Goal: Task Accomplishment & Management: Manage account settings

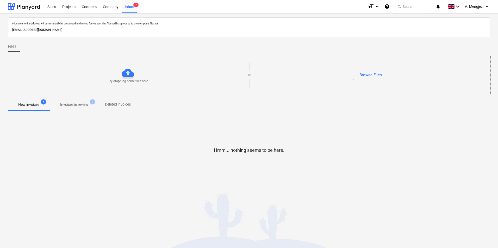
drag, startPoint x: 33, startPoint y: 104, endPoint x: 56, endPoint y: 121, distance: 28.2
click at [33, 104] on p "New invoices" at bounding box center [28, 104] width 21 height 5
click at [77, 105] on p "Invoices in review" at bounding box center [74, 104] width 28 height 5
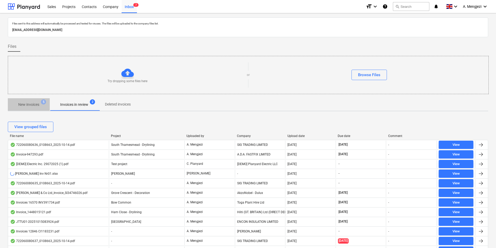
click at [36, 105] on p "New invoices" at bounding box center [28, 104] width 21 height 5
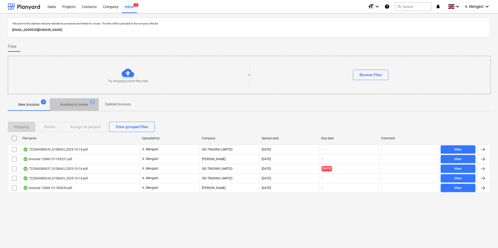
click at [72, 107] on p "Invoices in review" at bounding box center [74, 104] width 28 height 5
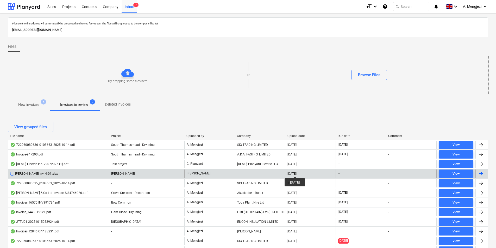
click at [296, 172] on div "[DATE]" at bounding box center [291, 174] width 9 height 4
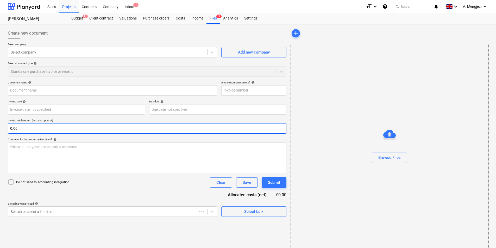
type input "[PERSON_NAME] Inv Nr01.xlsx"
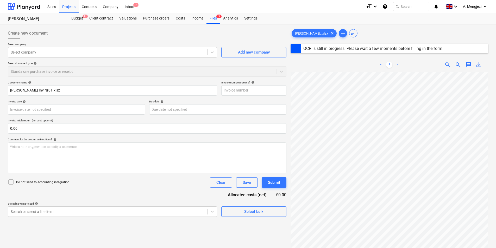
click at [139, 51] on div at bounding box center [108, 52] width 194 height 5
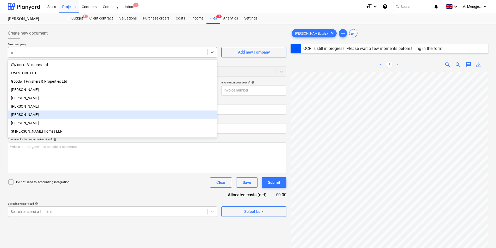
type input "w"
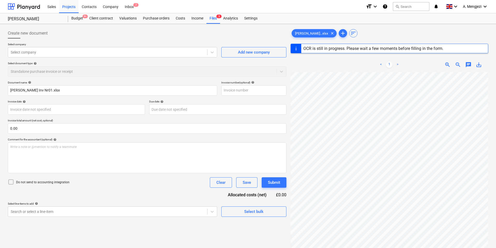
click at [144, 34] on div "Create new document" at bounding box center [147, 33] width 279 height 10
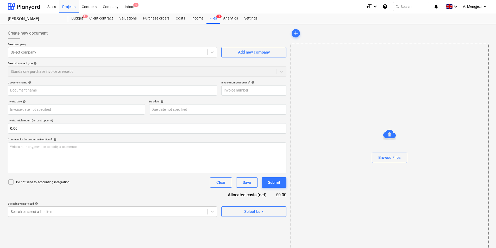
type input "WIlliam Searson Inv Nr01.xlsx"
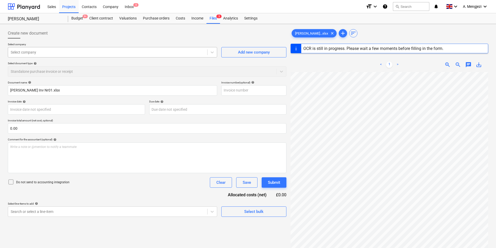
click at [42, 52] on div at bounding box center [108, 52] width 194 height 5
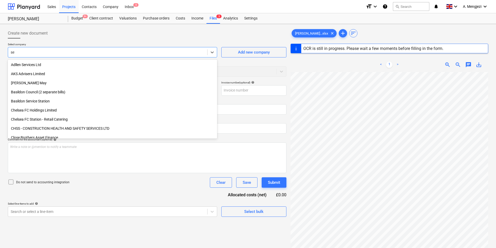
type input "s"
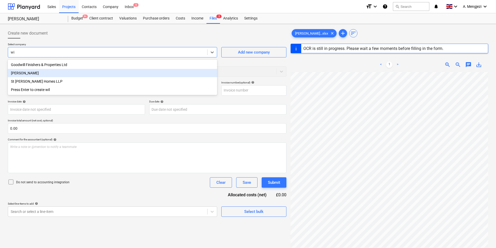
type input "w"
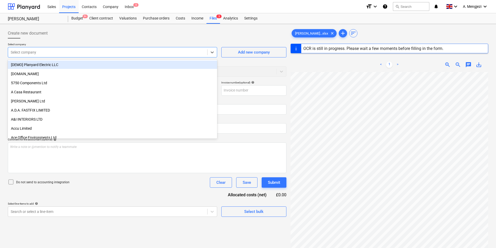
click at [117, 33] on div "Create new document" at bounding box center [147, 33] width 279 height 10
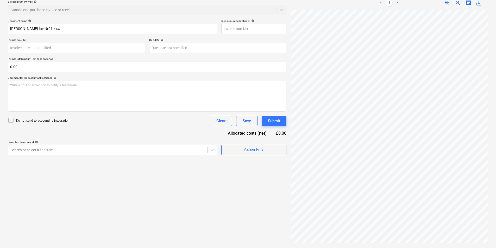
scroll to position [0, 38]
click at [168, 238] on div "Create new document Select company Select company Add new company Select docume…" at bounding box center [147, 105] width 283 height 282
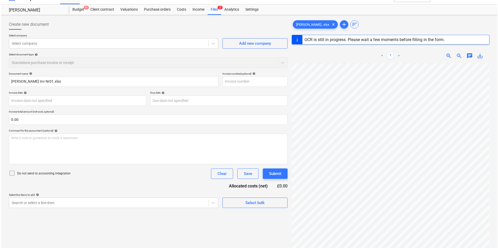
scroll to position [0, 0]
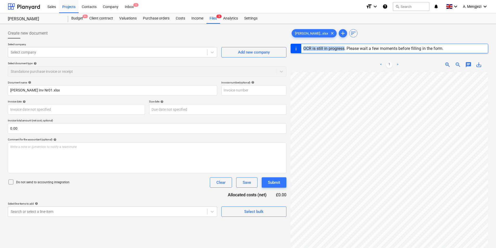
drag, startPoint x: 304, startPoint y: 47, endPoint x: 344, endPoint y: 50, distance: 40.7
click at [344, 50] on div "OCR is still in progress. Please wait a few moments before filling in the form." at bounding box center [373, 48] width 140 height 5
copy div "OCR is still in progress"
click at [141, 33] on div "Create new document" at bounding box center [147, 33] width 279 height 10
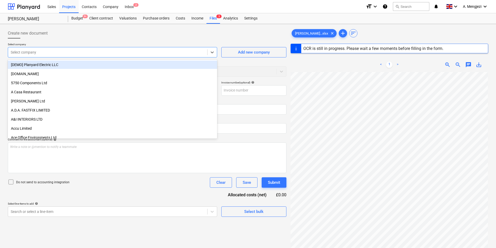
click at [131, 50] on div at bounding box center [108, 52] width 194 height 5
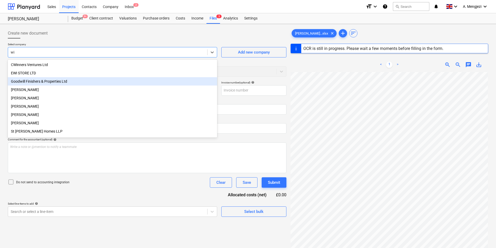
type input "w"
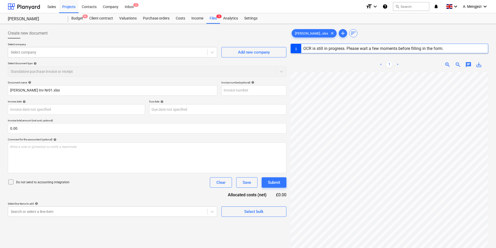
click at [115, 31] on div "Create new document" at bounding box center [147, 33] width 279 height 10
click at [132, 34] on div "Create new document" at bounding box center [147, 33] width 279 height 10
click at [52, 49] on div "Select company" at bounding box center [107, 52] width 199 height 7
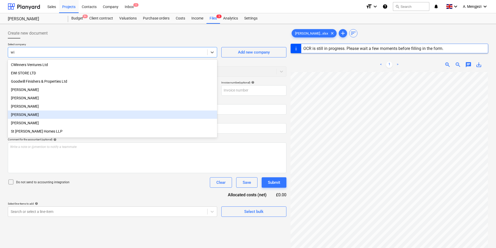
type input "w"
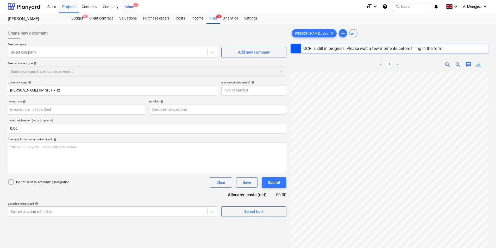
click at [132, 6] on div "Inbox 1" at bounding box center [129, 6] width 15 height 13
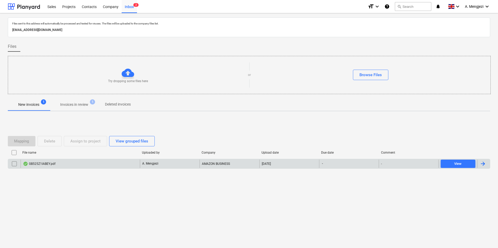
click at [55, 163] on div "GB525Z1IABEY.pdf" at bounding box center [39, 164] width 33 height 4
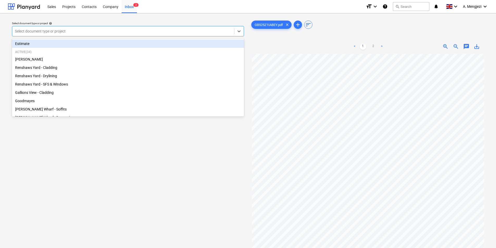
click at [85, 29] on div at bounding box center [123, 31] width 217 height 5
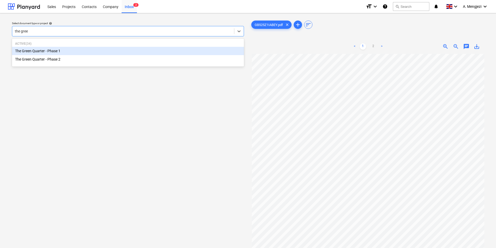
type input "the green"
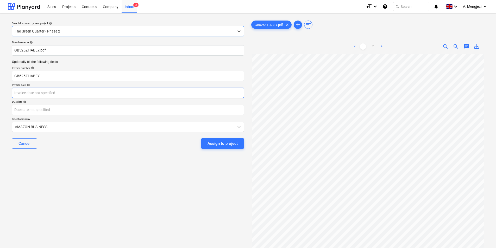
click at [96, 93] on body "Sales Projects Contacts Company Inbox 2 format_size keyboard_arrow_down help se…" at bounding box center [248, 124] width 496 height 248
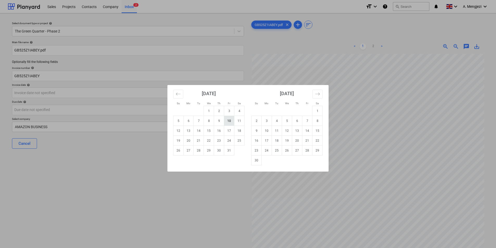
click at [230, 120] on td "10" at bounding box center [229, 121] width 10 height 10
type input "[DATE]"
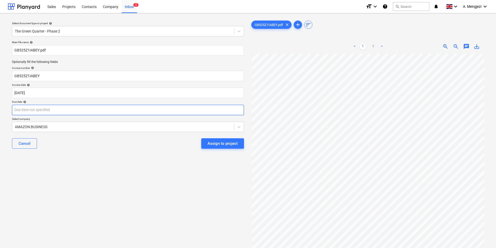
click at [119, 110] on body "Sales Projects Contacts Company Inbox 2 format_size keyboard_arrow_down help se…" at bounding box center [248, 124] width 496 height 248
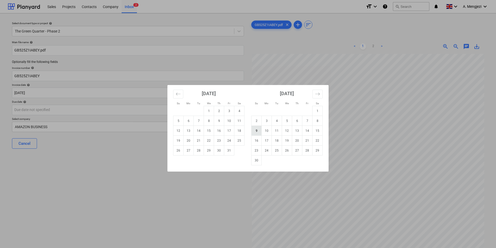
click at [254, 130] on td "9" at bounding box center [256, 131] width 10 height 10
type input "09 Nov 2025"
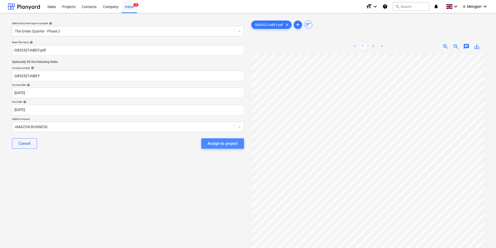
click at [224, 146] on div "Assign to project" at bounding box center [222, 143] width 30 height 7
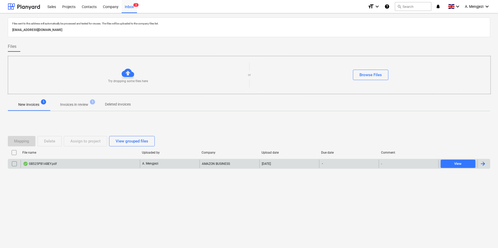
click at [79, 165] on div "GB525PB1ABEY.pdf" at bounding box center [80, 164] width 119 height 8
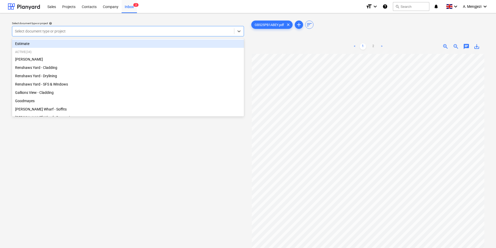
click at [72, 31] on div at bounding box center [123, 31] width 217 height 5
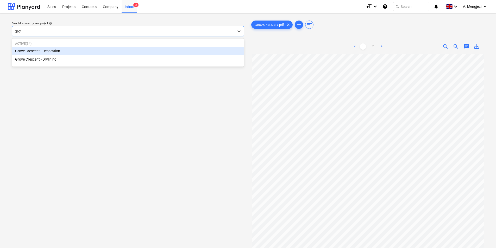
type input "grove"
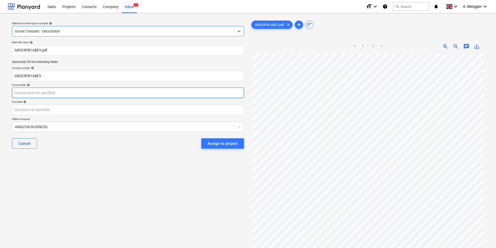
click at [87, 95] on body "Sales Projects Contacts Company Inbox 2 format_size keyboard_arrow_down help se…" at bounding box center [248, 124] width 496 height 248
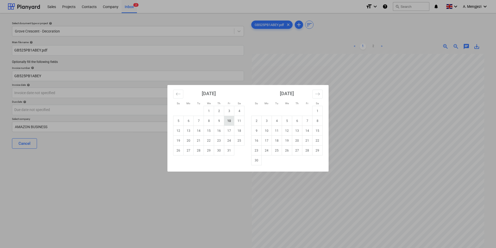
click at [230, 121] on td "10" at bounding box center [229, 121] width 10 height 10
type input "10 Oct 2025"
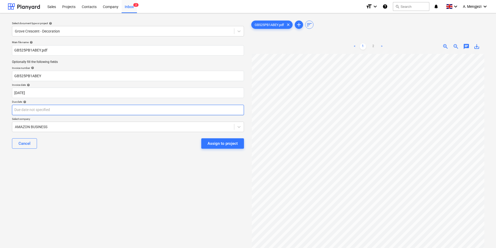
click at [133, 112] on body "Sales Projects Contacts Company Inbox 2 format_size keyboard_arrow_down help se…" at bounding box center [248, 124] width 496 height 248
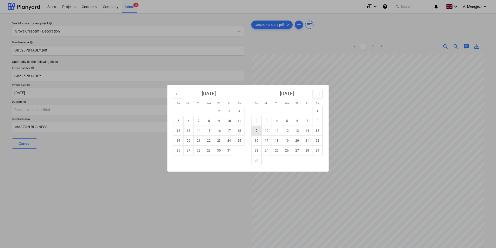
click at [257, 130] on td "9" at bounding box center [256, 131] width 10 height 10
type input "09 Nov 2025"
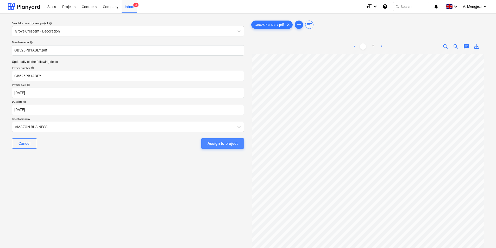
click at [222, 144] on div "Assign to project" at bounding box center [222, 143] width 30 height 7
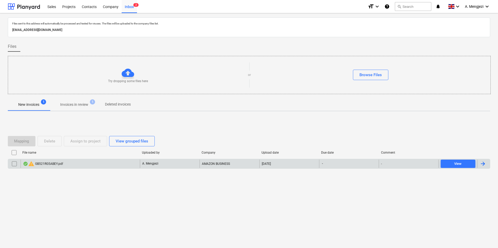
click at [13, 161] on input "checkbox" at bounding box center [14, 164] width 8 height 8
click at [51, 138] on div "Delete" at bounding box center [49, 141] width 11 height 7
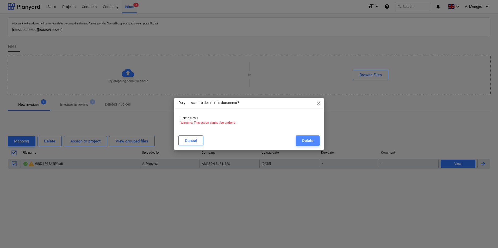
click at [310, 141] on div "Delete" at bounding box center [307, 140] width 11 height 7
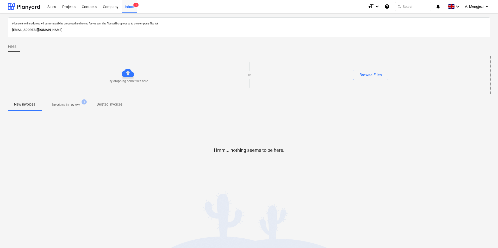
click at [76, 104] on p "Invoices in review" at bounding box center [66, 104] width 28 height 5
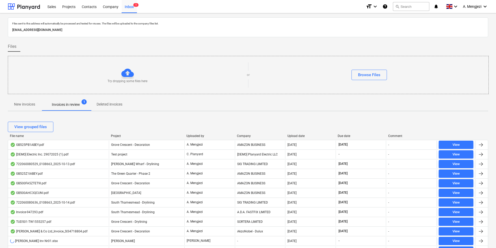
click at [298, 137] on div "Upload date" at bounding box center [310, 136] width 46 height 4
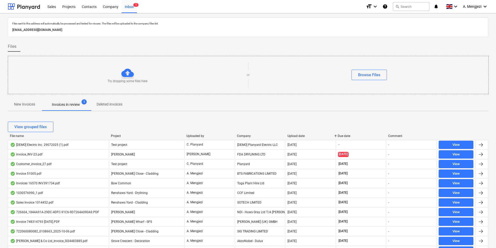
click at [254, 137] on div "Company" at bounding box center [260, 136] width 46 height 4
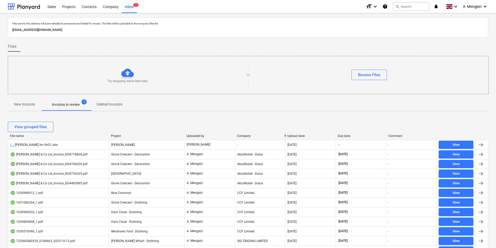
click at [254, 137] on div "Company" at bounding box center [260, 136] width 46 height 4
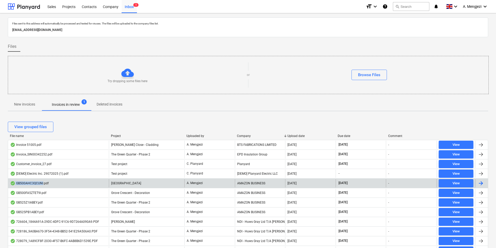
drag, startPoint x: 16, startPoint y: 183, endPoint x: 43, endPoint y: 186, distance: 27.2
click at [43, 186] on div "GB500AHC3QCUNI.pdf" at bounding box center [58, 183] width 101 height 8
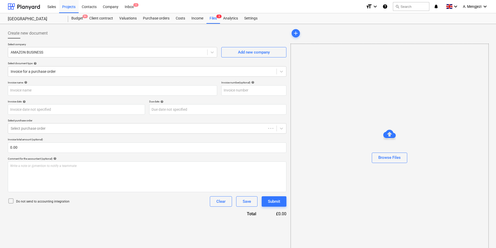
type input "GB500AHC3QCUNI"
type input "[DATE]"
type input "13 Nov 2025"
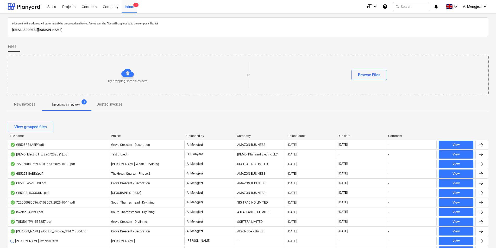
click at [249, 135] on div "Company" at bounding box center [260, 136] width 46 height 4
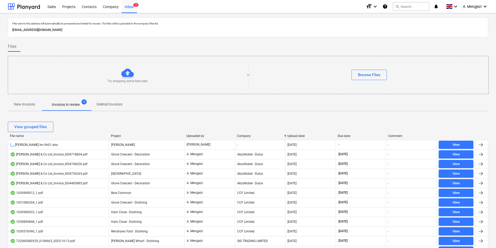
click at [243, 135] on div "Company" at bounding box center [260, 136] width 46 height 4
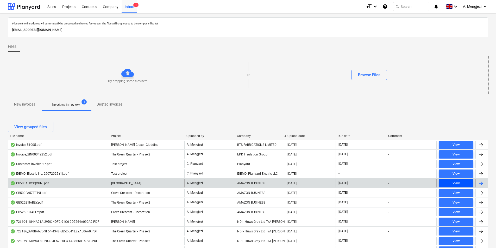
click at [447, 180] on button "View" at bounding box center [456, 183] width 35 height 8
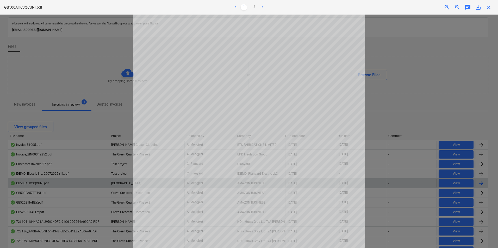
scroll to position [96, 0]
click at [252, 5] on link "2" at bounding box center [254, 7] width 6 height 6
click at [489, 5] on span "close" at bounding box center [488, 7] width 6 height 6
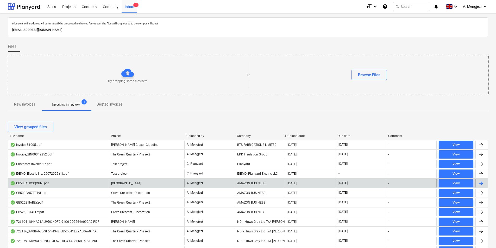
click at [25, 105] on p "New invoices" at bounding box center [24, 104] width 21 height 5
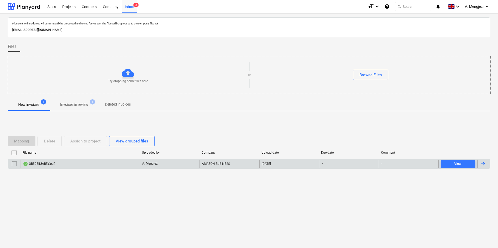
click at [75, 165] on div "GB525IIUABEY.pdf" at bounding box center [80, 164] width 119 height 8
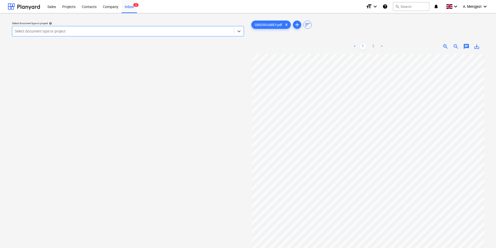
scroll to position [96, 0]
drag, startPoint x: 373, startPoint y: 47, endPoint x: 376, endPoint y: 52, distance: 5.6
click at [373, 47] on link "2" at bounding box center [373, 46] width 6 height 6
click at [361, 47] on link "1" at bounding box center [363, 46] width 6 height 6
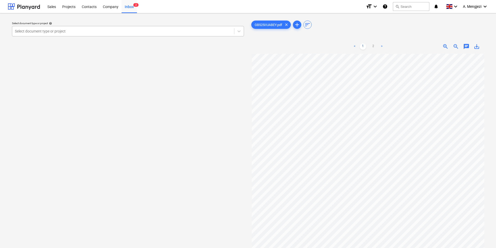
click at [77, 28] on div "Select document type or project" at bounding box center [123, 31] width 222 height 7
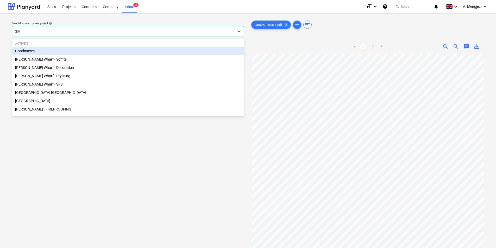
type input "good"
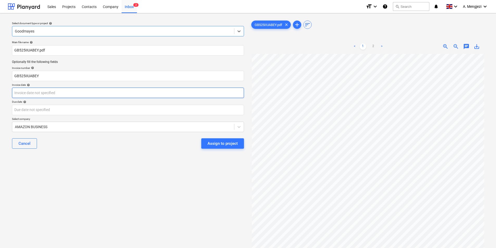
click at [59, 93] on body "Sales Projects Contacts Company Inbox 2 format_size keyboard_arrow_down help se…" at bounding box center [248, 124] width 496 height 248
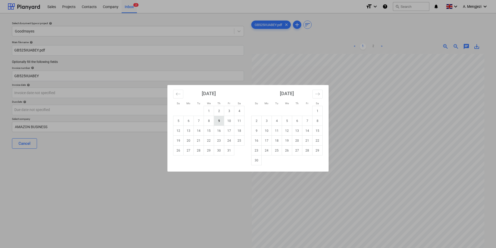
click at [219, 120] on td "9" at bounding box center [219, 121] width 10 height 10
type input "[DATE]"
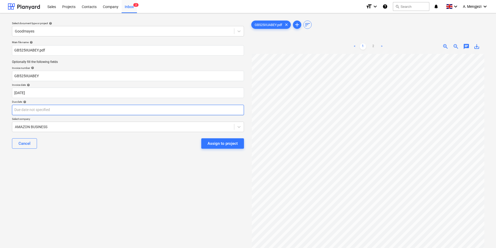
click at [62, 111] on body "Sales Projects Contacts Company Inbox 2 format_size keyboard_arrow_down help se…" at bounding box center [248, 124] width 496 height 248
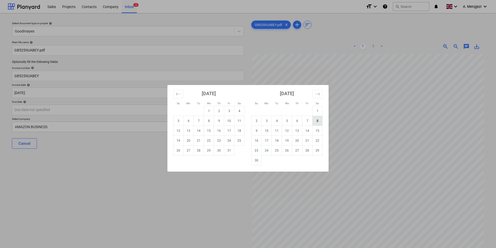
click at [319, 120] on td "8" at bounding box center [317, 121] width 10 height 10
type input "08 Nov 2025"
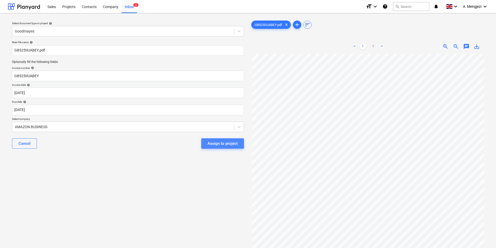
click at [214, 142] on div "Assign to project" at bounding box center [222, 143] width 30 height 7
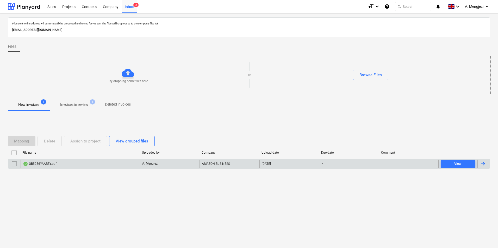
click at [86, 165] on div "GB5256YAABEY.pdf" at bounding box center [80, 164] width 119 height 8
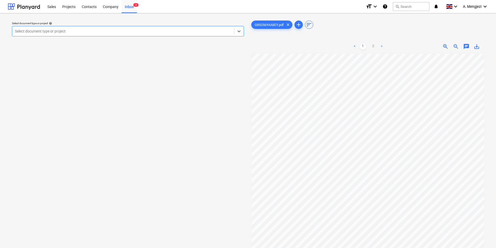
click at [373, 50] on div "< 1 2 >" at bounding box center [368, 46] width 76 height 15
click at [373, 46] on link "2" at bounding box center [373, 46] width 6 height 6
click at [364, 46] on link "1" at bounding box center [363, 46] width 6 height 6
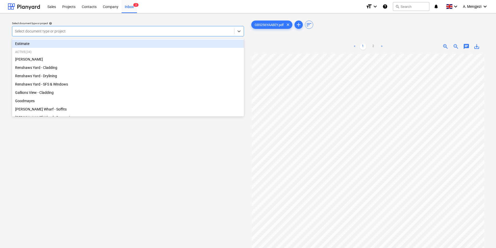
click at [157, 32] on div at bounding box center [123, 31] width 217 height 5
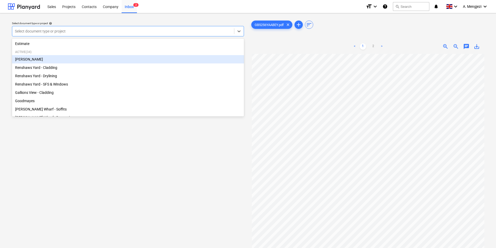
click at [50, 59] on div "[PERSON_NAME]" at bounding box center [128, 59] width 232 height 8
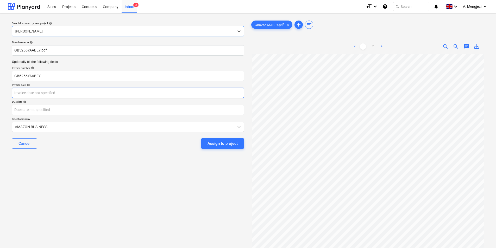
click at [63, 96] on body "Sales Projects Contacts Company Inbox 2 format_size keyboard_arrow_down help se…" at bounding box center [248, 124] width 496 height 248
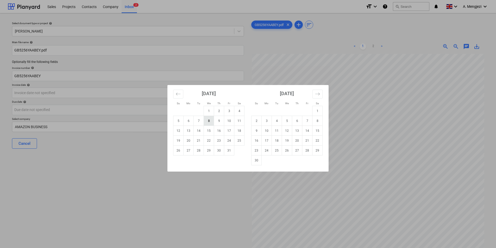
click at [210, 121] on td "8" at bounding box center [209, 121] width 10 height 10
type input "[DATE]"
click at [110, 113] on body "Sales Projects Contacts Company Inbox 2 format_size keyboard_arrow_down help se…" at bounding box center [248, 124] width 496 height 248
click at [307, 120] on td "7" at bounding box center [307, 121] width 10 height 10
type input "07 Nov 2025"
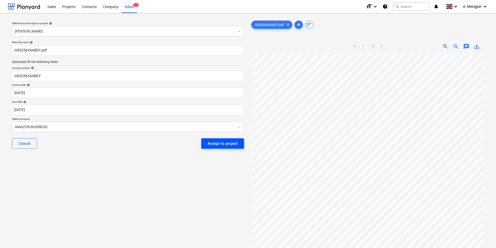
click at [231, 143] on div "Assign to project" at bounding box center [222, 143] width 30 height 7
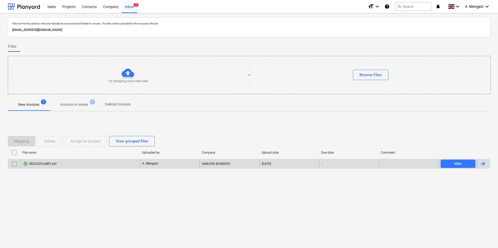
click at [92, 163] on div "GB524ZXLABEY.pdf" at bounding box center [80, 164] width 119 height 8
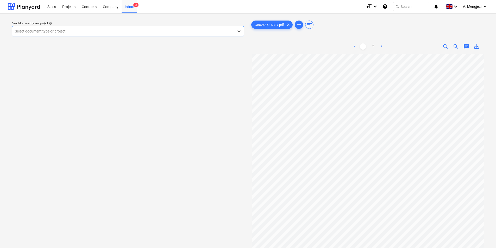
click at [67, 31] on div at bounding box center [123, 31] width 217 height 5
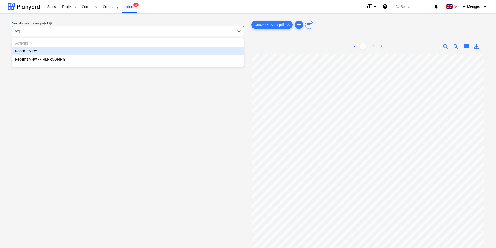
type input "rege"
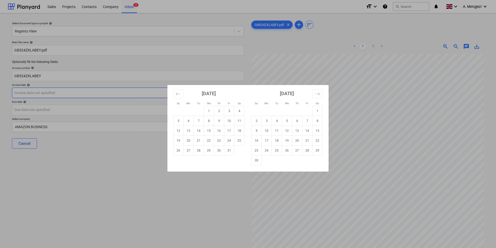
click at [78, 94] on body "Sales Projects Contacts Company Inbox 2 format_size keyboard_arrow_down help se…" at bounding box center [248, 124] width 496 height 248
click at [209, 120] on td "8" at bounding box center [209, 121] width 10 height 10
type input "[DATE]"
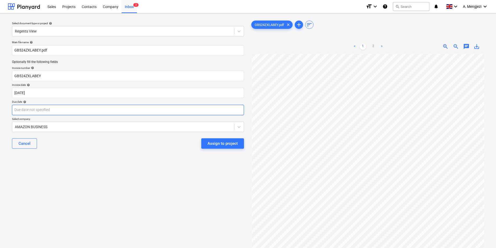
click at [156, 110] on body "Sales Projects Contacts Company Inbox 2 format_size keyboard_arrow_down help se…" at bounding box center [248, 124] width 496 height 248
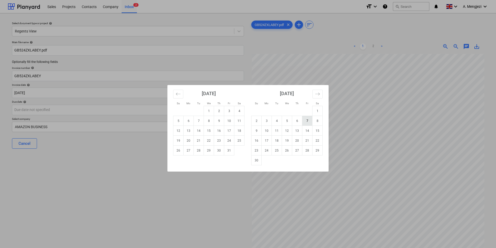
click at [305, 121] on td "7" at bounding box center [307, 121] width 10 height 10
type input "07 Nov 2025"
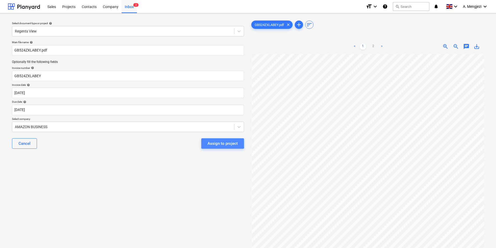
click at [221, 143] on div "Assign to project" at bounding box center [222, 143] width 30 height 7
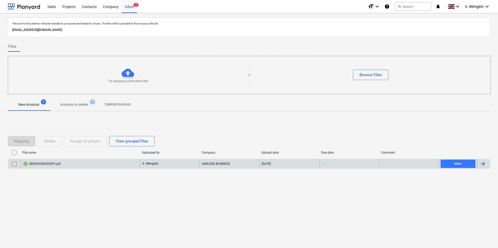
click at [80, 165] on div "GB500HG82SQXPI.pdf" at bounding box center [80, 164] width 119 height 8
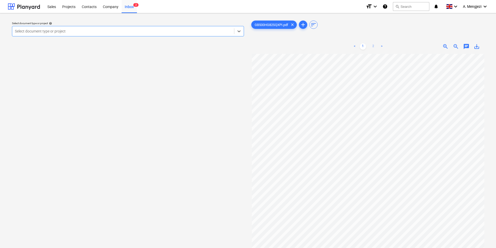
click at [374, 46] on link "2" at bounding box center [373, 46] width 6 height 6
click at [361, 46] on link "1" at bounding box center [363, 46] width 6 height 6
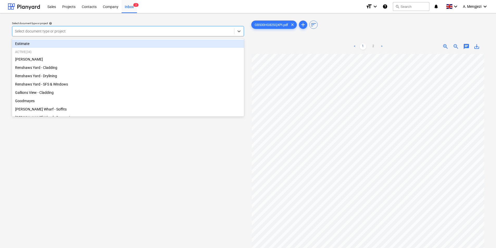
click at [121, 31] on div at bounding box center [123, 31] width 217 height 5
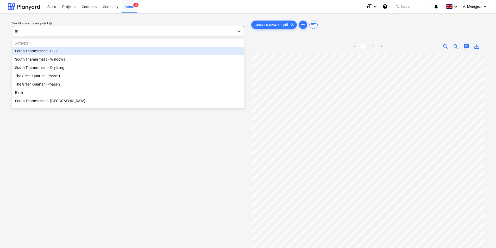
type input "the"
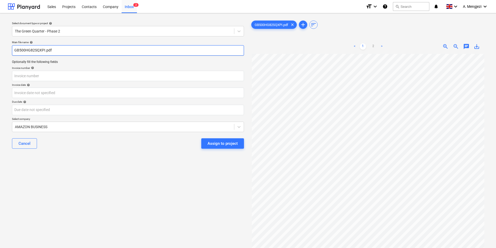
drag, startPoint x: 14, startPoint y: 52, endPoint x: 45, endPoint y: 51, distance: 30.5
click at [45, 51] on input "GB500HG82SQXPI.pdf" at bounding box center [128, 50] width 232 height 10
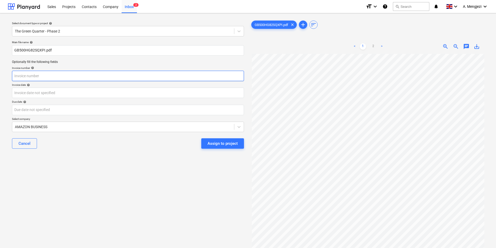
click at [53, 75] on input "text" at bounding box center [128, 76] width 232 height 10
paste input "GB500HG82SQXPI"
type input "GB500HG82SQXPI"
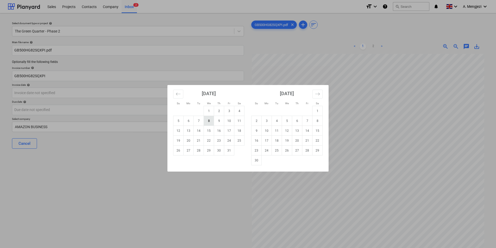
click at [207, 120] on td "8" at bounding box center [209, 121] width 10 height 10
type input "[DATE]"
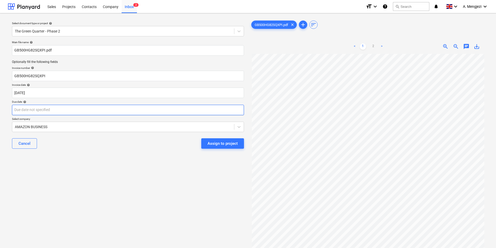
click at [127, 111] on body "Sales Projects Contacts Company Inbox 2 format_size keyboard_arrow_down help se…" at bounding box center [248, 124] width 496 height 248
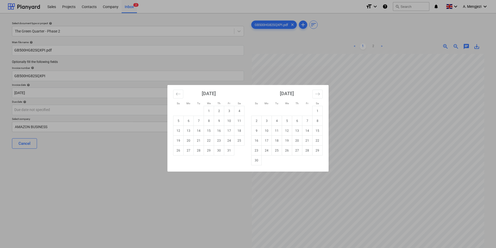
drag, startPoint x: 307, startPoint y: 120, endPoint x: 172, endPoint y: 116, distance: 134.9
click at [307, 120] on td "7" at bounding box center [307, 121] width 10 height 10
type input "07 Nov 2025"
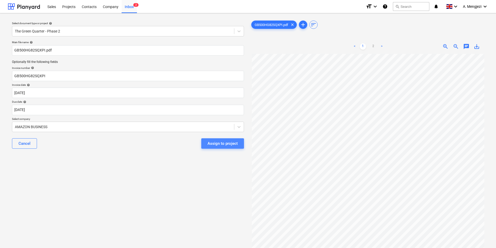
click at [209, 144] on div "Assign to project" at bounding box center [222, 143] width 30 height 7
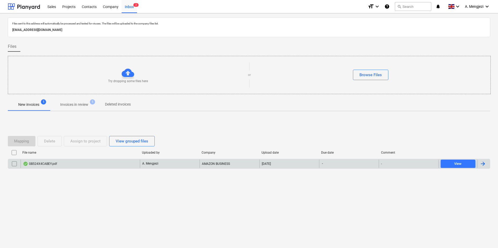
click at [77, 165] on div "GB524X4CABEY.pdf" at bounding box center [80, 164] width 119 height 8
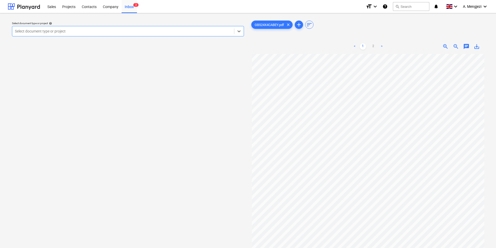
click at [109, 32] on div at bounding box center [123, 31] width 217 height 5
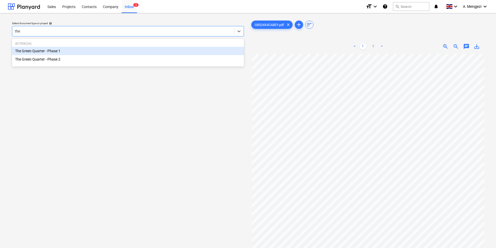
type input "the"
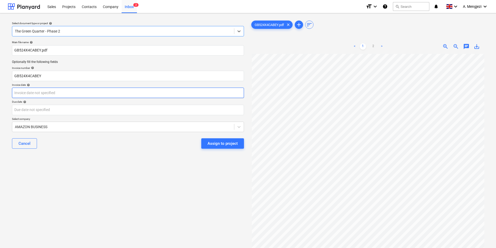
click at [111, 94] on body "Sales Projects Contacts Company Inbox 2 format_size keyboard_arrow_down help se…" at bounding box center [248, 124] width 496 height 248
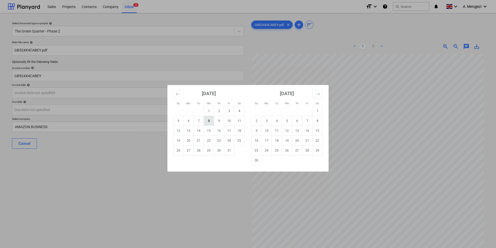
click at [211, 120] on td "8" at bounding box center [209, 121] width 10 height 10
type input "[DATE]"
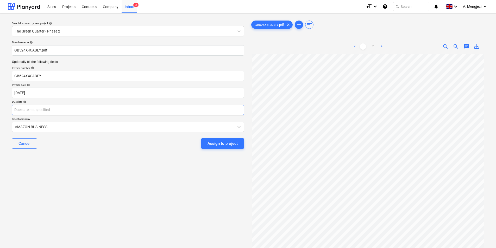
click at [150, 111] on body "Sales Projects Contacts Company Inbox 2 format_size keyboard_arrow_down help se…" at bounding box center [248, 124] width 496 height 248
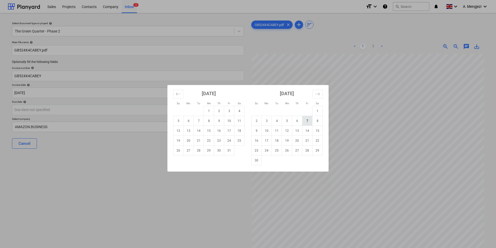
click at [307, 119] on td "7" at bounding box center [307, 121] width 10 height 10
type input "07 Nov 2025"
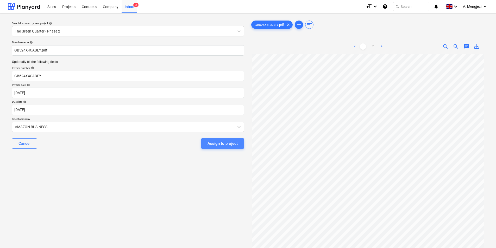
click at [219, 143] on div "Assign to project" at bounding box center [222, 143] width 30 height 7
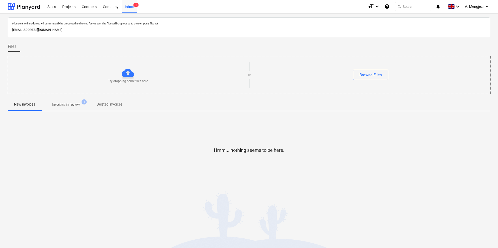
click at [64, 106] on p "Invoices in review" at bounding box center [66, 104] width 28 height 5
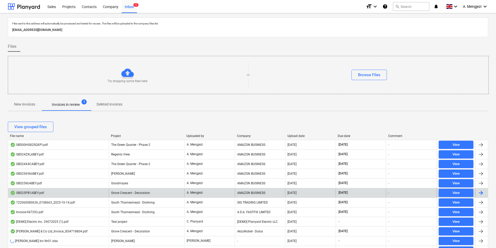
scroll to position [130, 0]
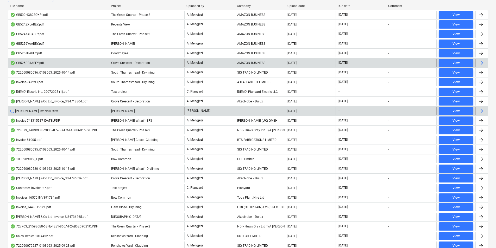
click at [46, 111] on div "WIlliam Searson Inv Nr01.xlsx" at bounding box center [34, 111] width 48 height 4
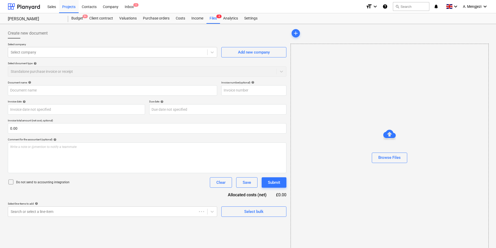
type input "WIlliam Searson Inv Nr01.xlsx"
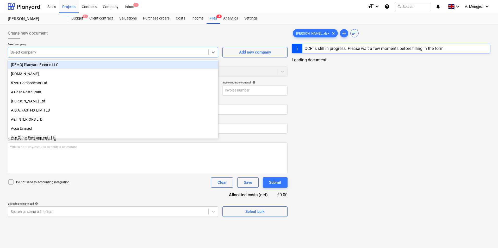
click at [44, 54] on div at bounding box center [108, 52] width 195 height 5
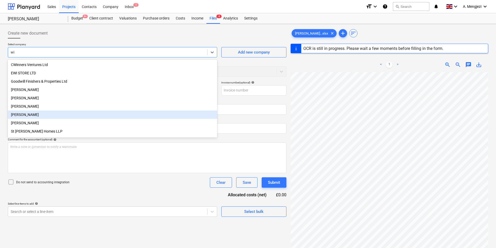
type input "w"
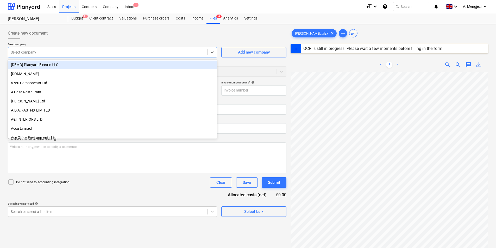
click at [131, 33] on div "Create new document" at bounding box center [147, 33] width 279 height 10
click at [97, 55] on div "Select company" at bounding box center [107, 52] width 199 height 7
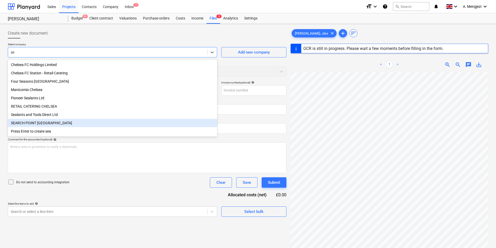
type input "s"
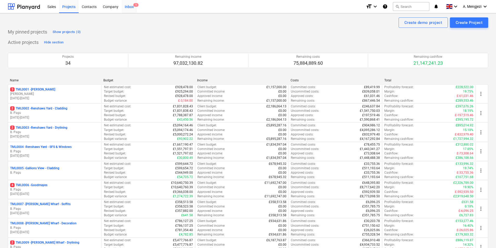
click at [126, 6] on div "Inbox 1" at bounding box center [129, 6] width 15 height 13
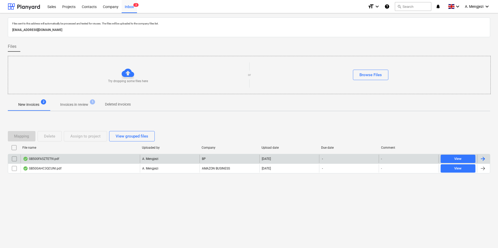
click at [122, 156] on div "GB500FA5ZTET9I.pdf" at bounding box center [80, 159] width 119 height 8
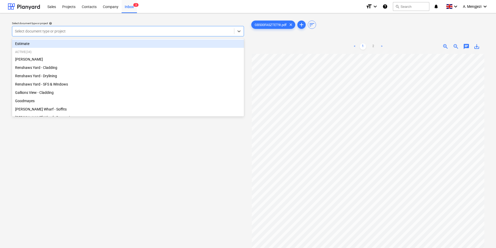
click at [108, 30] on div at bounding box center [123, 31] width 217 height 5
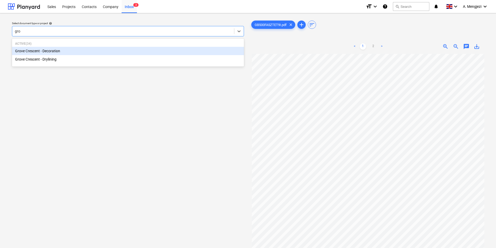
type input "grov"
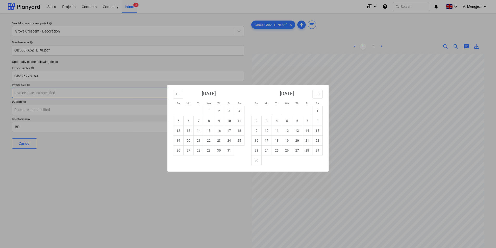
click at [110, 92] on body "Sales Projects Contacts Company Inbox 3 format_size keyboard_arrow_down help se…" at bounding box center [248, 124] width 496 height 248
click at [191, 130] on td "13" at bounding box center [189, 131] width 10 height 10
type input "13 Oct 2025"
click at [160, 110] on body "Sales Projects Contacts Company Inbox 3 format_size keyboard_arrow_down help se…" at bounding box center [248, 124] width 496 height 248
click at [288, 131] on td "12" at bounding box center [287, 131] width 10 height 10
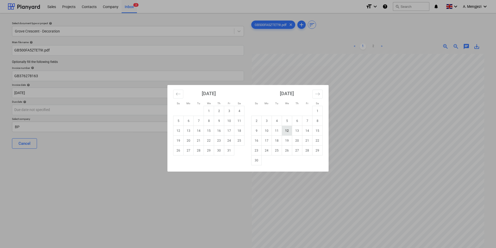
type input "12 Nov 2025"
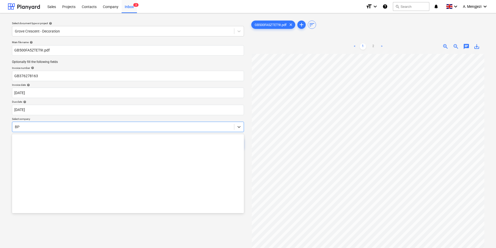
click at [157, 129] on div at bounding box center [123, 126] width 217 height 5
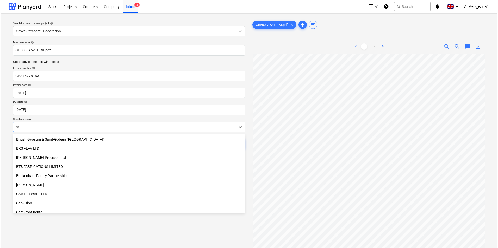
scroll to position [113, 0]
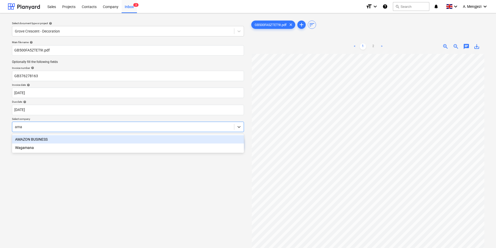
type input "amaz"
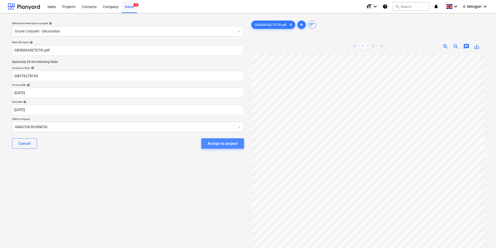
click at [209, 144] on div "Assign to project" at bounding box center [222, 143] width 30 height 7
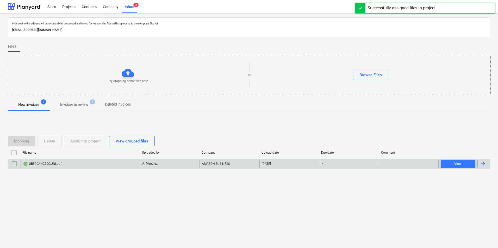
click at [115, 161] on div "GB500AHC3QCUNI.pdf" at bounding box center [80, 164] width 119 height 8
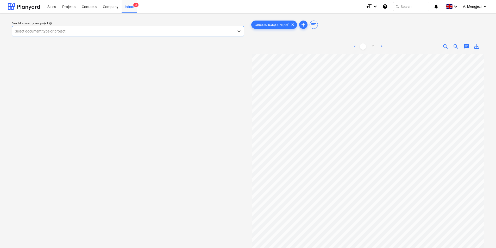
click at [79, 33] on div at bounding box center [123, 31] width 217 height 5
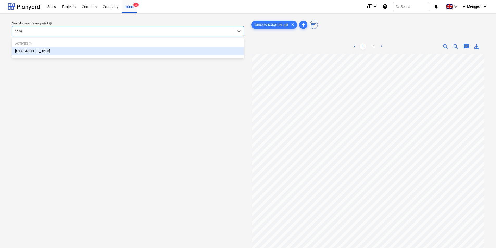
type input "camd"
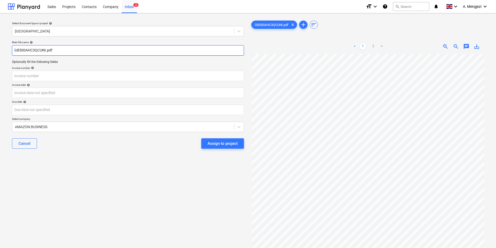
drag, startPoint x: 14, startPoint y: 49, endPoint x: 45, endPoint y: 50, distance: 31.8
click at [45, 50] on input "GB500AHC3QCUNI.pdf" at bounding box center [128, 50] width 232 height 10
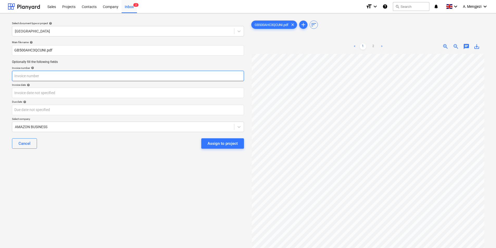
click at [85, 75] on input "text" at bounding box center [128, 76] width 232 height 10
drag, startPoint x: 82, startPoint y: 78, endPoint x: -1, endPoint y: 75, distance: 82.8
click at [0, 75] on html "Sales Projects Contacts Company Inbox 2 format_size keyboard_arrow_down help se…" at bounding box center [248, 124] width 496 height 248
paste input "GB500AHC3QCUNI"
type input "GB500AHC3QCUNI"
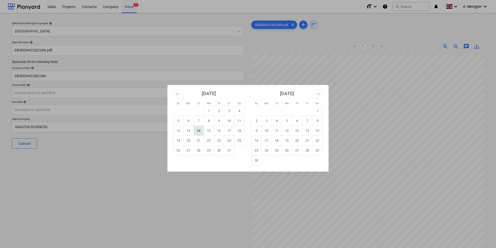
click at [199, 130] on td "14" at bounding box center [199, 131] width 10 height 10
type input "[DATE]"
click at [147, 109] on body "Sales Projects Contacts Company Inbox 2 format_size keyboard_arrow_down help se…" at bounding box center [248, 124] width 496 height 248
click at [295, 130] on td "13" at bounding box center [297, 131] width 10 height 10
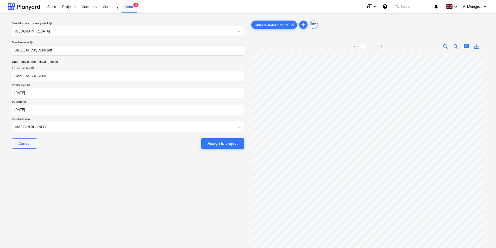
type input "13 Nov 2025"
click at [210, 143] on div "Assign to project" at bounding box center [222, 143] width 30 height 7
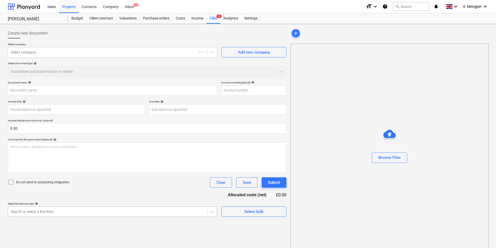
type input "[PERSON_NAME] Inv Nr01.xlsx"
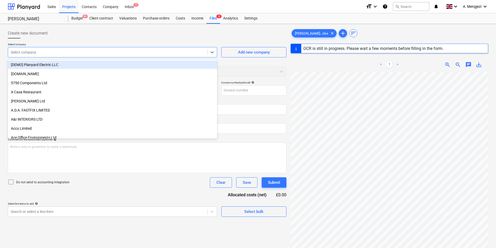
click at [62, 53] on div at bounding box center [108, 52] width 194 height 5
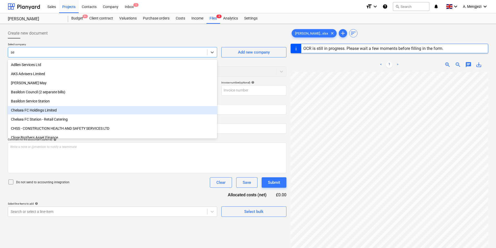
type input "s"
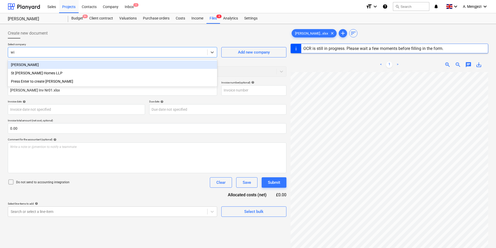
type input "w"
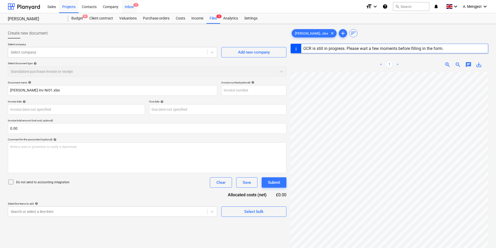
click at [125, 5] on div "Inbox 1" at bounding box center [129, 6] width 15 height 13
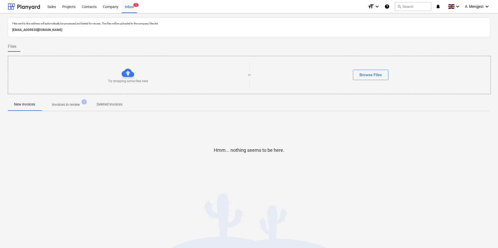
click at [61, 102] on span "Invoices in review 1" at bounding box center [65, 104] width 49 height 9
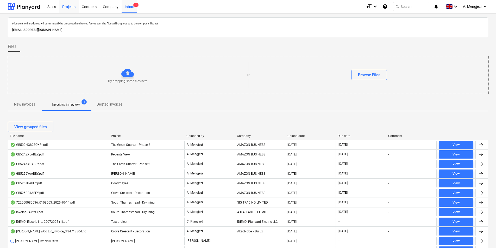
click at [68, 4] on div "Projects" at bounding box center [69, 6] width 20 height 13
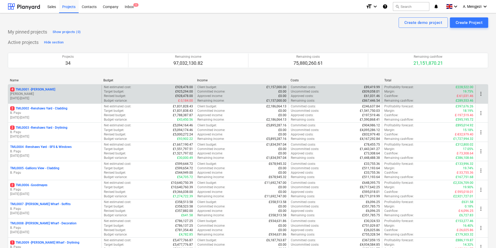
click at [43, 92] on div "4 TML0001 - [PERSON_NAME] [PERSON_NAME] [DATE] - [DATE]" at bounding box center [54, 93] width 89 height 13
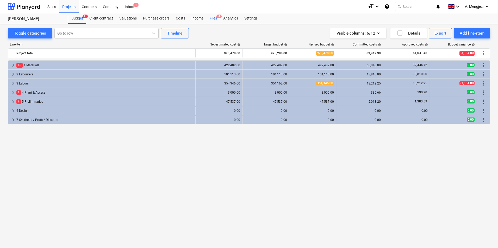
click at [216, 17] on span "4" at bounding box center [218, 17] width 5 height 4
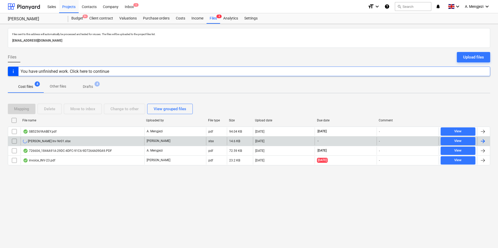
click at [15, 138] on input "checkbox" at bounding box center [14, 141] width 8 height 8
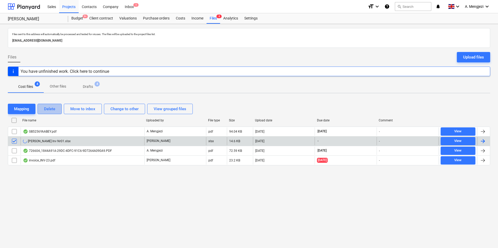
click at [51, 105] on button "Delete" at bounding box center [49, 109] width 24 height 10
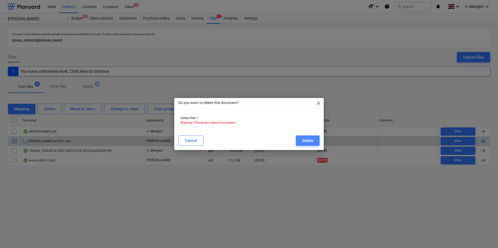
click at [301, 143] on button "Delete" at bounding box center [308, 141] width 24 height 10
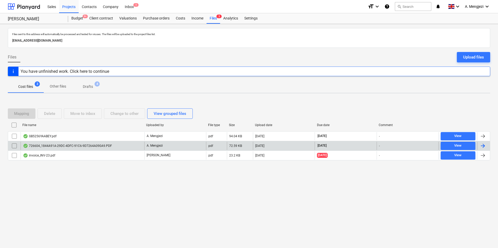
click at [91, 70] on div "You have unfinished work. Click here to continue" at bounding box center [65, 71] width 89 height 5
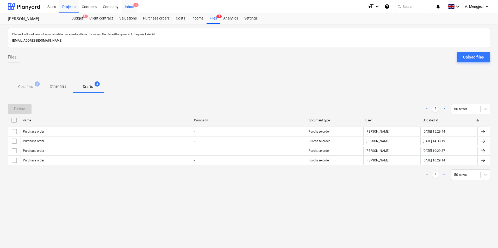
click at [129, 4] on div "Inbox 1" at bounding box center [129, 6] width 15 height 13
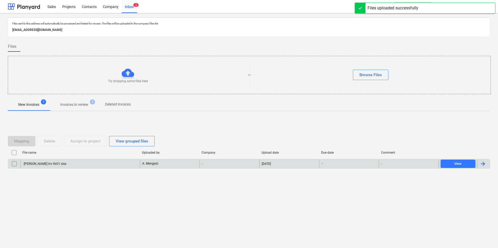
click at [53, 166] on div "WIlliam Searson Inv Nr01.xlsx" at bounding box center [80, 164] width 119 height 8
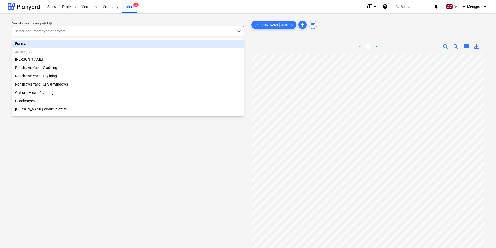
click at [69, 31] on div at bounding box center [123, 31] width 217 height 5
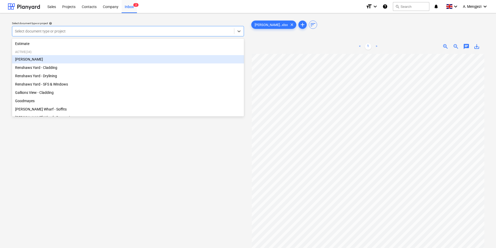
click at [69, 59] on div "[PERSON_NAME]" at bounding box center [128, 59] width 232 height 8
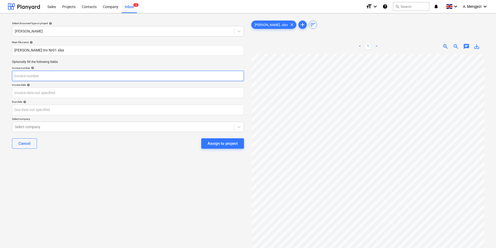
click at [69, 75] on input "text" at bounding box center [128, 76] width 232 height 10
type input "1"
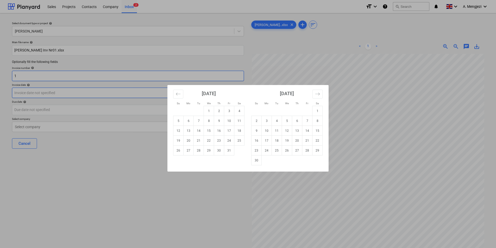
type input "1"
click at [228, 119] on td "10" at bounding box center [229, 121] width 10 height 10
type input "[DATE]"
click at [114, 110] on body "Sales Projects Contacts Company Inbox 2 format_size keyboard_arrow_down help se…" at bounding box center [248, 124] width 496 height 248
click at [230, 128] on td "17" at bounding box center [229, 131] width 10 height 10
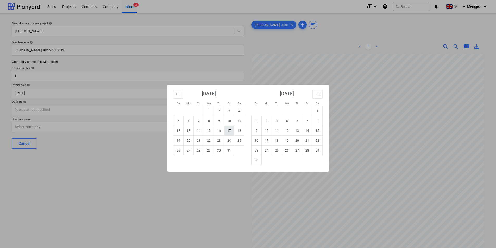
type input "[DATE]"
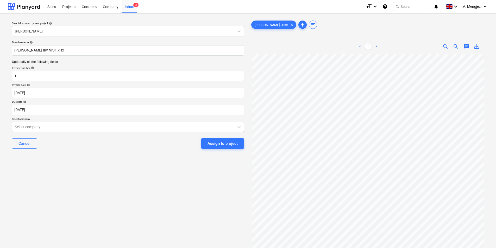
click at [108, 125] on div at bounding box center [123, 126] width 217 height 5
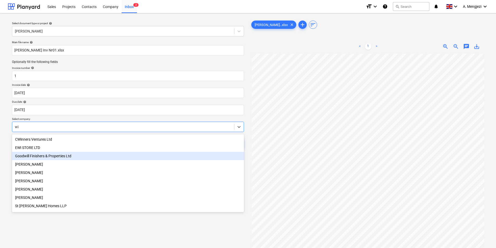
type input "w"
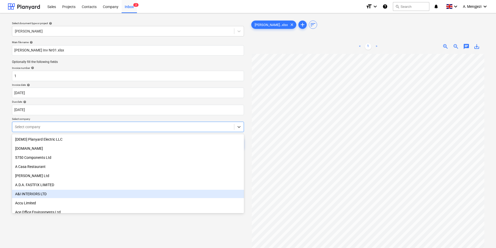
click at [169, 225] on div "Select document type or project help Trent Park Main file name help WIlliam Sea…" at bounding box center [128, 153] width 240 height 272
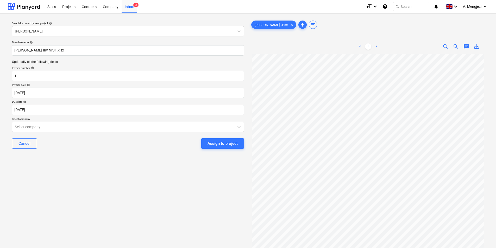
click at [163, 118] on p "Select company" at bounding box center [128, 119] width 232 height 4
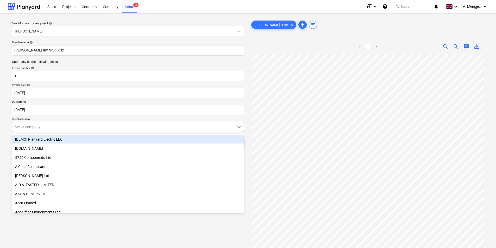
click at [164, 130] on div "Select company" at bounding box center [123, 126] width 222 height 7
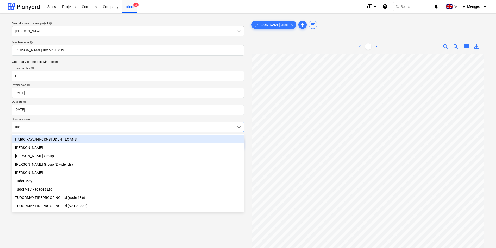
type input "tudo"
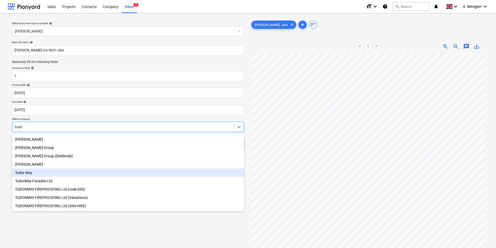
click at [45, 174] on div "Tudor May" at bounding box center [128, 173] width 232 height 8
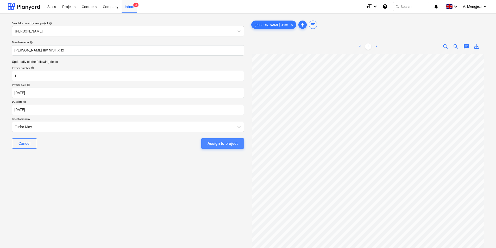
click at [219, 146] on div "Assign to project" at bounding box center [222, 143] width 30 height 7
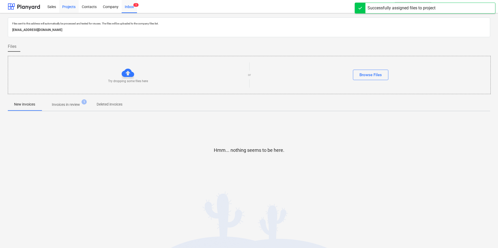
click at [68, 4] on div "Projects" at bounding box center [69, 6] width 20 height 13
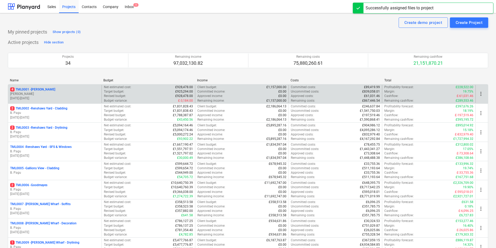
click at [67, 91] on div "4 TML0001 - Trent Park" at bounding box center [54, 89] width 89 height 4
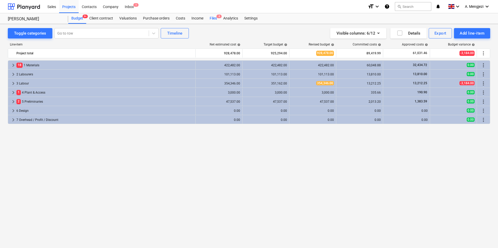
click at [213, 17] on div "Files 4" at bounding box center [213, 18] width 14 height 10
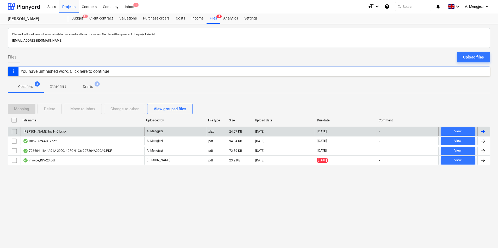
click at [94, 131] on div "WIlliam Searson Inv Nr01.xlsx" at bounding box center [83, 132] width 124 height 8
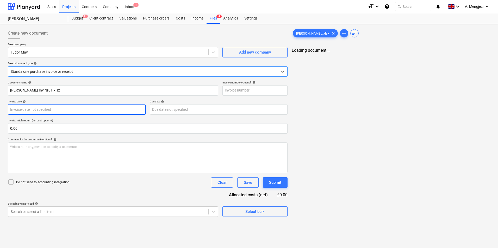
type input "1"
type input "[DATE]"
click at [65, 54] on div at bounding box center [108, 52] width 195 height 5
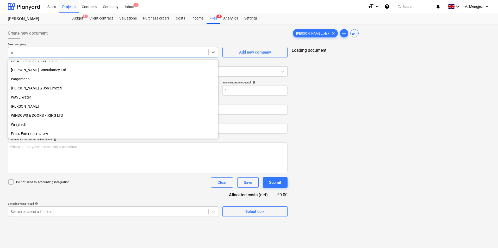
scroll to position [432, 0]
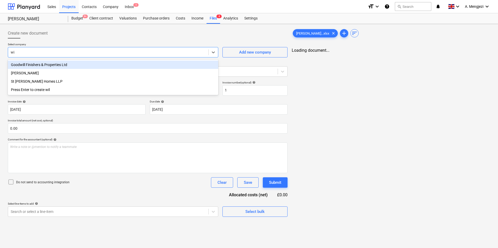
type input "w"
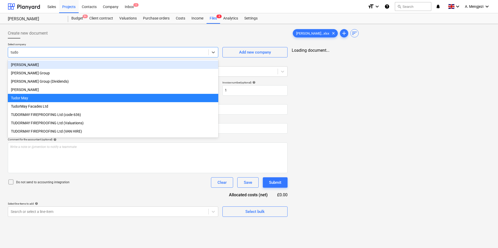
type input "tudor"
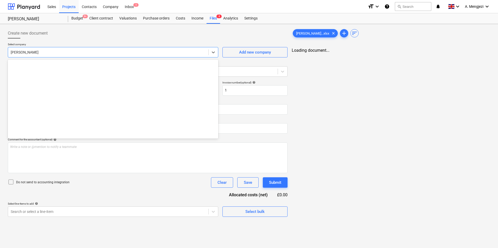
click at [56, 54] on div at bounding box center [108, 52] width 195 height 5
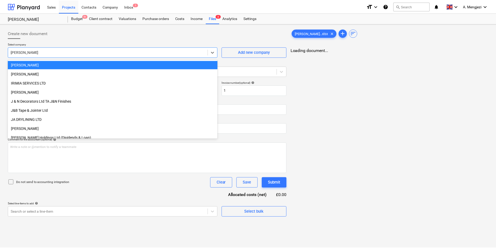
scroll to position [432, 0]
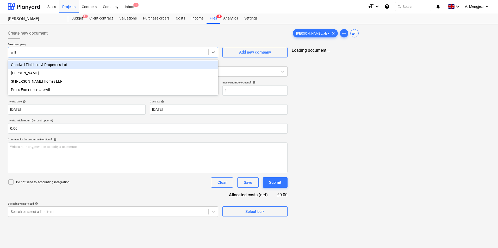
type input "willi"
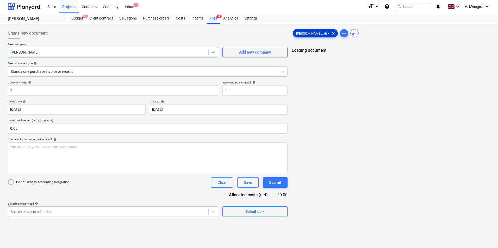
click at [307, 31] on span "WIlliam Sears...xlsx" at bounding box center [312, 33] width 39 height 4
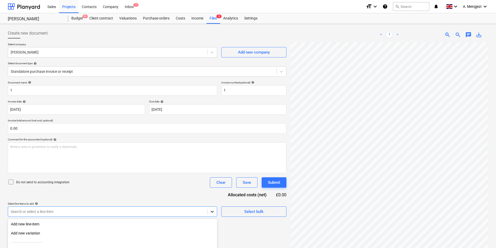
click at [210, 211] on body "Sales Projects Contacts Company Inbox 1 format_size keyboard_arrow_down help se…" at bounding box center [248, 124] width 496 height 248
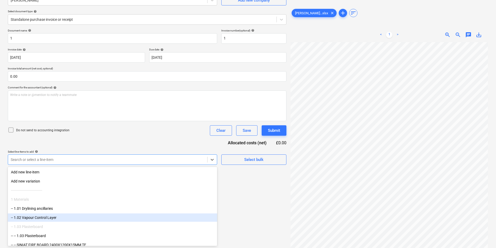
scroll to position [78, 0]
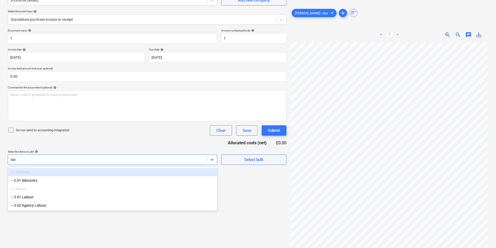
type input "labo"
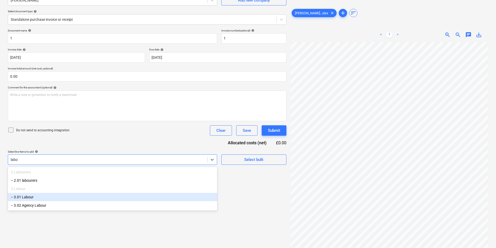
click at [40, 197] on div "-- 3.01 Labour" at bounding box center [112, 197] width 209 height 8
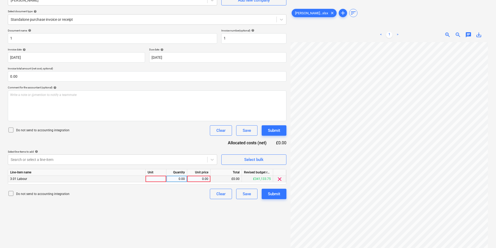
click at [151, 176] on div at bounding box center [156, 179] width 21 height 7
type input "1"
type input "950"
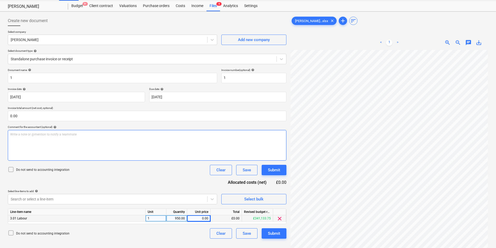
scroll to position [0, 0]
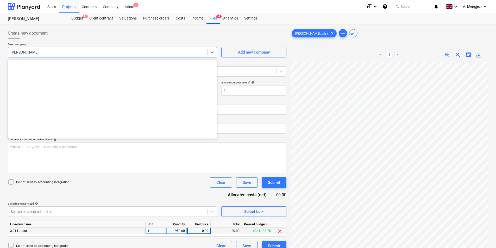
click at [43, 54] on div at bounding box center [108, 52] width 194 height 5
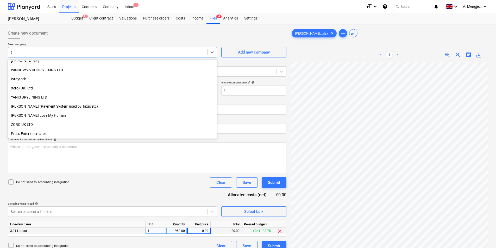
scroll to position [3675, 0]
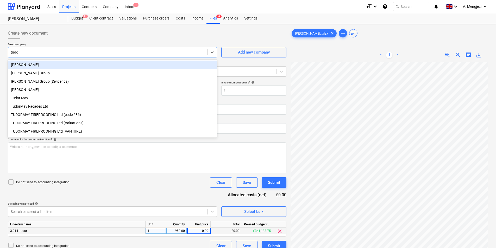
type input "tudor"
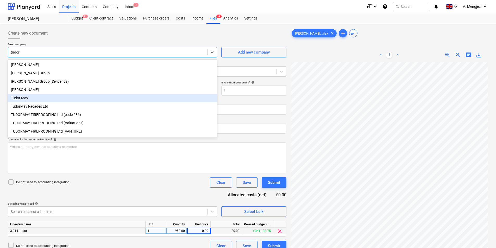
click at [39, 100] on div "Tudor May" at bounding box center [112, 98] width 209 height 8
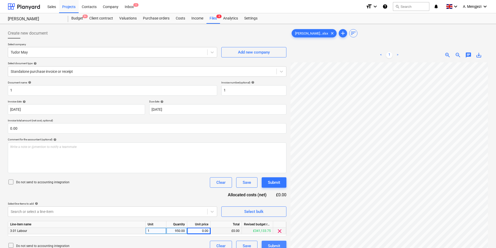
click at [271, 243] on div "Submit" at bounding box center [274, 246] width 12 height 7
click at [182, 230] on div "950.00" at bounding box center [176, 231] width 16 height 7
click at [157, 231] on div "1" at bounding box center [156, 231] width 21 height 7
type input "pcs"
type input "950"
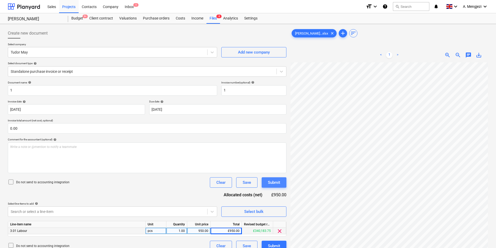
click at [275, 183] on div "Submit" at bounding box center [274, 182] width 12 height 7
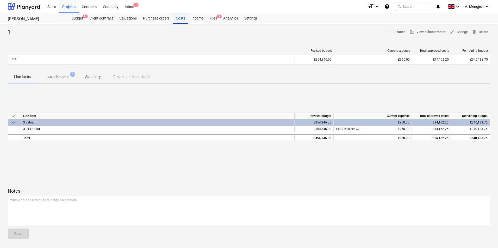
click at [180, 15] on div "Costs" at bounding box center [181, 18] width 16 height 10
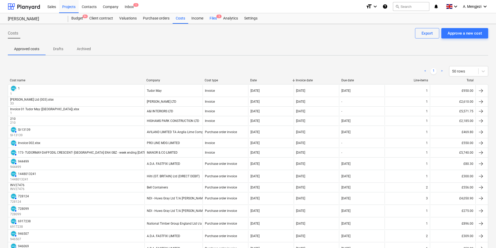
click at [210, 17] on div "Files 3" at bounding box center [213, 18] width 14 height 10
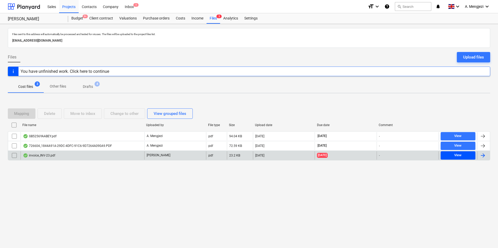
click at [449, 155] on span "View" at bounding box center [458, 156] width 30 height 6
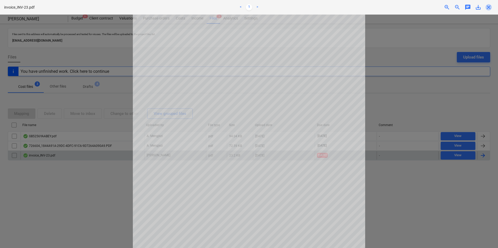
click at [489, 8] on span "close" at bounding box center [488, 7] width 6 height 6
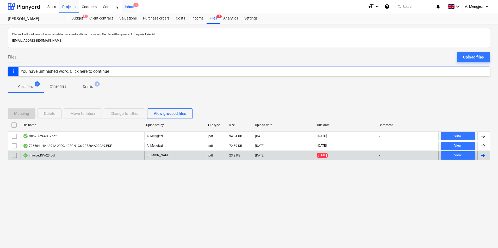
click at [124, 7] on div "Inbox 1" at bounding box center [129, 6] width 15 height 13
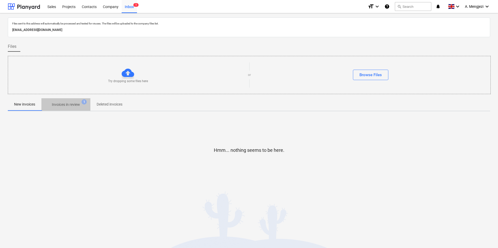
click at [70, 102] on p "Invoices in review" at bounding box center [66, 104] width 28 height 5
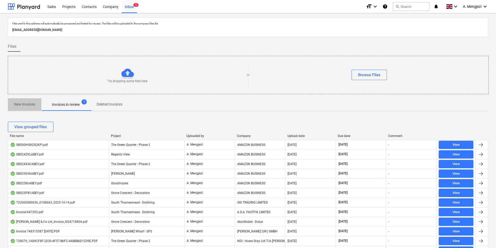
click at [29, 103] on p "New invoices" at bounding box center [24, 104] width 21 height 5
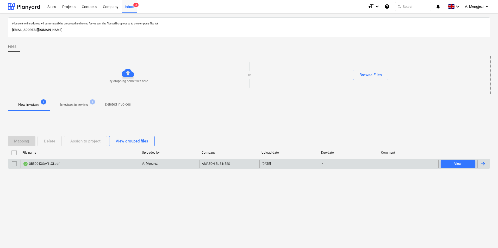
click at [97, 163] on div "GB5004XSAY1LXI.pdf" at bounding box center [80, 164] width 119 height 8
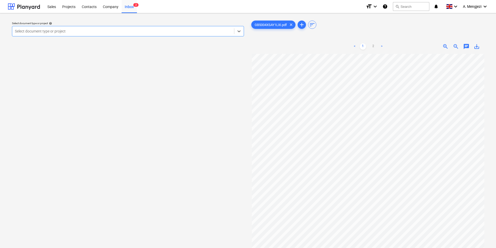
click at [171, 31] on div at bounding box center [123, 31] width 217 height 5
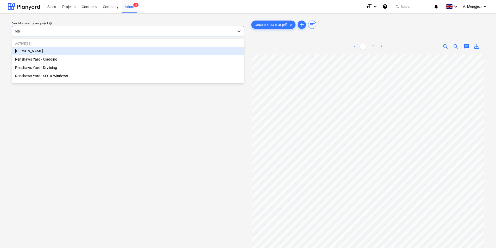
type input "rens"
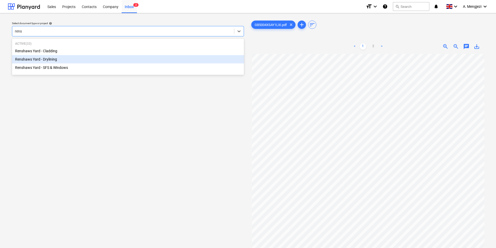
click at [89, 60] on div "Renshaws Yard - Drylining" at bounding box center [128, 59] width 232 height 8
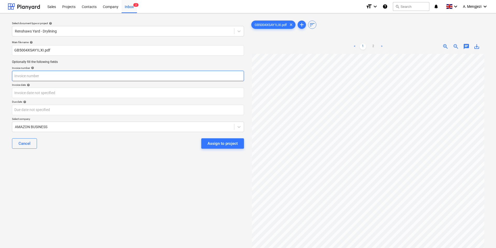
click at [94, 76] on input "text" at bounding box center [128, 76] width 232 height 10
paste input "GB5004XSAY1LXI"
type input "GB5004XSAY1LXI"
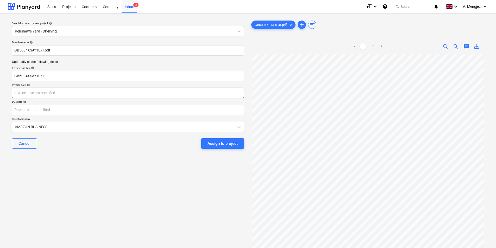
click at [34, 90] on body "Sales Projects Contacts Company Inbox 2 format_size keyboard_arrow_down help se…" at bounding box center [248, 124] width 496 height 248
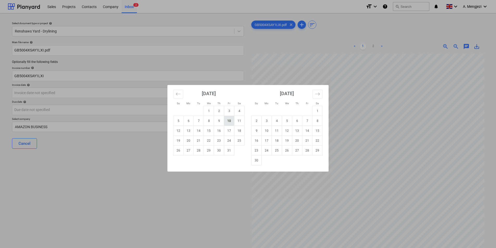
click at [230, 121] on td "10" at bounding box center [229, 121] width 10 height 10
type input "[DATE]"
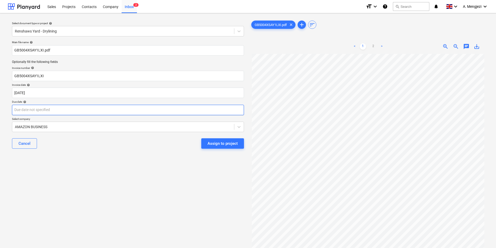
click at [144, 109] on body "Sales Projects Contacts Company Inbox 2 format_size keyboard_arrow_down help se…" at bounding box center [248, 124] width 496 height 248
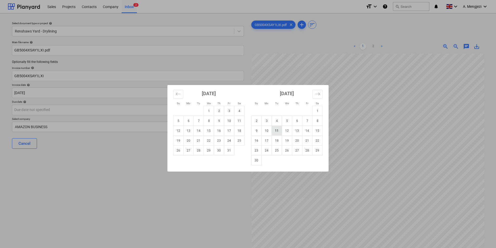
click at [277, 130] on td "11" at bounding box center [277, 131] width 10 height 10
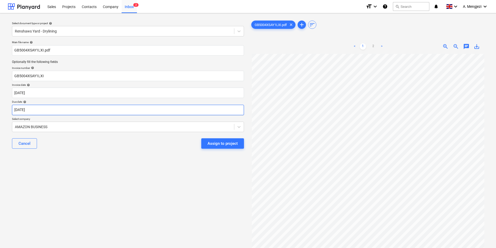
click at [133, 112] on body "Sales Projects Contacts Company Inbox 2 format_size keyboard_arrow_down help se…" at bounding box center [248, 124] width 496 height 248
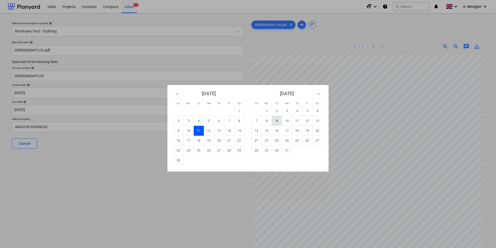
click at [276, 119] on td "9" at bounding box center [277, 121] width 10 height 10
type input "09 Dec 2025"
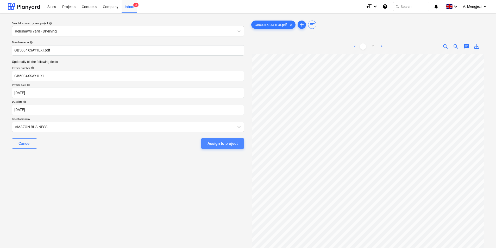
click at [217, 145] on div "Assign to project" at bounding box center [222, 143] width 30 height 7
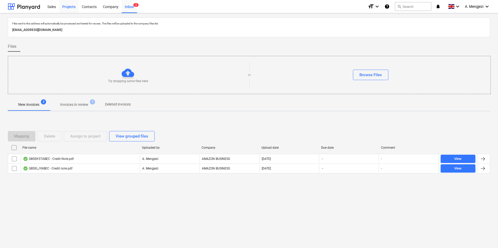
click at [69, 5] on div "Projects" at bounding box center [69, 6] width 20 height 13
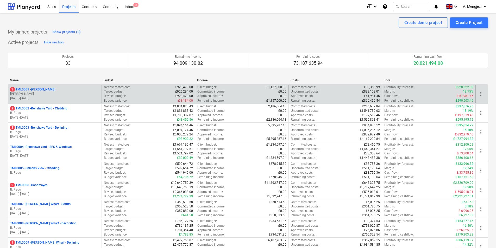
click at [27, 93] on p "[PERSON_NAME]" at bounding box center [54, 94] width 89 height 4
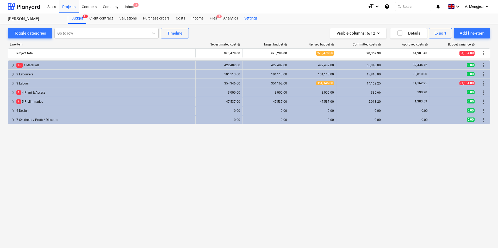
click at [254, 18] on div "Settings" at bounding box center [251, 18] width 20 height 10
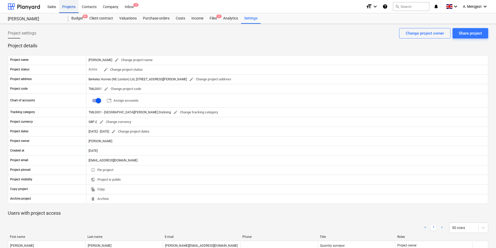
click at [65, 6] on div "Projects" at bounding box center [69, 6] width 20 height 13
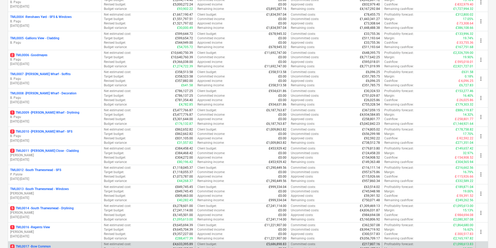
scroll to position [260, 0]
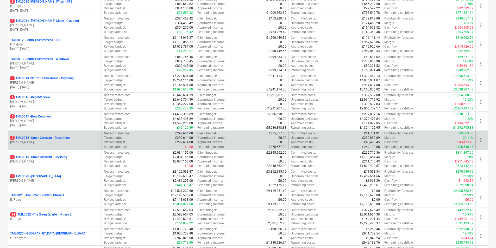
click at [34, 140] on p "4 TML0018 - Grove Crescent - Decoration" at bounding box center [40, 138] width 60 height 4
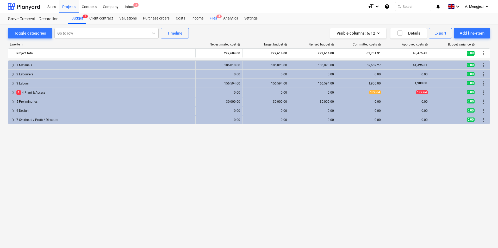
click at [214, 18] on div "Files 4" at bounding box center [213, 18] width 14 height 10
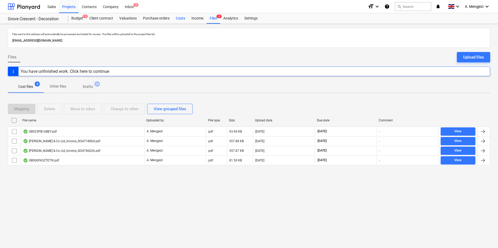
click at [183, 17] on div "Costs" at bounding box center [181, 18] width 16 height 10
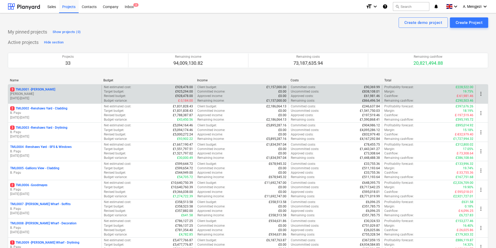
click at [46, 89] on p "3 TML0001 - [PERSON_NAME]" at bounding box center [32, 89] width 45 height 4
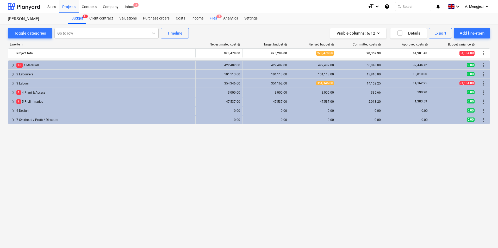
click at [214, 17] on div "Files 3" at bounding box center [213, 18] width 14 height 10
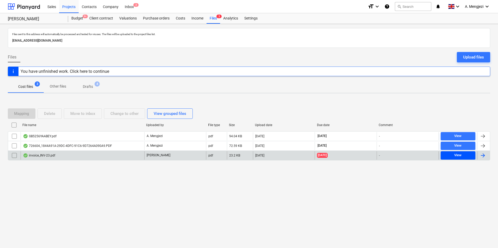
click at [454, 156] on span "View" at bounding box center [458, 156] width 30 height 6
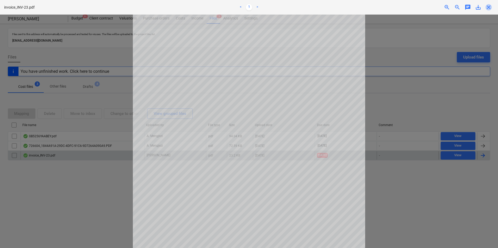
click at [489, 6] on span "close" at bounding box center [488, 7] width 6 height 6
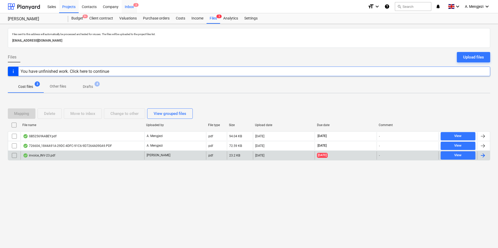
click at [131, 6] on div "Inbox 3" at bounding box center [129, 6] width 15 height 13
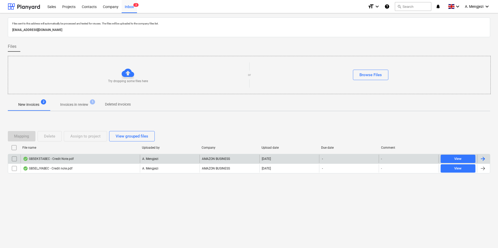
click at [82, 160] on div "GB5EK5TABEC - Credit Note.pdf" at bounding box center [80, 159] width 119 height 8
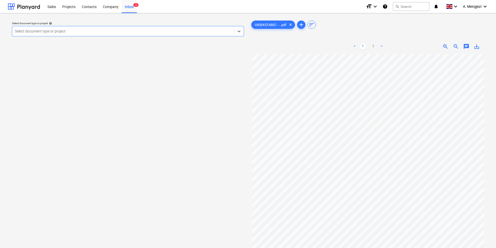
click at [162, 32] on div at bounding box center [123, 31] width 217 height 5
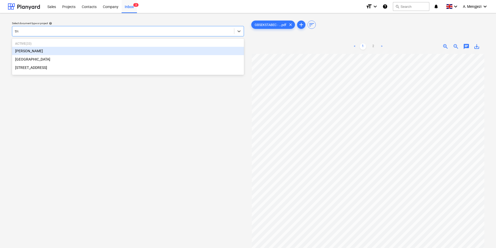
type input "tren"
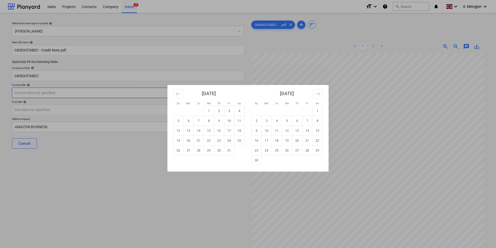
click at [96, 92] on body "Sales Projects Contacts Company Inbox 3 format_size keyboard_arrow_down help se…" at bounding box center [248, 124] width 496 height 248
click at [232, 121] on td "10" at bounding box center [229, 121] width 10 height 10
type input "[DATE]"
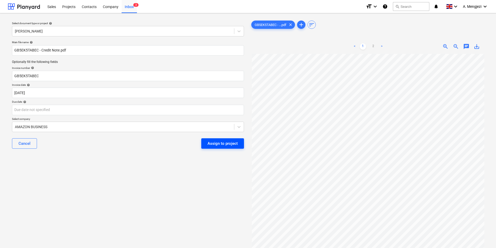
click at [211, 143] on div "Assign to project" at bounding box center [222, 143] width 30 height 7
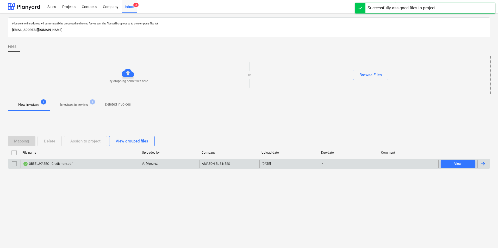
click at [77, 164] on div "GB5ELJYABEC - Credit note.pdf" at bounding box center [80, 164] width 119 height 8
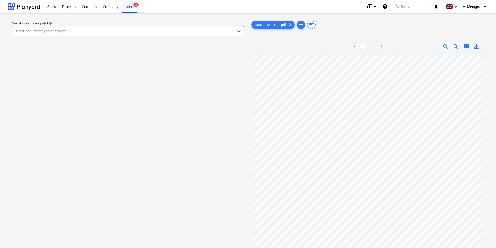
click at [128, 32] on div at bounding box center [123, 31] width 217 height 5
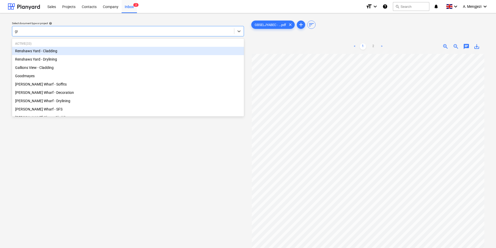
type input "gro"
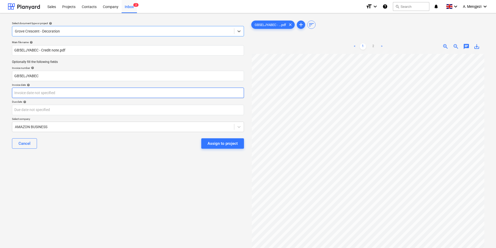
click at [135, 94] on body "Sales Projects Contacts Company Inbox 2 format_size keyboard_arrow_down help se…" at bounding box center [248, 124] width 496 height 248
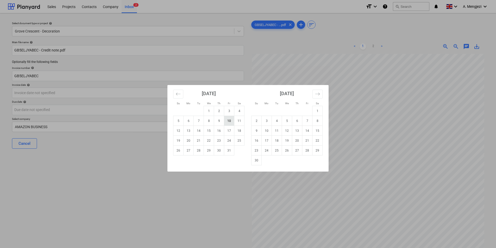
click at [231, 120] on td "10" at bounding box center [229, 121] width 10 height 10
type input "[DATE]"
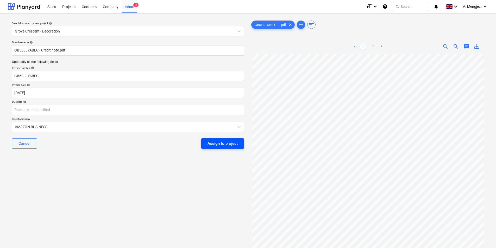
click at [225, 146] on div "Assign to project" at bounding box center [222, 143] width 30 height 7
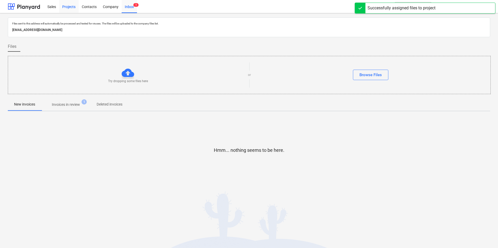
click at [74, 6] on div "Projects" at bounding box center [69, 6] width 20 height 13
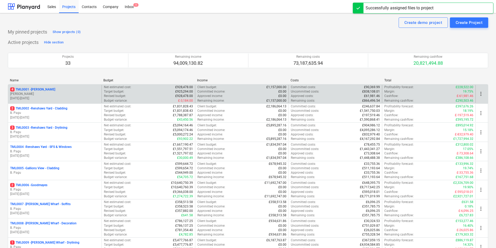
click at [35, 92] on p "[PERSON_NAME]" at bounding box center [54, 94] width 89 height 4
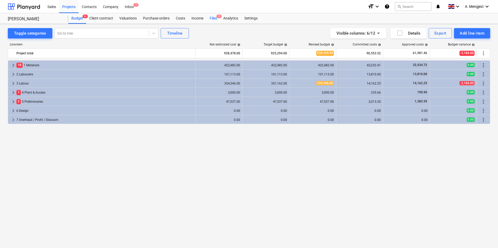
click at [212, 17] on div "Files 4" at bounding box center [213, 18] width 14 height 10
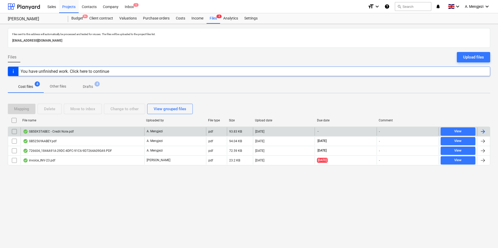
click at [92, 132] on div "GB5EK5TABEC - Credit Note.pdf" at bounding box center [83, 132] width 124 height 8
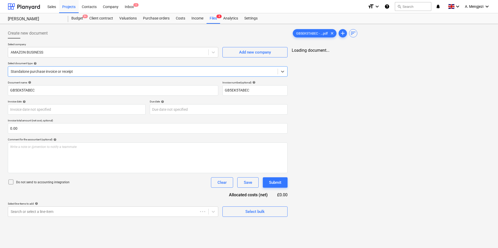
type input "[DATE]"
click at [312, 33] on span "GB5EK5TABEC - ...pdf" at bounding box center [312, 33] width 38 height 4
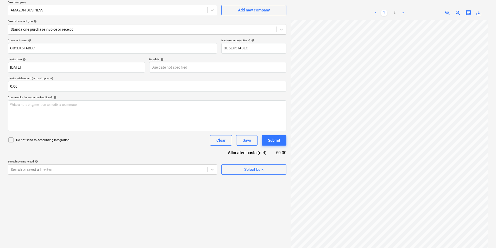
scroll to position [52, 0]
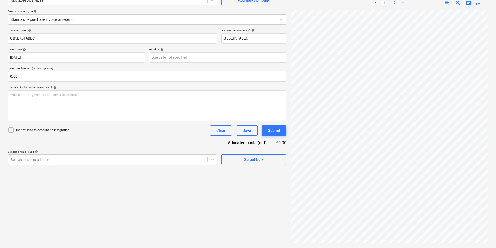
click at [395, 1] on link "2" at bounding box center [394, 3] width 6 height 6
click at [383, 3] on link "1" at bounding box center [384, 3] width 6 height 6
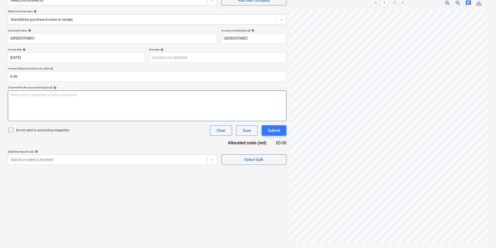
scroll to position [0, 37]
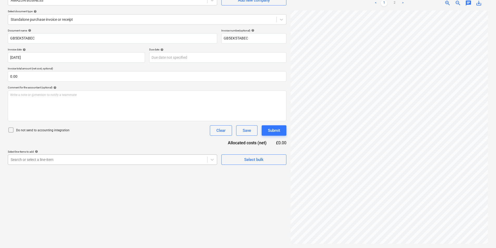
click at [81, 159] on div at bounding box center [108, 159] width 194 height 5
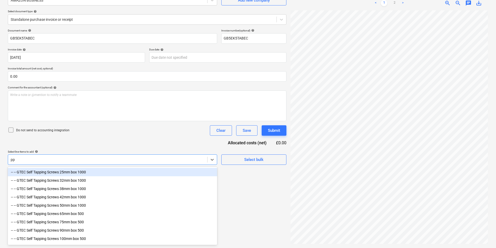
type input "p"
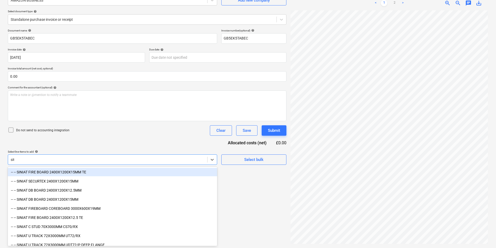
type input "site"
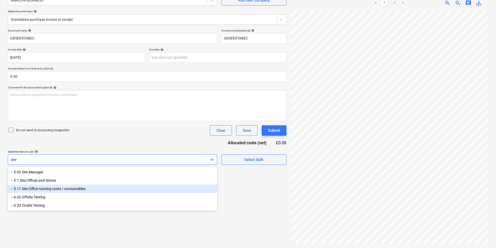
click at [78, 191] on div "-- 5.11 Site Office running costs / consumables" at bounding box center [112, 189] width 209 height 8
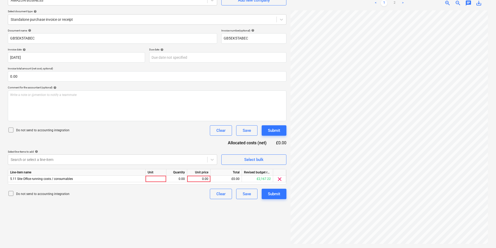
click at [252, 236] on div "Create new document Select company AMAZON BUSINESS Add new company Select docum…" at bounding box center [147, 110] width 283 height 272
click at [158, 178] on div at bounding box center [156, 179] width 21 height 7
type input "pcs"
click at [396, 2] on link "2" at bounding box center [394, 3] width 6 height 6
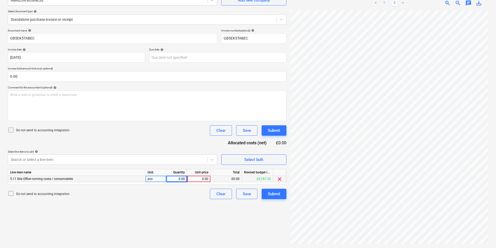
click at [176, 181] on div "0.00" at bounding box center [176, 179] width 16 height 7
type input "-1"
type input "6.50"
click at [270, 193] on div "Submit" at bounding box center [274, 194] width 12 height 7
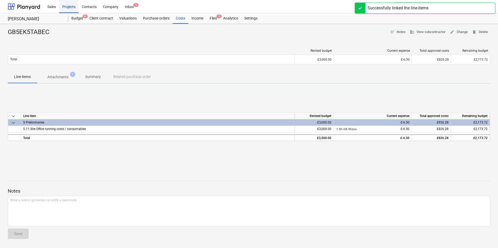
click at [72, 7] on div "Projects" at bounding box center [69, 6] width 20 height 13
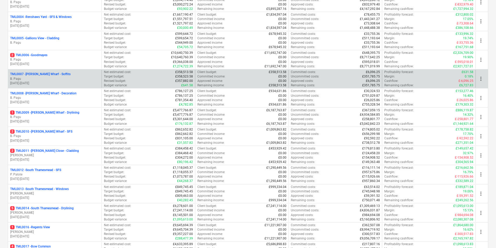
scroll to position [260, 0]
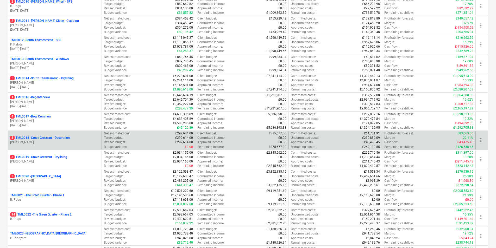
click at [41, 142] on p "[PERSON_NAME]" at bounding box center [54, 142] width 89 height 4
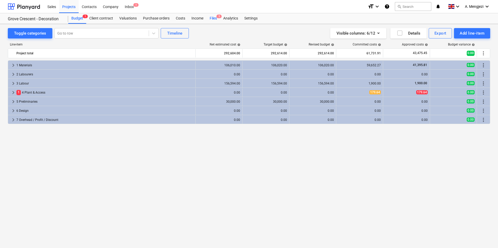
click at [214, 19] on div "Files 5" at bounding box center [213, 18] width 14 height 10
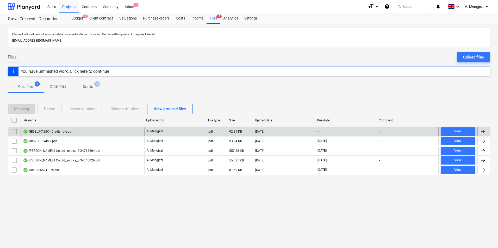
click at [70, 130] on div "GB5ELJYABEC - Credit note.pdf" at bounding box center [47, 132] width 49 height 4
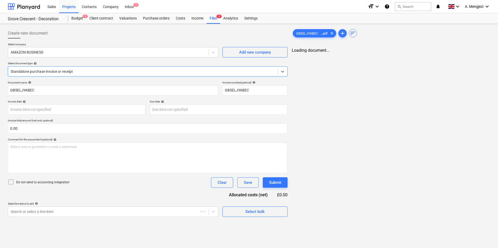
type input "[DATE]"
click at [82, 71] on div at bounding box center [143, 71] width 264 height 5
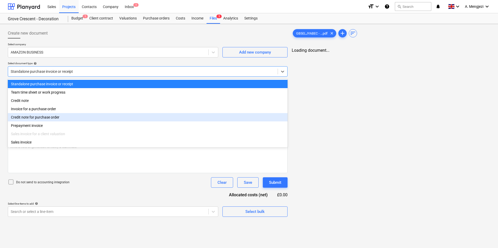
click at [61, 118] on div "Credit note for purchase order" at bounding box center [148, 117] width 280 height 8
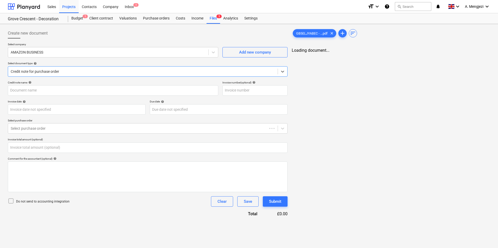
type input "GB5ELJYABEC"
type input "[DATE]"
type input "0.00"
click at [308, 33] on span "GB5ELJYABEC - ...pdf" at bounding box center [312, 33] width 38 height 4
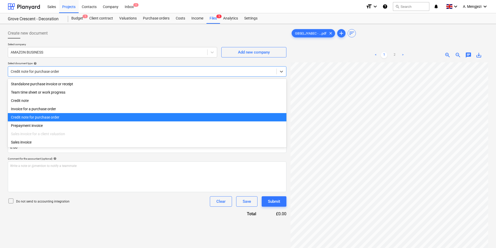
click at [74, 70] on div at bounding box center [142, 71] width 263 height 5
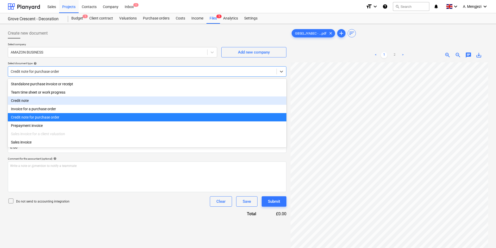
click at [54, 102] on div "Credit note" at bounding box center [147, 101] width 279 height 8
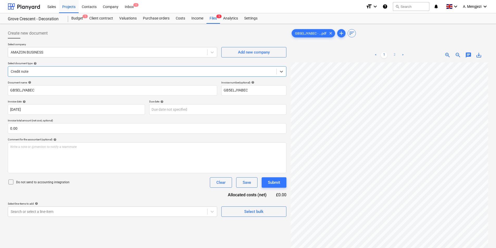
click at [396, 54] on link "2" at bounding box center [394, 55] width 6 height 6
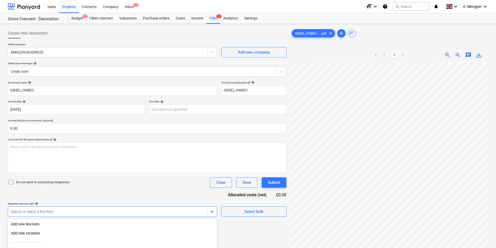
scroll to position [52, 0]
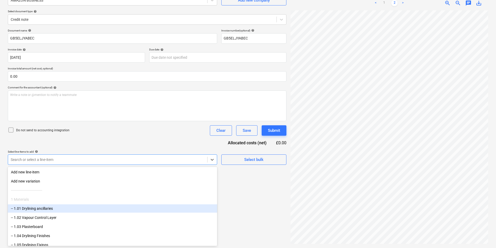
click at [76, 196] on body "Sales Projects Contacts Company Inbox 1 format_size keyboard_arrow_down help se…" at bounding box center [248, 72] width 496 height 248
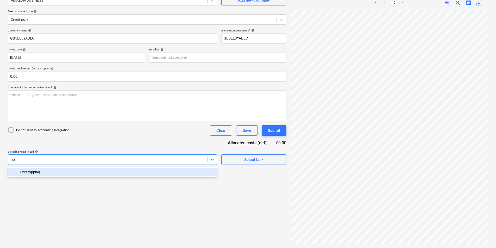
type input "p"
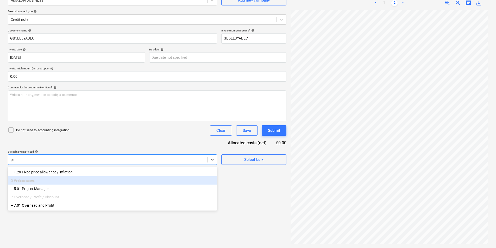
type input "p"
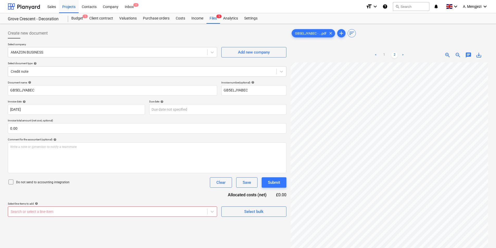
scroll to position [0, 0]
click at [384, 54] on link "1" at bounding box center [384, 55] width 6 height 6
click at [210, 19] on div "Files 5" at bounding box center [213, 18] width 14 height 10
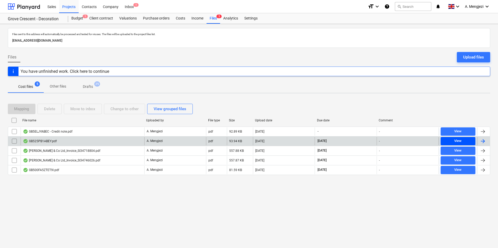
click at [448, 140] on span "View" at bounding box center [458, 141] width 30 height 6
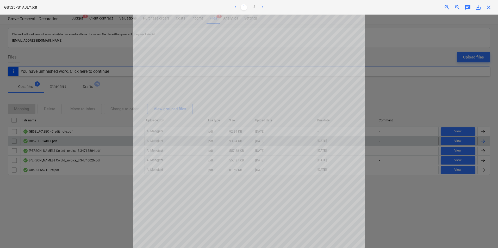
scroll to position [96, 0]
click at [256, 10] on link "2" at bounding box center [254, 7] width 6 height 6
click at [491, 8] on span "close" at bounding box center [488, 7] width 6 height 6
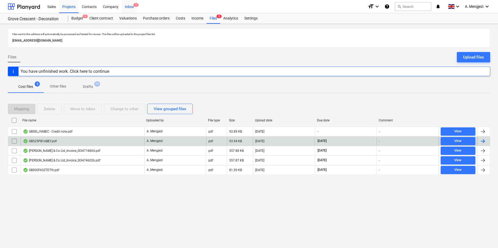
click at [126, 5] on div "Inbox 1" at bounding box center [129, 6] width 15 height 13
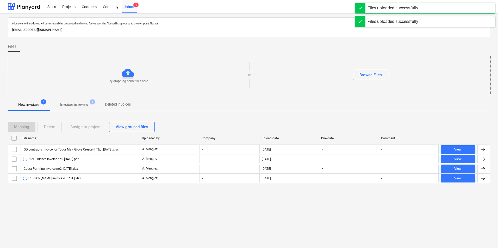
click at [94, 57] on div "Try dropping some files here or Browse Files" at bounding box center [249, 75] width 483 height 38
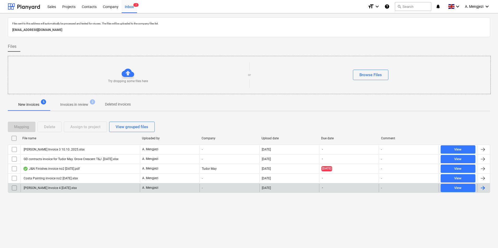
click at [81, 187] on div "Marius Zeca Invoice 4 10.10.2025.xlsx" at bounding box center [80, 188] width 119 height 8
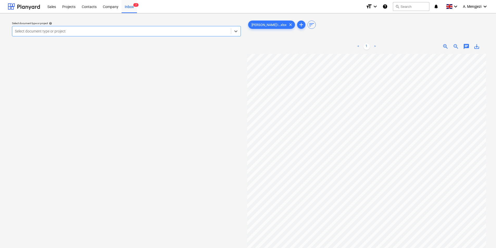
click at [153, 32] on div at bounding box center [121, 31] width 213 height 5
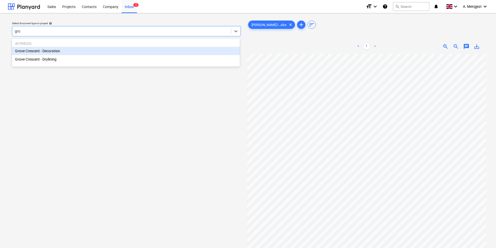
type input "grov"
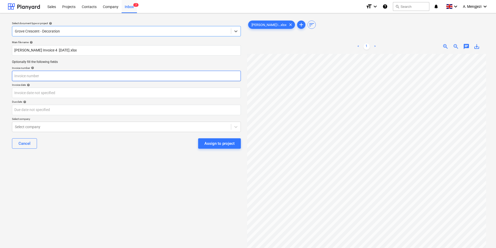
click at [105, 76] on input "text" at bounding box center [126, 76] width 229 height 10
type input "4"
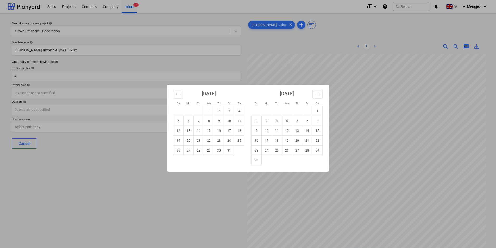
click at [228, 121] on td "10" at bounding box center [229, 121] width 10 height 10
type input "[DATE]"
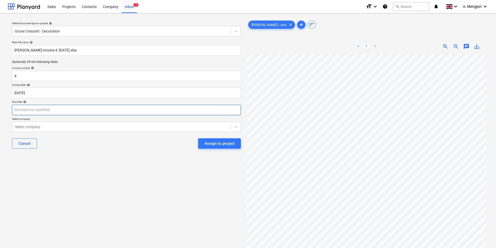
click at [123, 108] on body "Sales Projects Contacts Company Inbox 7 format_size keyboard_arrow_down help se…" at bounding box center [248, 124] width 496 height 248
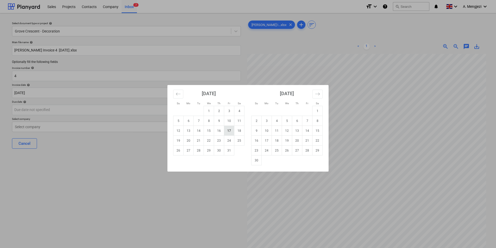
click at [226, 128] on td "17" at bounding box center [229, 131] width 10 height 10
type input "[DATE]"
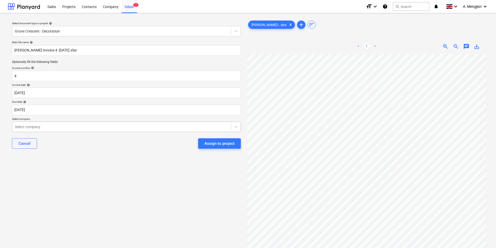
click at [115, 127] on div at bounding box center [121, 126] width 213 height 5
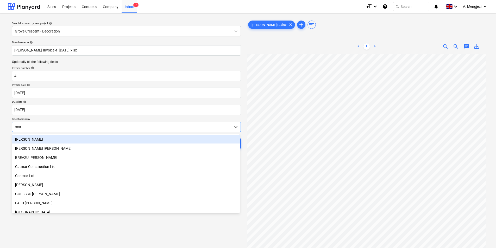
type input "mari"
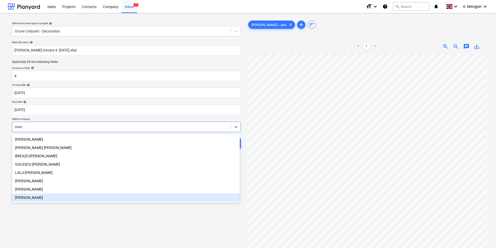
click at [37, 202] on div "Marius Zeca" at bounding box center [126, 198] width 228 height 8
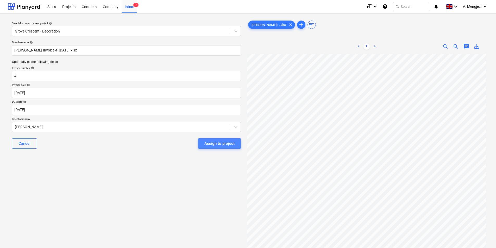
click at [217, 145] on div "Assign to project" at bounding box center [219, 143] width 30 height 7
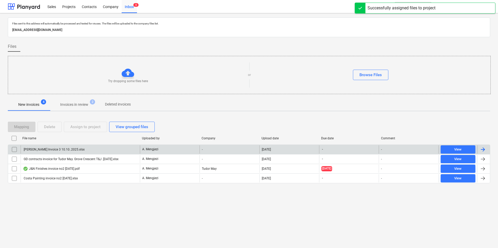
click at [54, 149] on div "Valentina Istrate Invoice 3 10.10..2025.xlsx" at bounding box center [54, 150] width 62 height 4
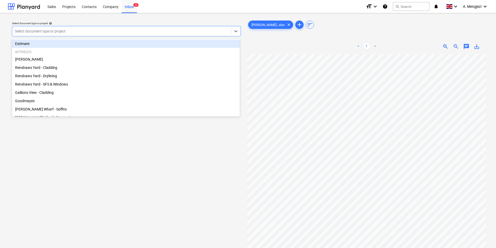
click at [94, 32] on div at bounding box center [121, 31] width 213 height 5
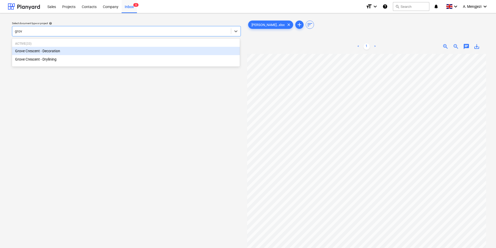
type input "grove"
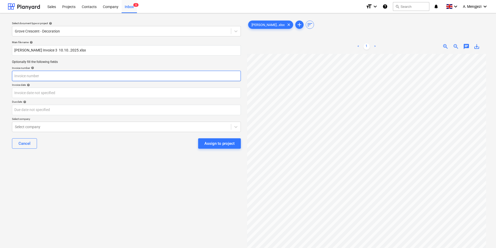
click at [94, 79] on input "text" at bounding box center [126, 76] width 229 height 10
type input "3"
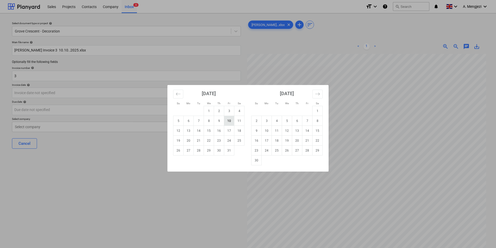
click at [229, 119] on td "10" at bounding box center [229, 121] width 10 height 10
type input "[DATE]"
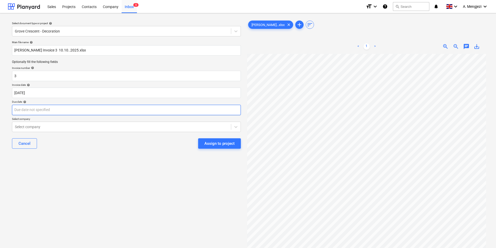
click at [194, 111] on body "Sales Projects Contacts Company Inbox 6 format_size keyboard_arrow_down help se…" at bounding box center [248, 124] width 496 height 248
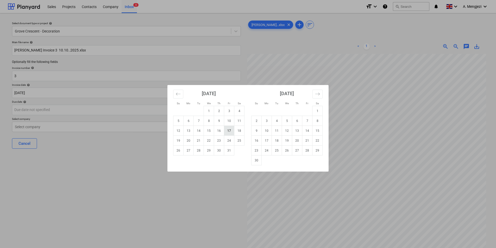
click at [228, 131] on td "17" at bounding box center [229, 131] width 10 height 10
type input "[DATE]"
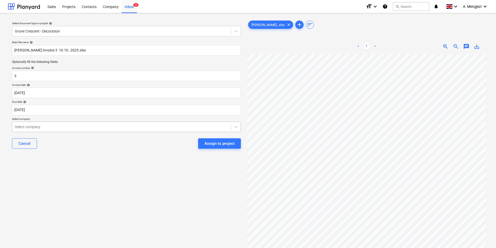
click at [134, 126] on div at bounding box center [121, 126] width 213 height 5
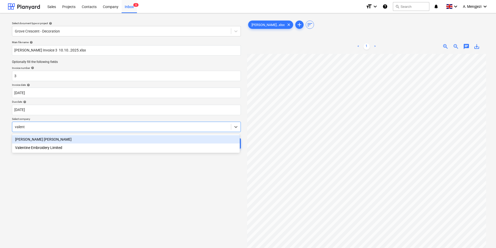
type input "valenti"
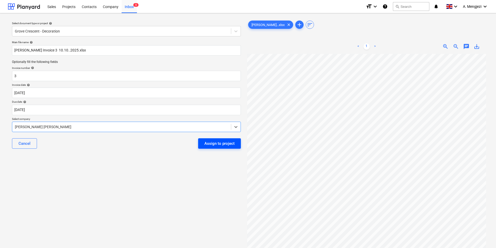
click at [220, 146] on div "Assign to project" at bounding box center [219, 143] width 30 height 7
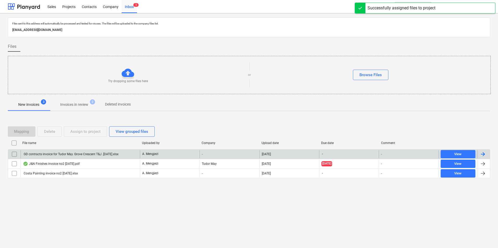
click at [65, 153] on div "GD contracts invoice for Tudor May. Grove Crescent T&J .10.10.25.xlsx" at bounding box center [71, 155] width 96 height 4
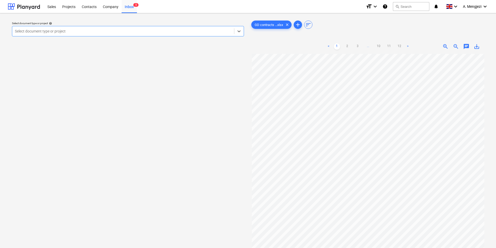
click at [149, 31] on div at bounding box center [123, 31] width 217 height 5
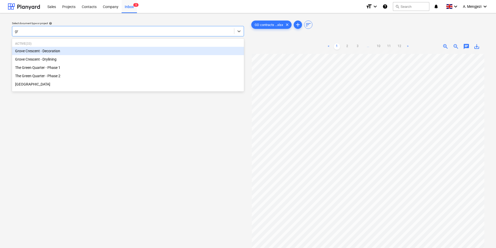
type input "gro"
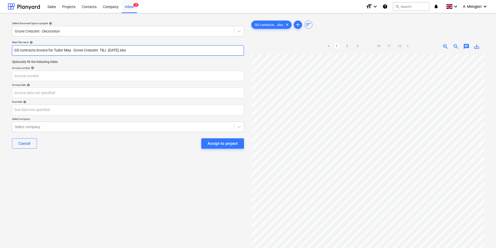
scroll to position [88, 0]
click at [348, 47] on link "2" at bounding box center [347, 46] width 6 height 6
click at [359, 46] on link "3" at bounding box center [358, 46] width 6 height 6
click at [364, 45] on link "4" at bounding box center [363, 46] width 6 height 6
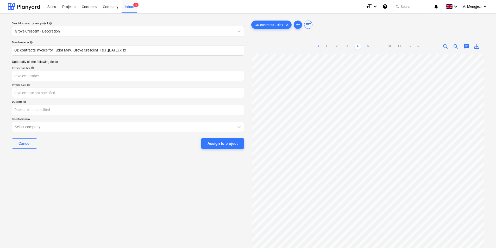
click at [368, 46] on link "5" at bounding box center [368, 46] width 6 height 6
click at [322, 44] on link "1" at bounding box center [321, 46] width 6 height 6
click at [300, 23] on span "add" at bounding box center [298, 25] width 6 height 6
click at [359, 148] on div "Browse Files" at bounding box center [368, 149] width 22 height 7
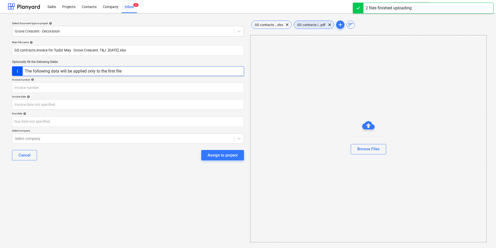
click at [318, 23] on span "GD contracts i...pdf" at bounding box center [311, 25] width 35 height 4
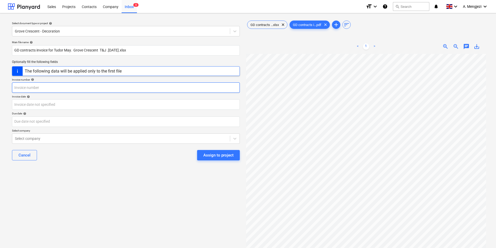
click at [81, 90] on input "text" at bounding box center [126, 88] width 228 height 10
type input "24"
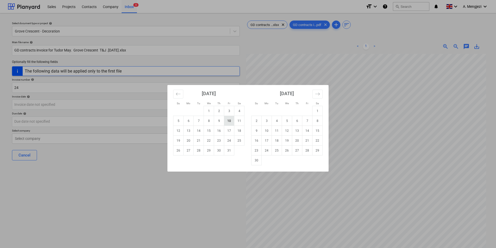
click at [228, 119] on td "10" at bounding box center [229, 121] width 10 height 10
type input "[DATE]"
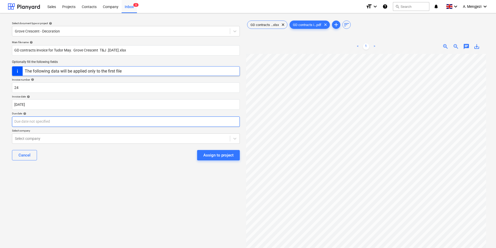
click at [169, 124] on body "Sales Projects Contacts Company Inbox 6 format_size keyboard_arrow_down help se…" at bounding box center [248, 124] width 496 height 248
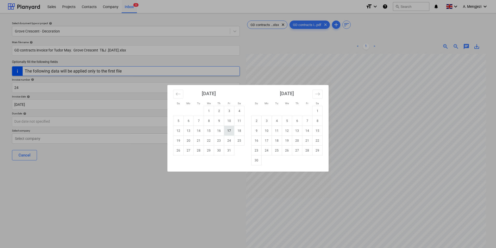
click at [229, 131] on td "17" at bounding box center [229, 131] width 10 height 10
type input "[DATE]"
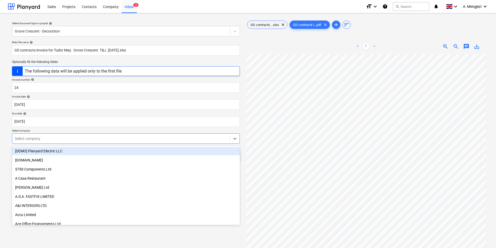
click at [119, 137] on div at bounding box center [121, 138] width 212 height 5
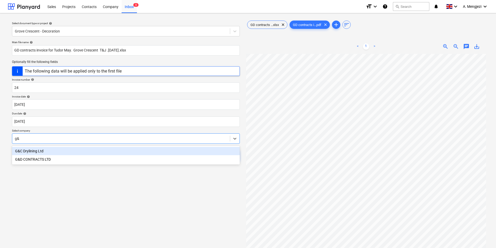
type input "g&d"
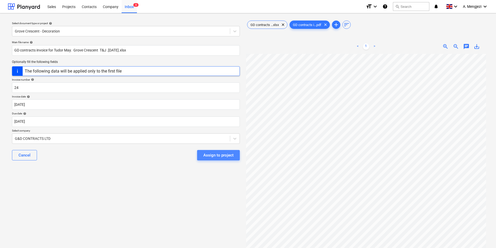
click at [219, 154] on div "Assign to project" at bounding box center [218, 155] width 30 height 7
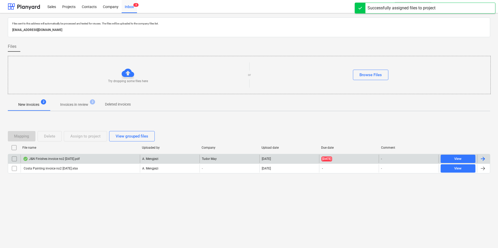
click at [92, 159] on div "J&N Finishes invoice no2 10.10.2025.pdf" at bounding box center [80, 159] width 119 height 8
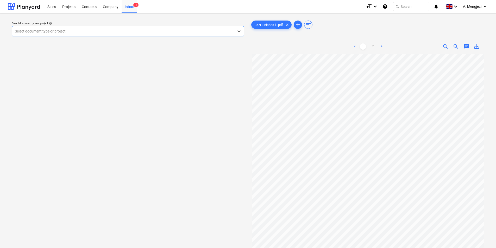
click at [165, 31] on div at bounding box center [123, 31] width 217 height 5
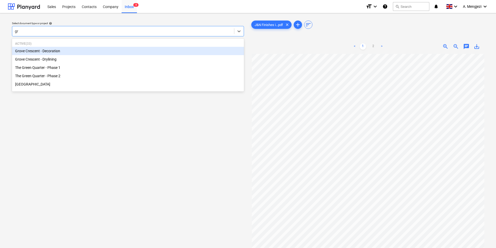
type input "gro"
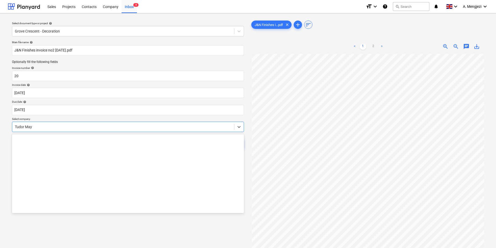
click at [124, 128] on div at bounding box center [123, 126] width 217 height 5
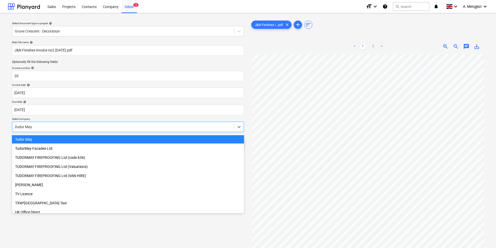
scroll to position [250, 0]
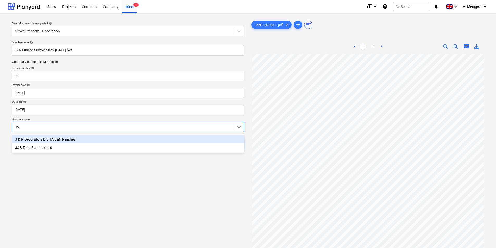
type input "J&N"
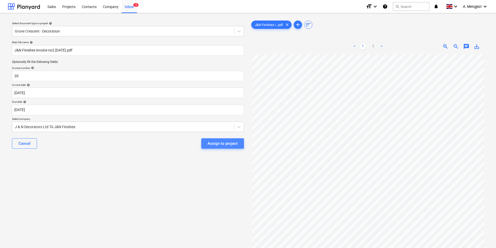
click at [217, 144] on div "Assign to project" at bounding box center [222, 143] width 30 height 7
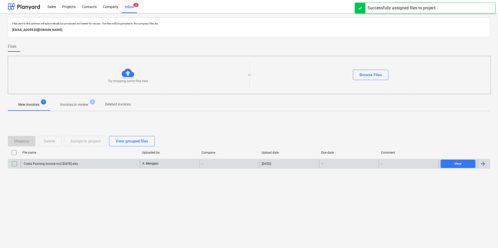
click at [75, 162] on div "Costa Painting invoice no2 10.10.2025.xlsx" at bounding box center [50, 164] width 55 height 4
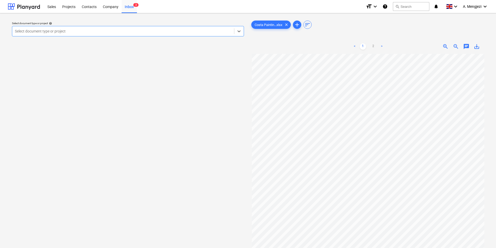
click at [87, 32] on div at bounding box center [123, 31] width 217 height 5
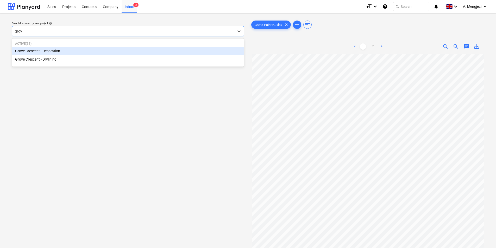
type input "grove"
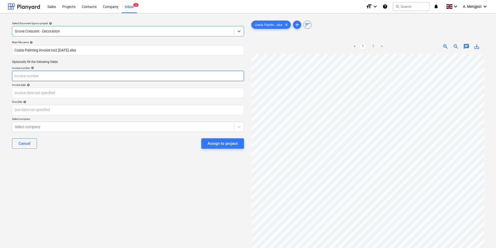
click at [74, 74] on input "text" at bounding box center [128, 76] width 232 height 10
type input "2"
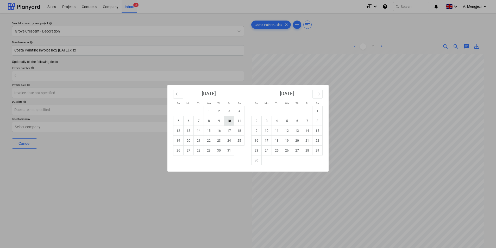
click at [229, 120] on td "10" at bounding box center [229, 121] width 10 height 10
type input "[DATE]"
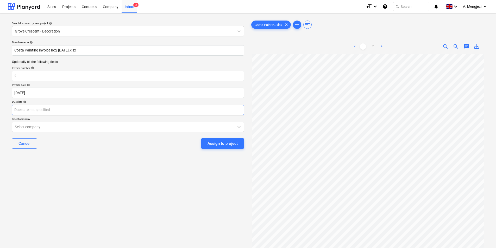
click at [195, 110] on body "Sales Projects Contacts Company Inbox 3 format_size keyboard_arrow_down help se…" at bounding box center [248, 124] width 496 height 248
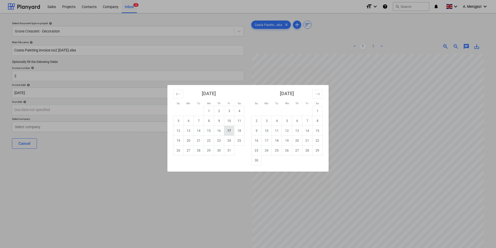
click at [232, 129] on td "17" at bounding box center [229, 131] width 10 height 10
type input "[DATE]"
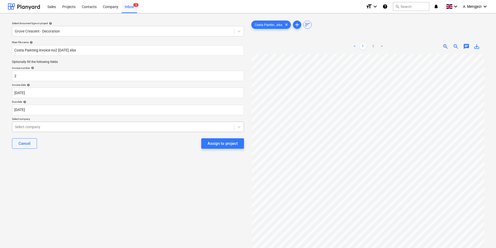
click at [188, 127] on div at bounding box center [123, 126] width 217 height 5
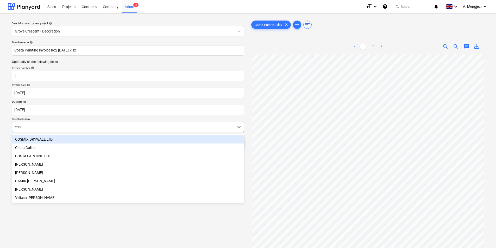
type input "cost"
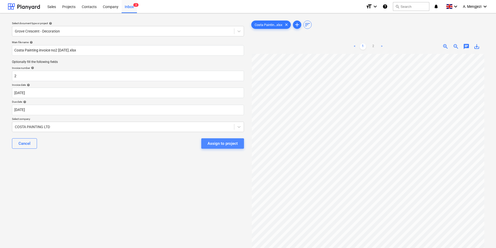
click at [217, 144] on div "Assign to project" at bounding box center [222, 143] width 30 height 7
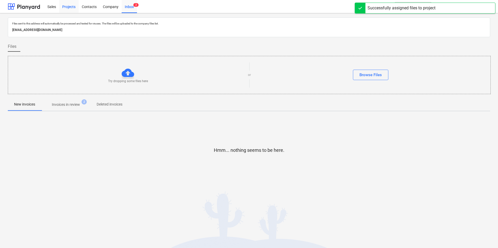
click at [68, 4] on div "Projects" at bounding box center [69, 6] width 20 height 13
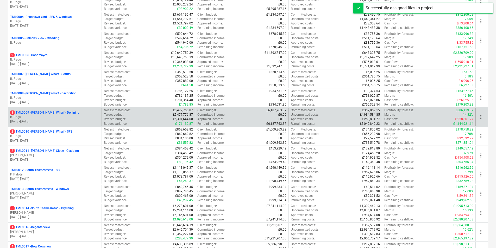
scroll to position [260, 0]
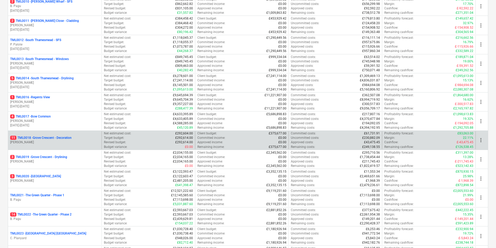
click at [39, 142] on p "[PERSON_NAME]" at bounding box center [54, 142] width 89 height 4
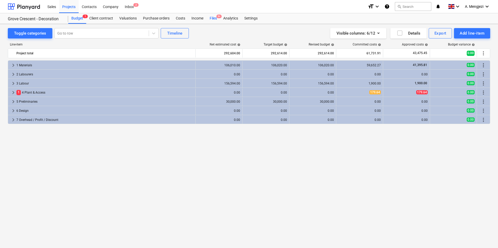
click at [213, 18] on div "Files 9+" at bounding box center [213, 18] width 14 height 10
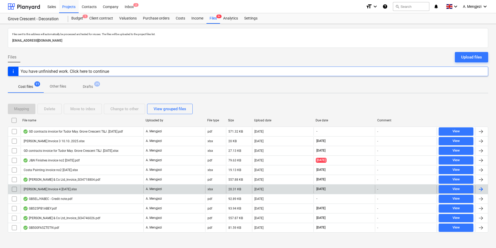
click at [83, 191] on div "Marius Zeca Invoice 4 10.10.2025.xlsx" at bounding box center [82, 189] width 123 height 8
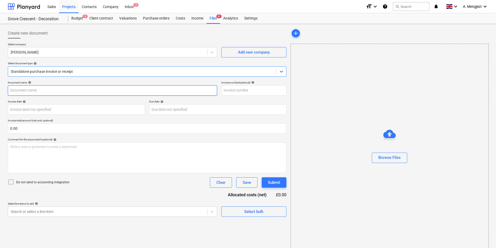
type input "4"
type input "[DATE]"
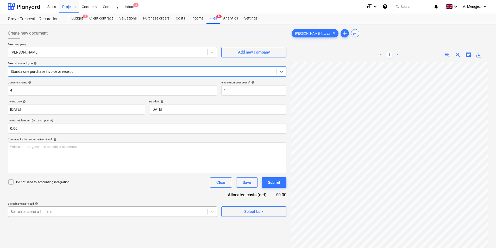
scroll to position [52, 0]
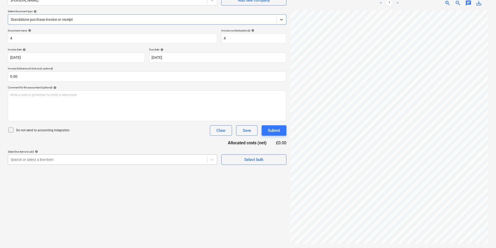
click at [91, 196] on body "Sales Projects Contacts Company Inbox 2 format_size keyboard_arrow_down help se…" at bounding box center [248, 72] width 496 height 248
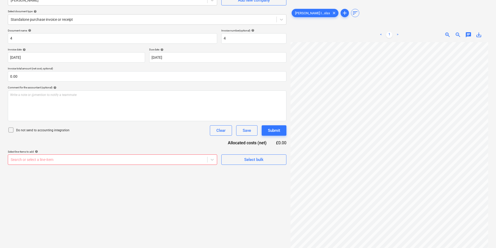
scroll to position [79, 42]
click at [56, 158] on div at bounding box center [108, 159] width 194 height 5
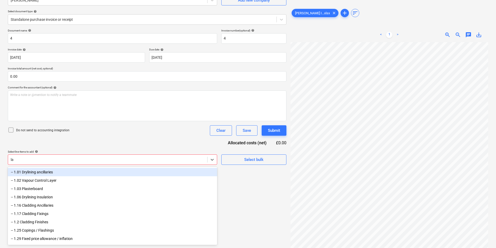
type input "lab"
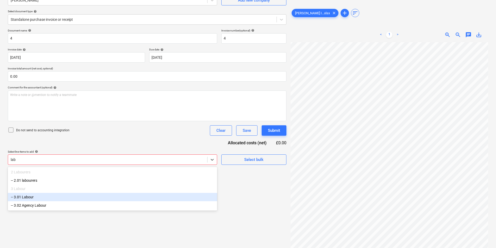
click at [60, 200] on div "-- 3.01 Labour" at bounding box center [112, 197] width 209 height 8
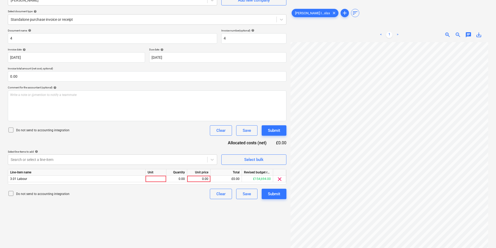
click at [112, 131] on div "Do not send to accounting integration Clear Save Submit" at bounding box center [147, 130] width 279 height 10
click at [161, 181] on div at bounding box center [156, 179] width 21 height 7
type input "labour"
click at [194, 178] on div "0.00" at bounding box center [198, 179] width 19 height 7
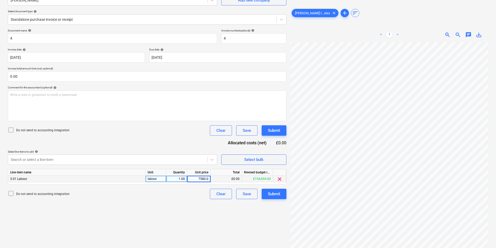
type input "7580.05"
click at [271, 194] on div "Submit" at bounding box center [274, 194] width 12 height 7
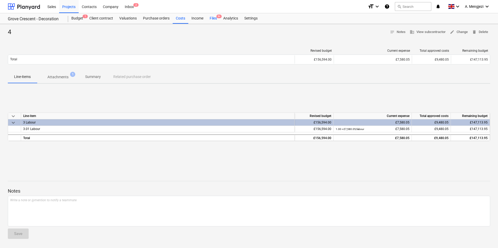
click at [216, 18] on div "Files 9+" at bounding box center [213, 18] width 14 height 10
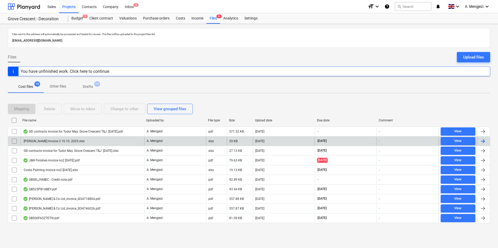
click at [83, 142] on div "Valentina Istrate Invoice 3 10.10..2025.xlsx" at bounding box center [54, 142] width 62 height 4
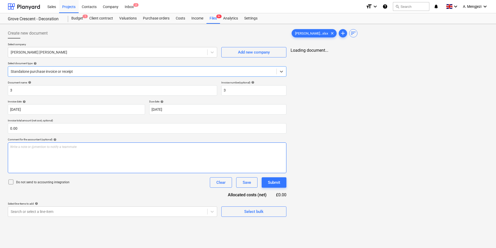
type input "3"
type input "[DATE]"
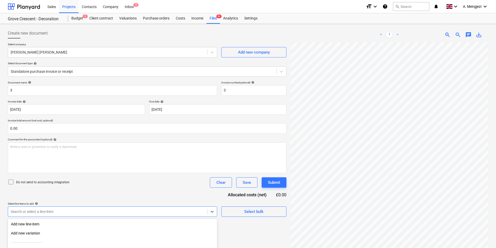
scroll to position [52, 0]
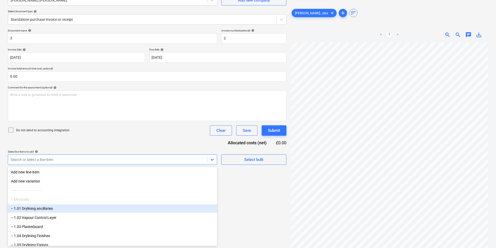
click at [90, 196] on body "Sales Projects Contacts Company Inbox 2 format_size keyboard_arrow_down help se…" at bounding box center [248, 72] width 496 height 248
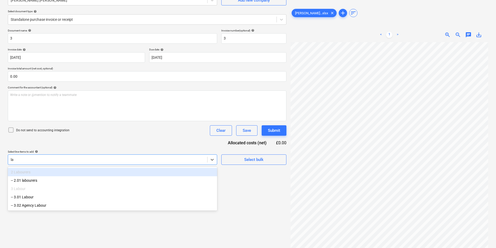
type input "lab"
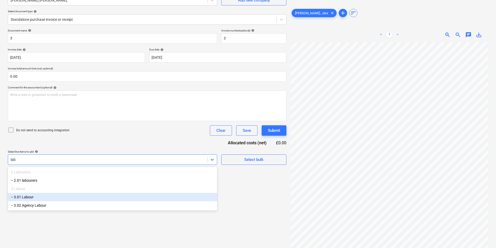
click at [83, 196] on div "-- 3.01 Labour" at bounding box center [112, 197] width 209 height 8
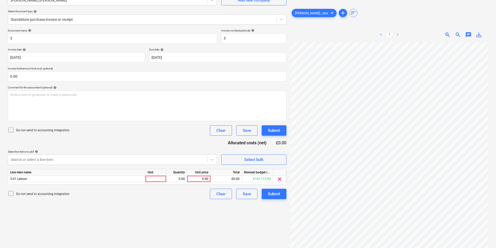
click at [252, 217] on div "Create new document Select company Valentina Antonica Istrate Add new company S…" at bounding box center [147, 110] width 283 height 272
click at [160, 179] on div at bounding box center [156, 179] width 21 height 7
type input "Labour"
type input "1995"
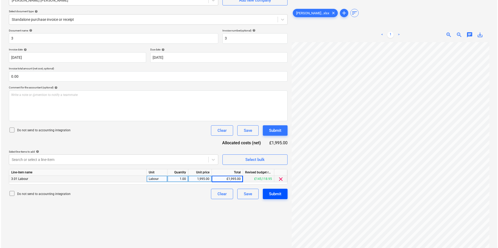
scroll to position [29, 34]
click at [266, 192] on button "Submit" at bounding box center [274, 194] width 25 height 10
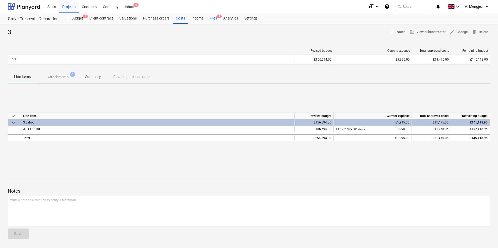
click at [212, 16] on div "Files 9" at bounding box center [213, 18] width 14 height 10
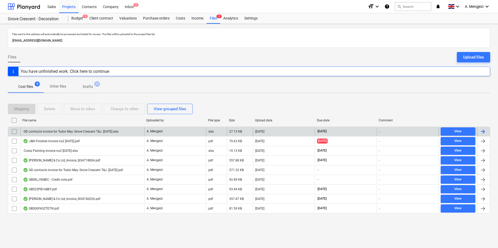
click at [126, 131] on div "GD contracts invoice for Tudor May. Grove Crescent T&J .10.10.25.xlsx" at bounding box center [83, 132] width 124 height 8
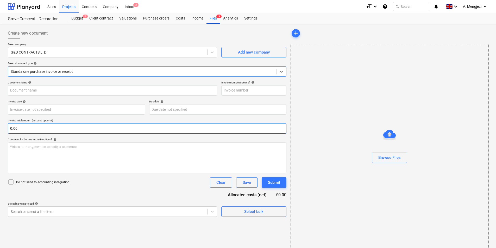
type input "24"
type input "[DATE]"
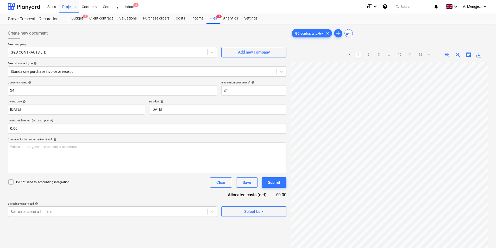
scroll to position [0, 38]
click at [329, 33] on span "clear" at bounding box center [327, 33] width 6 height 6
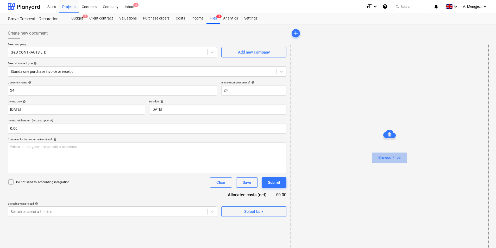
click at [386, 158] on div "Browse Files" at bounding box center [389, 157] width 22 height 7
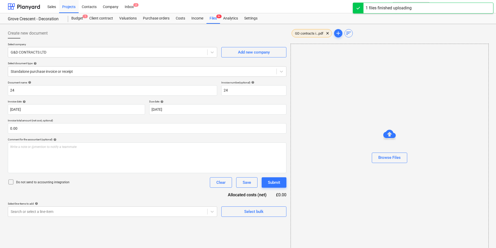
click at [309, 31] on span "GD contracts i...pdf" at bounding box center [309, 33] width 35 height 4
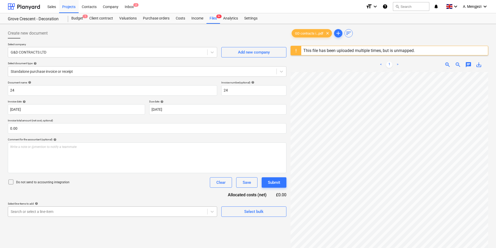
click at [88, 208] on body "Sales Projects Contacts Company Inbox 2 format_size keyboard_arrow_down help se…" at bounding box center [248, 124] width 496 height 248
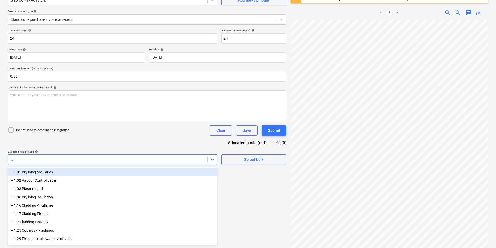
type input "lab"
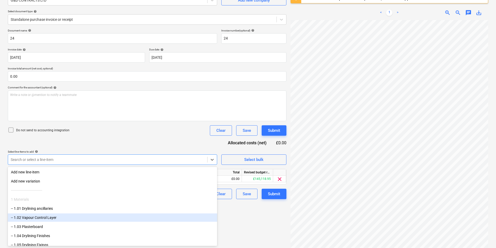
click at [257, 223] on div "Create new document Select company G&D CONTRACTS LTD Add new company Select doc…" at bounding box center [147, 115] width 283 height 282
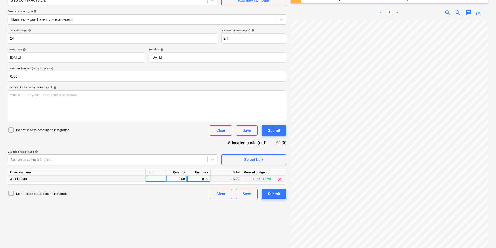
click at [159, 180] on div at bounding box center [156, 179] width 21 height 7
type input "Labour"
type input "4291.15"
click at [272, 193] on div "Submit" at bounding box center [274, 194] width 12 height 7
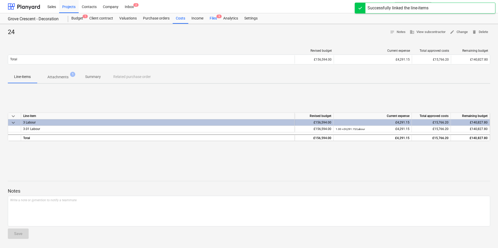
click at [214, 17] on div "Files 9" at bounding box center [213, 18] width 14 height 10
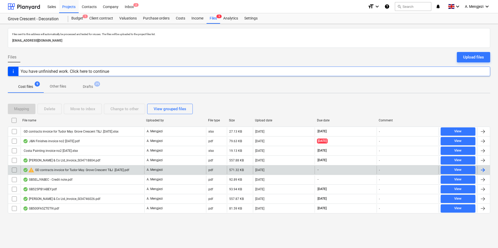
click at [13, 172] on input "checkbox" at bounding box center [14, 170] width 8 height 8
click at [46, 108] on div "Delete" at bounding box center [49, 109] width 11 height 7
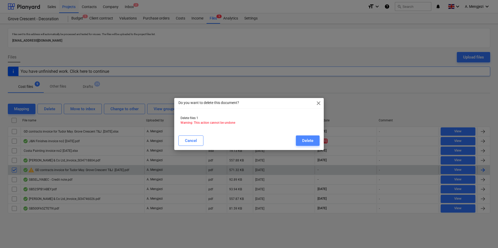
click at [297, 140] on button "Delete" at bounding box center [308, 141] width 24 height 10
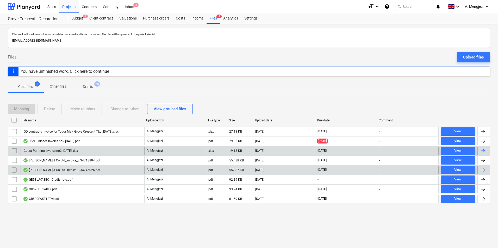
click at [64, 150] on div "Costa Painting invoice no2 10.10.2025.xlsx" at bounding box center [50, 151] width 55 height 4
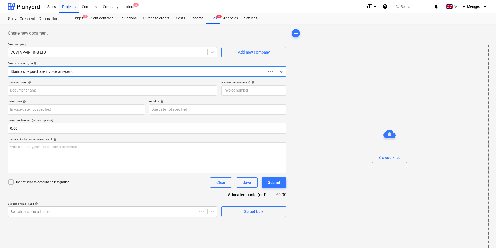
type input "2"
type input "[DATE]"
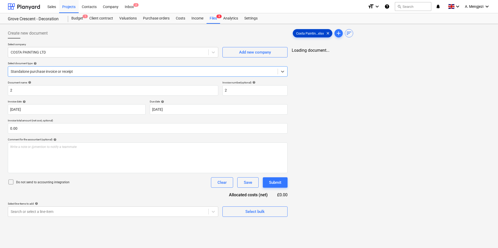
drag, startPoint x: 304, startPoint y: 33, endPoint x: 317, endPoint y: 56, distance: 26.6
click at [304, 33] on span "Costa Paintin...xlsx" at bounding box center [310, 33] width 34 height 4
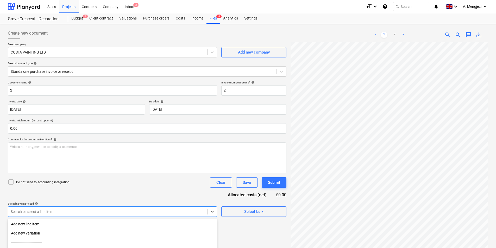
scroll to position [52, 0]
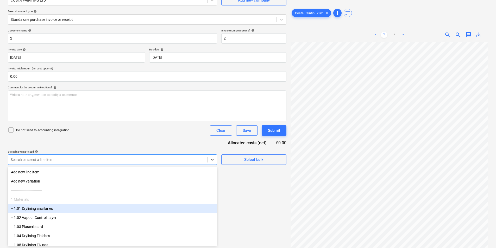
click at [110, 196] on body "Sales Projects Contacts Company Inbox 2 format_size keyboard_arrow_down help se…" at bounding box center [248, 72] width 496 height 248
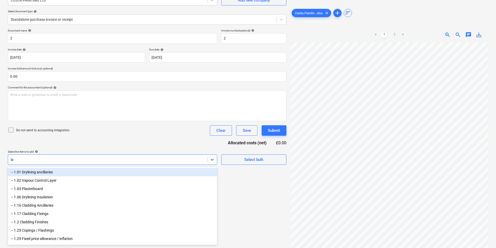
type input "lab"
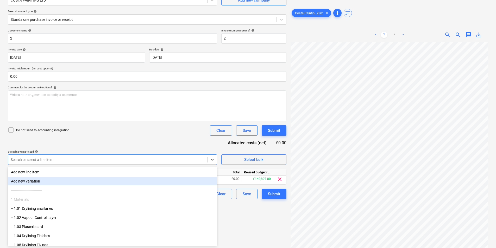
click at [137, 132] on div "Do not send to accounting integration Clear Save Submit" at bounding box center [147, 130] width 279 height 10
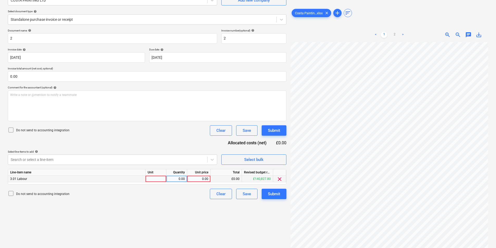
click at [149, 179] on div at bounding box center [156, 179] width 21 height 7
type input "Labour"
type input "3675.08"
click at [395, 36] on link "2" at bounding box center [394, 35] width 6 height 6
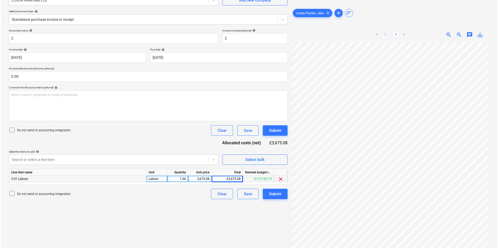
scroll to position [0, 38]
click at [269, 195] on div "Submit" at bounding box center [274, 194] width 12 height 7
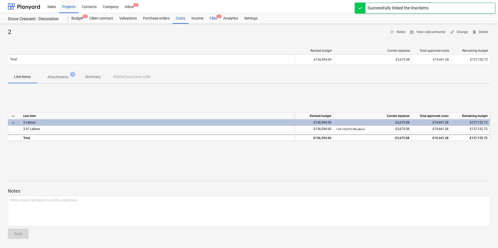
click at [214, 19] on div "Files 7" at bounding box center [213, 18] width 14 height 10
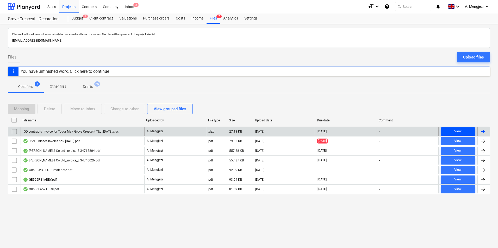
click at [456, 130] on div "View" at bounding box center [457, 132] width 7 height 6
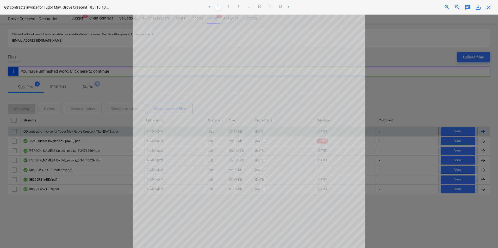
click at [490, 7] on span "close" at bounding box center [488, 7] width 6 height 6
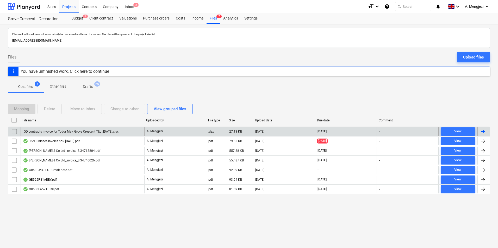
click at [13, 131] on input "checkbox" at bounding box center [14, 132] width 8 height 8
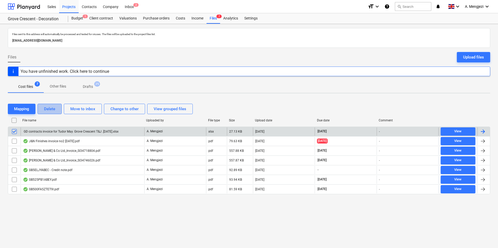
click at [51, 107] on div "Delete" at bounding box center [49, 109] width 11 height 7
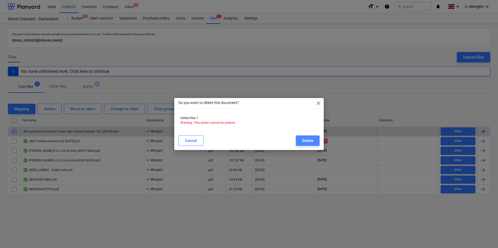
click at [303, 138] on div "Delete" at bounding box center [307, 140] width 11 height 7
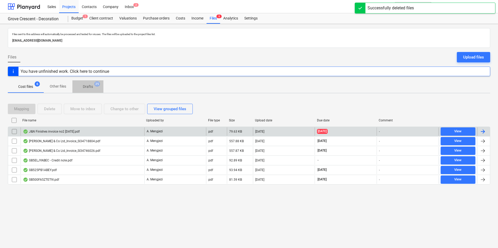
click at [93, 85] on p "Drafts" at bounding box center [88, 86] width 10 height 5
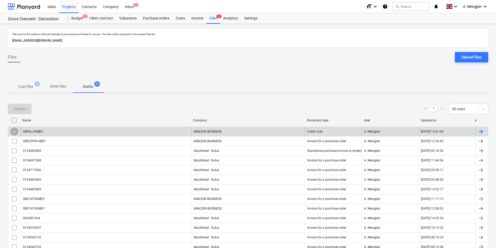
click at [16, 131] on input "checkbox" at bounding box center [14, 132] width 8 height 8
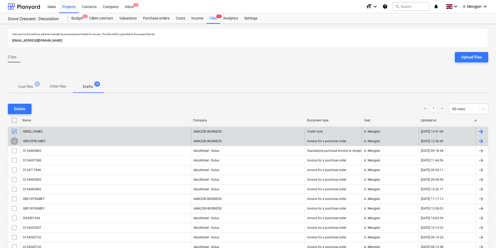
click at [15, 139] on input "checkbox" at bounding box center [14, 141] width 8 height 8
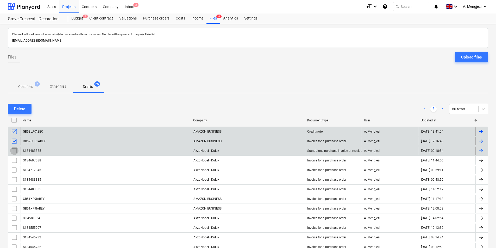
click at [15, 149] on input "checkbox" at bounding box center [14, 151] width 8 height 8
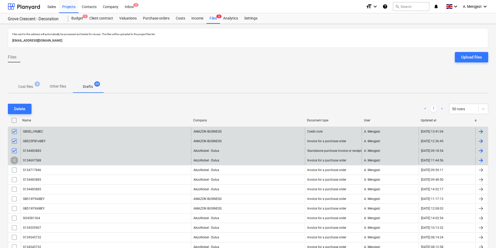
click at [14, 159] on input "checkbox" at bounding box center [14, 160] width 8 height 8
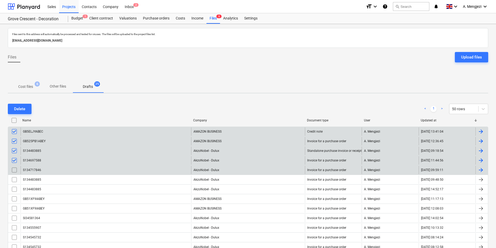
click at [15, 167] on input "checkbox" at bounding box center [14, 170] width 8 height 8
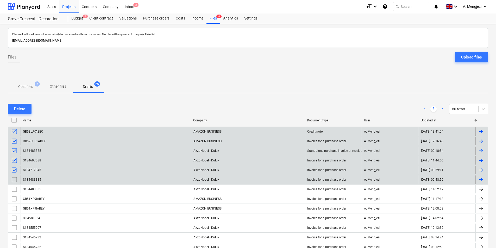
click at [15, 176] on input "checkbox" at bounding box center [14, 180] width 8 height 8
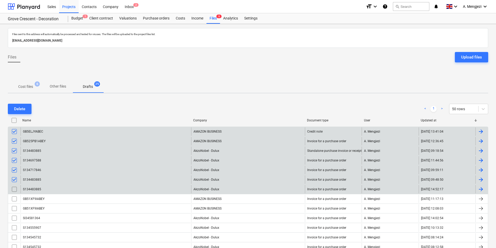
click at [14, 190] on input "checkbox" at bounding box center [14, 189] width 8 height 8
click at [14, 139] on input "checkbox" at bounding box center [14, 141] width 8 height 8
click at [15, 131] on input "checkbox" at bounding box center [14, 132] width 8 height 8
click at [16, 149] on input "checkbox" at bounding box center [14, 151] width 8 height 8
click at [13, 162] on input "checkbox" at bounding box center [14, 160] width 8 height 8
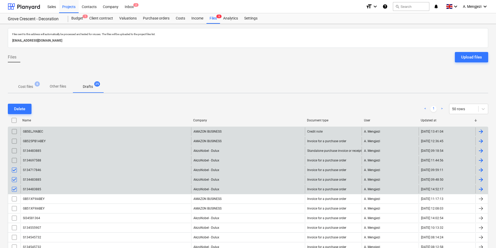
click at [14, 168] on input "checkbox" at bounding box center [14, 170] width 8 height 8
click at [14, 179] on input "checkbox" at bounding box center [14, 180] width 8 height 8
click at [14, 187] on input "checkbox" at bounding box center [14, 189] width 8 height 8
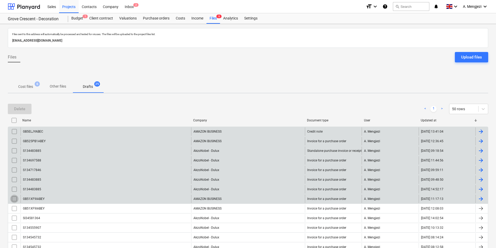
click at [15, 198] on input "checkbox" at bounding box center [14, 199] width 8 height 8
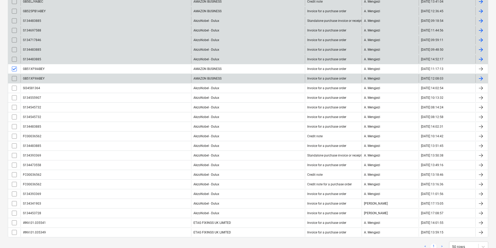
click at [16, 77] on input "checkbox" at bounding box center [14, 78] width 8 height 8
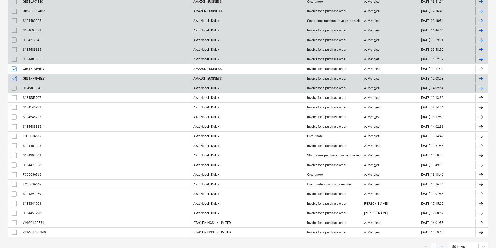
click at [16, 90] on input "checkbox" at bounding box center [14, 88] width 8 height 8
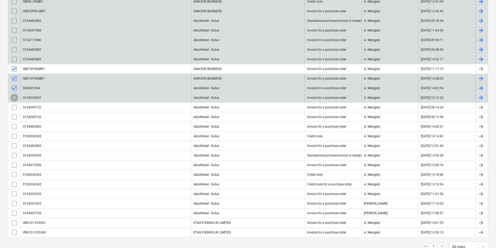
click at [16, 96] on input "checkbox" at bounding box center [14, 98] width 8 height 8
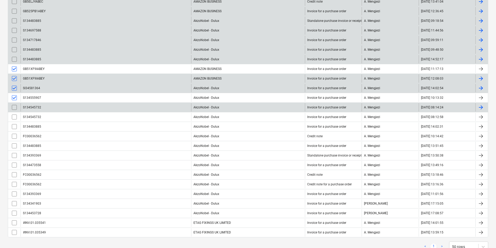
click at [15, 105] on input "checkbox" at bounding box center [14, 107] width 8 height 8
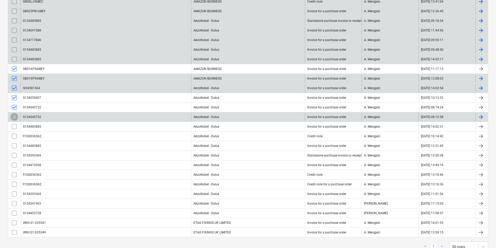
click at [14, 115] on input "checkbox" at bounding box center [14, 117] width 8 height 8
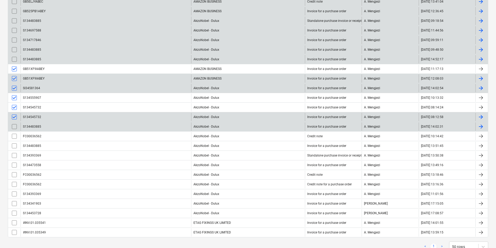
click at [14, 126] on input "checkbox" at bounding box center [14, 127] width 8 height 8
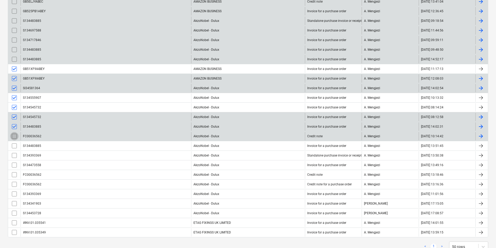
drag, startPoint x: 14, startPoint y: 135, endPoint x: 15, endPoint y: 141, distance: 6.0
click at [15, 135] on input "checkbox" at bounding box center [14, 136] width 8 height 8
click at [15, 146] on input "checkbox" at bounding box center [14, 146] width 8 height 8
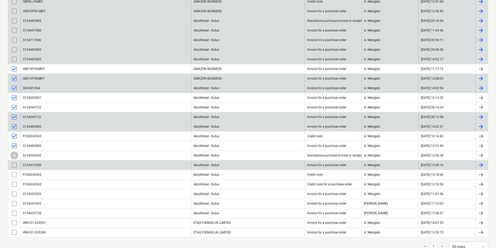
drag, startPoint x: 14, startPoint y: 154, endPoint x: 14, endPoint y: 160, distance: 5.7
click at [14, 155] on input "checkbox" at bounding box center [14, 155] width 8 height 8
click at [14, 162] on input "checkbox" at bounding box center [14, 165] width 8 height 8
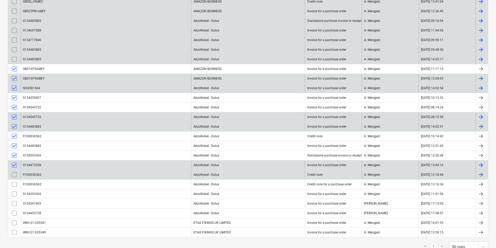
click at [14, 173] on input "checkbox" at bounding box center [14, 175] width 8 height 8
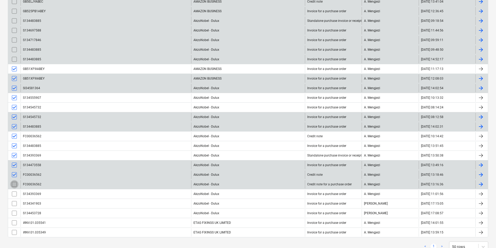
click at [17, 183] on input "checkbox" at bounding box center [14, 184] width 8 height 8
click at [16, 194] on input "checkbox" at bounding box center [14, 194] width 8 height 8
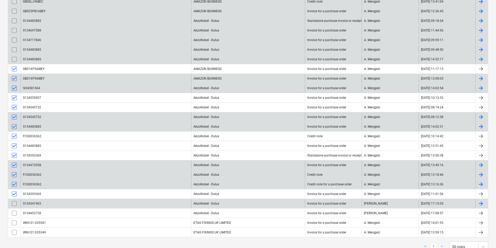
click at [16, 204] on input "checkbox" at bounding box center [14, 204] width 8 height 8
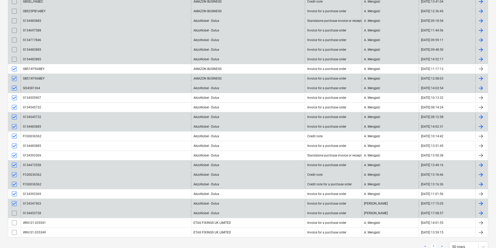
click at [15, 213] on input "checkbox" at bounding box center [14, 213] width 8 height 8
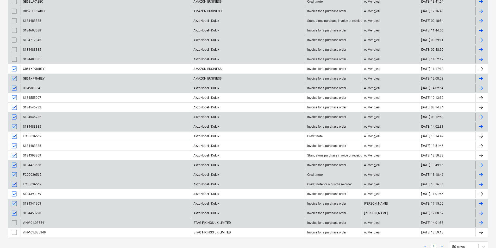
click at [14, 223] on input "checkbox" at bounding box center [14, 223] width 8 height 8
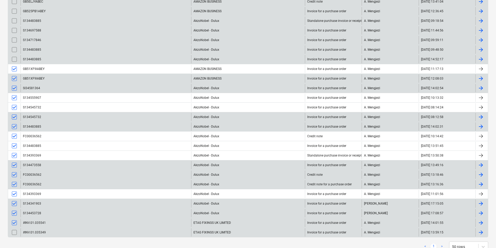
click at [14, 232] on input "checkbox" at bounding box center [14, 233] width 8 height 8
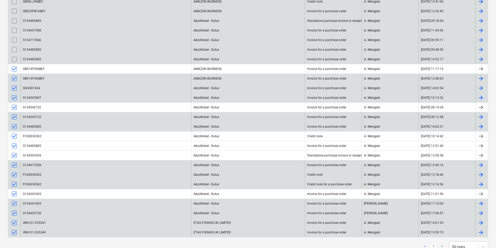
scroll to position [0, 0]
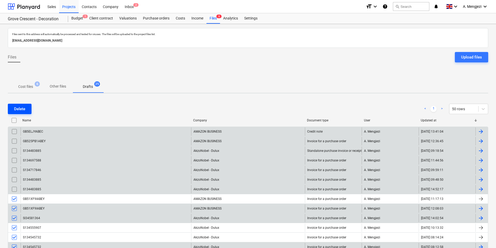
click at [26, 105] on button "Delete" at bounding box center [20, 109] width 24 height 10
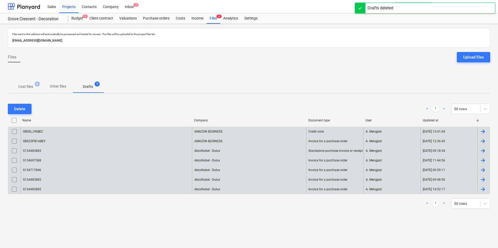
click at [26, 87] on p "Cost files" at bounding box center [25, 86] width 15 height 5
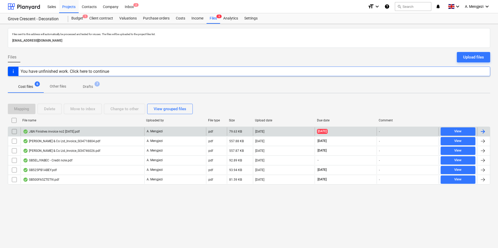
click at [80, 130] on div "J&N Finishes invoice no2 10.10.2025.pdf" at bounding box center [51, 132] width 57 height 4
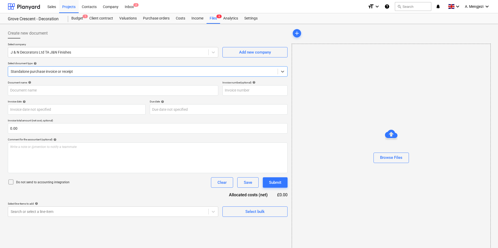
type input "20"
type input "[DATE]"
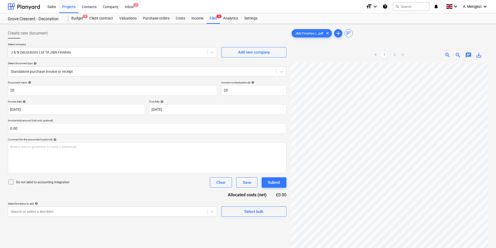
click at [394, 54] on link "2" at bounding box center [394, 55] width 6 height 6
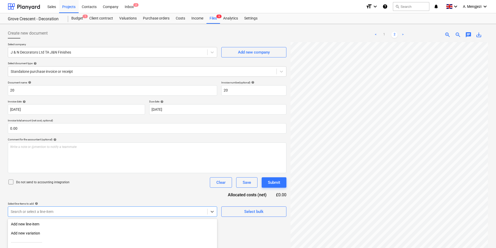
scroll to position [52, 0]
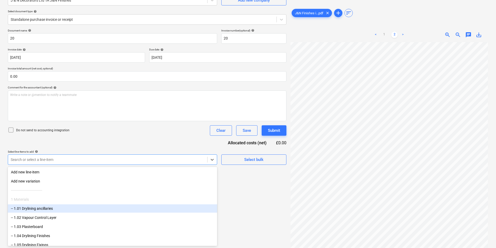
click at [58, 196] on body "Sales Projects Contacts Company Inbox 2 format_size keyboard_arrow_down help se…" at bounding box center [248, 72] width 496 height 248
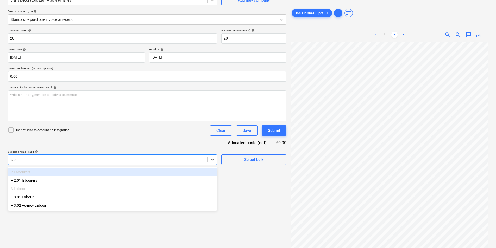
type input "labo"
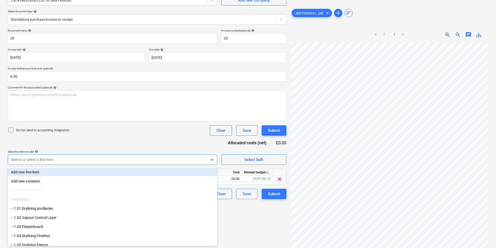
click at [138, 143] on div "Document name help 20 Invoice number (optional) help 20 Invoice date help 10 Oc…" at bounding box center [147, 114] width 279 height 170
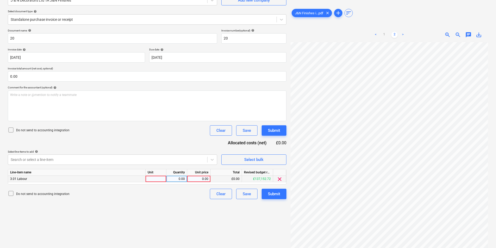
click at [159, 180] on div at bounding box center [156, 179] width 21 height 7
type input "Labour"
type input "6626.25"
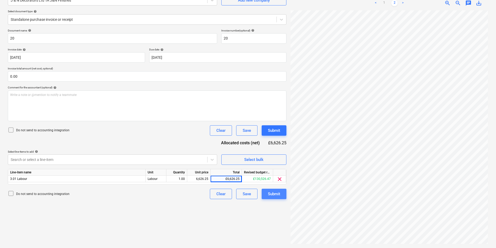
click at [272, 196] on div "Submit" at bounding box center [274, 194] width 12 height 7
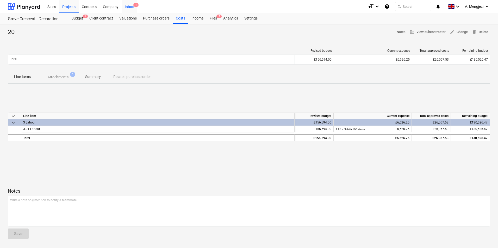
click at [130, 6] on div "Inbox 1" at bounding box center [129, 6] width 15 height 13
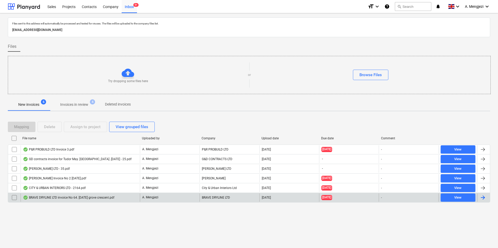
click at [104, 198] on div "BRAVE DRYLINE LTD invoice No 64. 10-10-2025 grove crescent.pdf" at bounding box center [68, 198] width 91 height 4
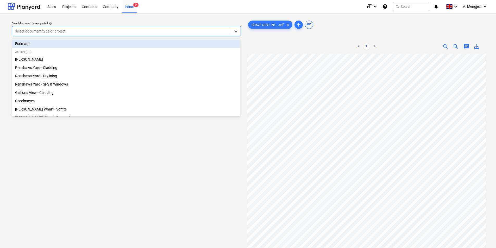
click at [151, 30] on div at bounding box center [121, 31] width 213 height 5
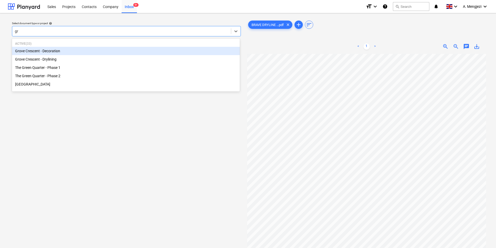
type input "gro"
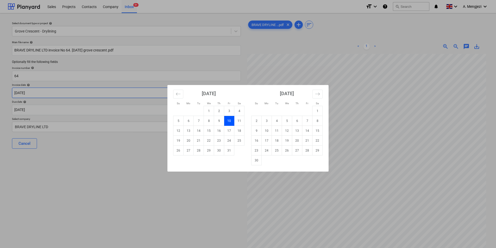
click at [92, 94] on body "Sales Projects Contacts Company Inbox 9+ format_size keyboard_arrow_down help s…" at bounding box center [248, 124] width 496 height 248
click at [205, 130] on td "15" at bounding box center [209, 131] width 10 height 10
type input "[DATE]"
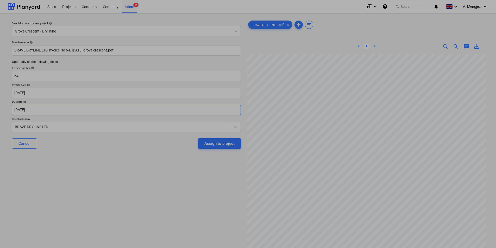
click at [163, 109] on body "Sales Projects Contacts Company Inbox 9+ format_size keyboard_arrow_down help s…" at bounding box center [248, 124] width 496 height 248
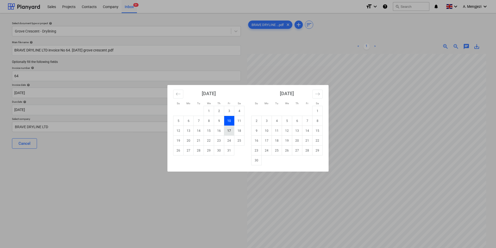
click at [229, 130] on td "17" at bounding box center [229, 131] width 10 height 10
type input "[DATE]"
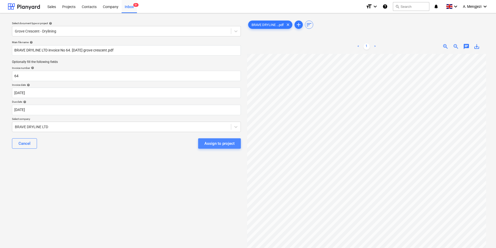
click at [209, 146] on div "Assign to project" at bounding box center [219, 143] width 30 height 7
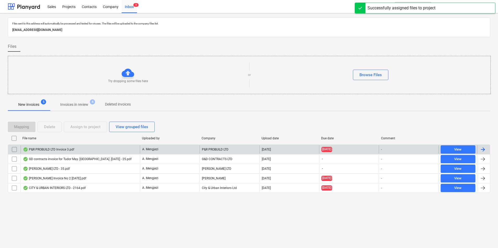
click at [76, 150] on div "P&R PROBUILD LTD Invoice 3.pdf" at bounding box center [80, 150] width 119 height 8
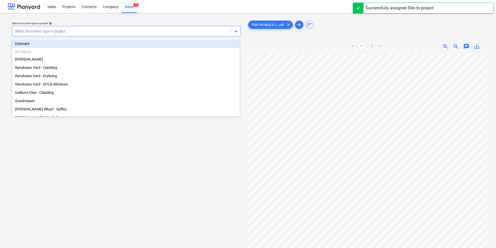
click at [86, 33] on div at bounding box center [121, 31] width 213 height 5
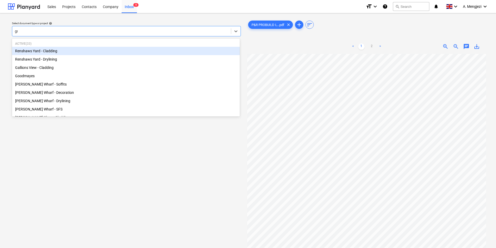
type input "gro"
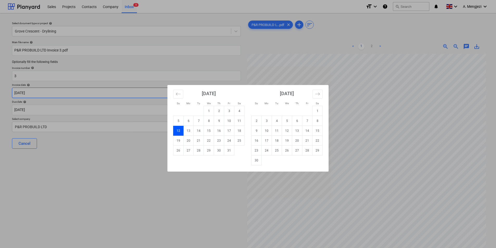
click at [93, 96] on body "Sales Projects Contacts Company Inbox 9 format_size keyboard_arrow_down help se…" at bounding box center [248, 124] width 496 height 248
click at [206, 129] on td "15" at bounding box center [209, 131] width 10 height 10
type input "[DATE]"
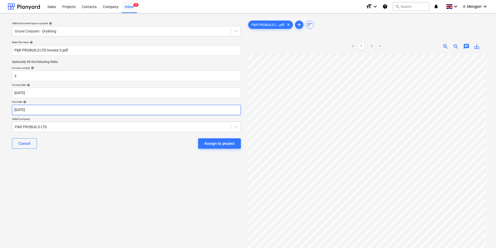
click at [172, 112] on body "Sales Projects Contacts Company Inbox 9 format_size keyboard_arrow_down help se…" at bounding box center [248, 124] width 496 height 248
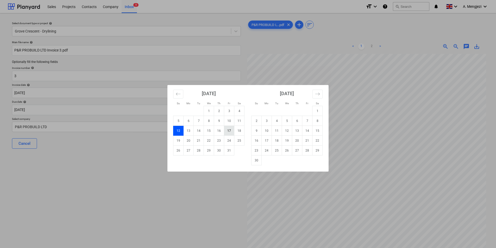
click at [226, 129] on td "17" at bounding box center [229, 131] width 10 height 10
type input "[DATE]"
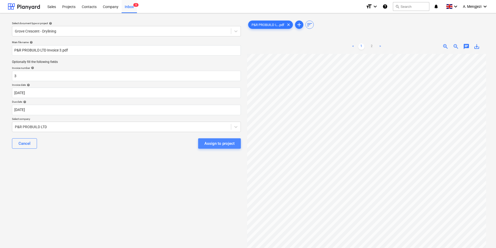
click at [216, 146] on div "Assign to project" at bounding box center [219, 143] width 30 height 7
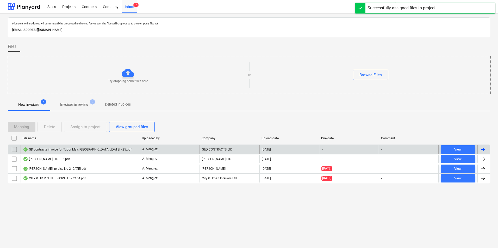
click at [87, 149] on div "GD contracts invoice for Tudor May. Grove Crescent .10.10.25 - 25.pdf" at bounding box center [77, 150] width 109 height 4
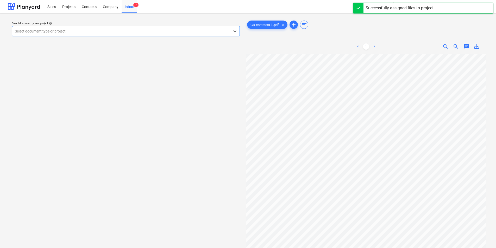
click at [72, 30] on div at bounding box center [121, 31] width 212 height 5
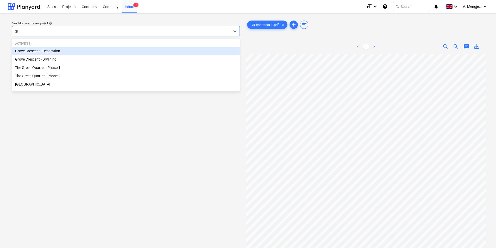
type input "gro"
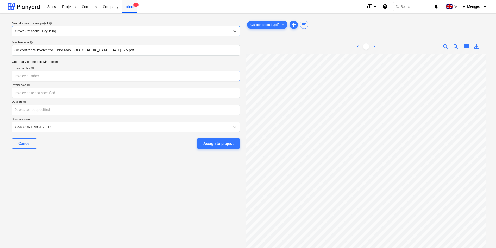
click at [99, 74] on input "text" at bounding box center [126, 76] width 228 height 10
type input "25"
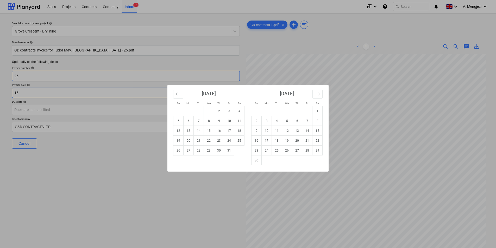
type input "15"
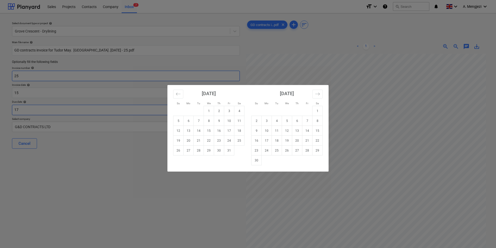
type input "17"
click at [67, 157] on div "Su Mo Tu We Th Fr Sa Su Mo Tu We Th Fr Sa September 2025 1 2 3 4 5 6 7 8 9 10 1…" at bounding box center [248, 124] width 496 height 248
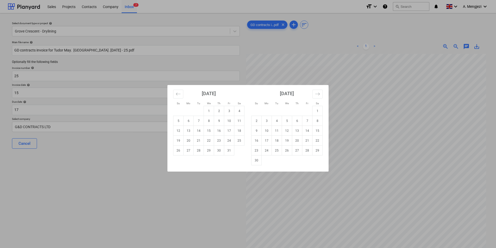
click at [66, 130] on div "Su Mo Tu We Th Fr Sa Su Mo Tu We Th Fr Sa September 2025 1 2 3 4 5 6 7 8 9 10 1…" at bounding box center [248, 124] width 496 height 248
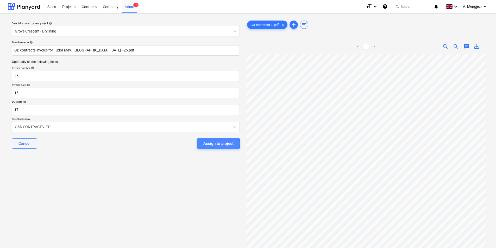
click at [211, 144] on div "Assign to project" at bounding box center [218, 143] width 30 height 7
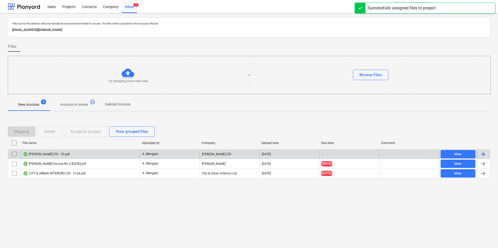
click at [90, 154] on div "David Albei LTD - 35.pdf" at bounding box center [80, 154] width 119 height 8
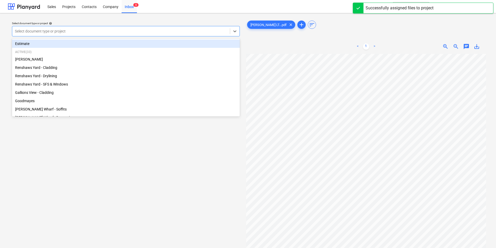
click at [87, 31] on div at bounding box center [121, 31] width 212 height 5
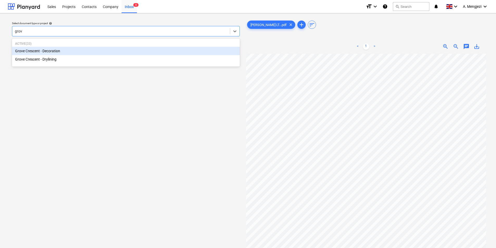
type input "grove"
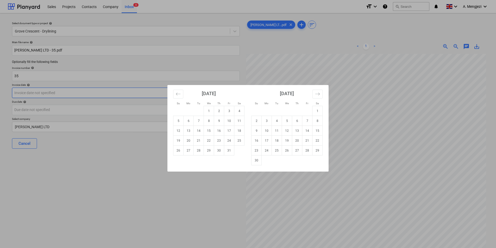
click at [85, 92] on body "Sales Projects Contacts Company Inbox 6 format_size keyboard_arrow_down help se…" at bounding box center [248, 124] width 496 height 248
click at [207, 129] on td "15" at bounding box center [209, 131] width 10 height 10
type input "[DATE]"
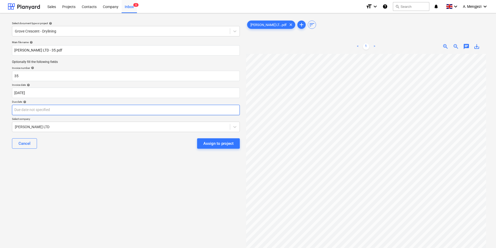
click at [202, 111] on body "Sales Projects Contacts Company Inbox 6 format_size keyboard_arrow_down help se…" at bounding box center [248, 124] width 496 height 248
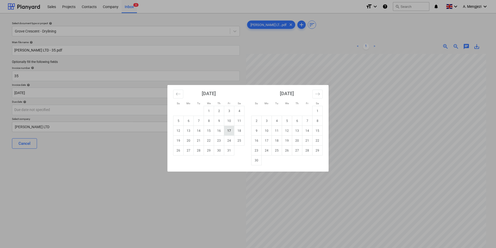
click at [227, 128] on td "17" at bounding box center [229, 131] width 10 height 10
type input "[DATE]"
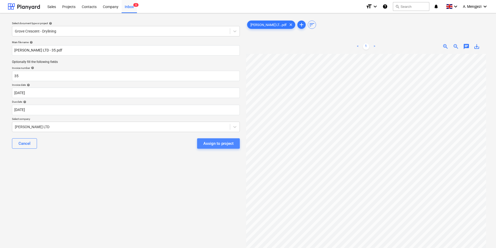
click at [221, 144] on div "Assign to project" at bounding box center [218, 143] width 30 height 7
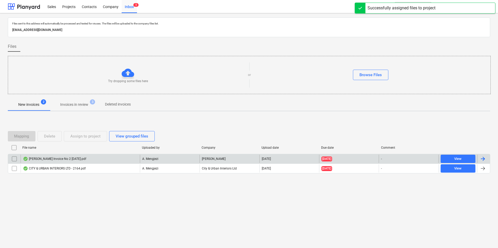
click at [113, 161] on div "Constantin Bors Invoice No 2 10.10.2025.pdf" at bounding box center [80, 159] width 119 height 8
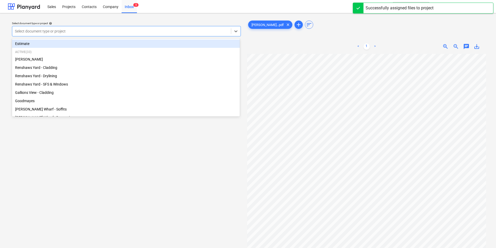
click at [102, 32] on div at bounding box center [121, 31] width 213 height 5
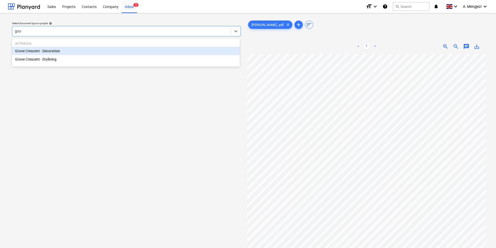
type input "grove"
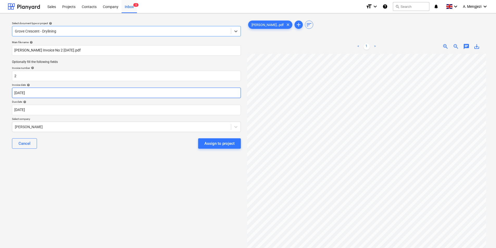
click at [129, 94] on body "Sales Projects Contacts Company Inbox 5 format_size keyboard_arrow_down help se…" at bounding box center [248, 124] width 496 height 248
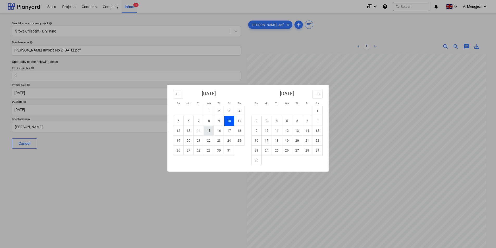
click at [210, 128] on td "15" at bounding box center [209, 131] width 10 height 10
type input "[DATE]"
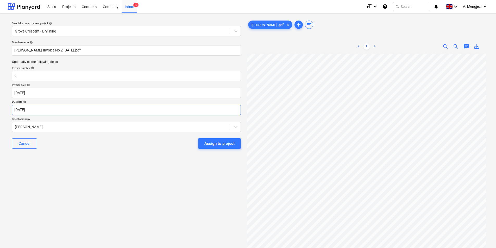
click at [203, 110] on body "Sales Projects Contacts Company Inbox 5 format_size keyboard_arrow_down help se…" at bounding box center [248, 124] width 496 height 248
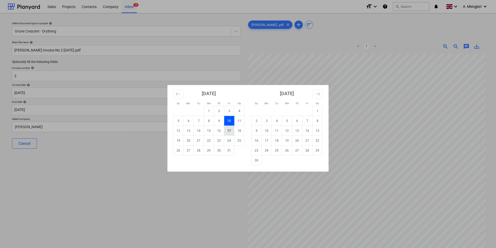
click at [230, 129] on td "17" at bounding box center [229, 131] width 10 height 10
type input "[DATE]"
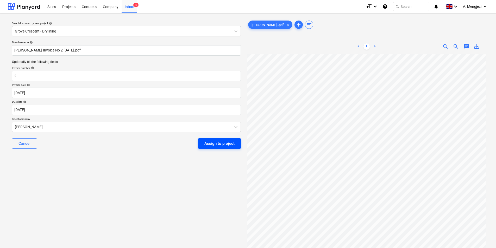
click at [216, 145] on div "Assign to project" at bounding box center [219, 143] width 30 height 7
click at [216, 145] on div "Assign to project" at bounding box center [219, 143] width 43 height 10
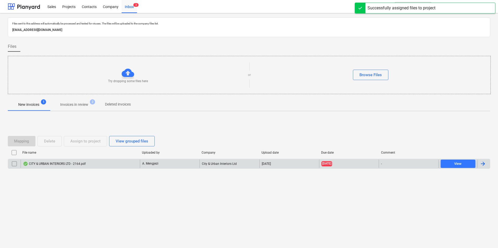
click at [108, 161] on div "CITY & URBAN INTERIORS LTD - 2164.pdf" at bounding box center [80, 164] width 119 height 8
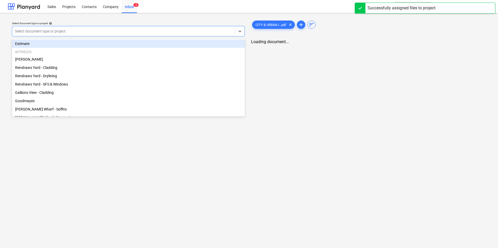
click at [94, 32] on div at bounding box center [123, 31] width 217 height 5
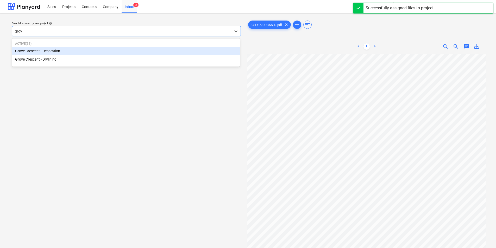
type input "grove"
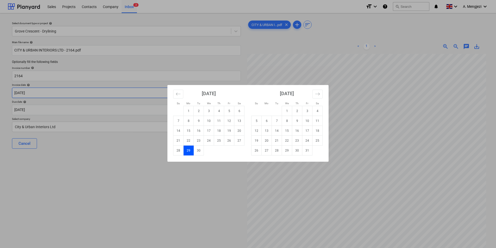
click at [56, 92] on body "Sales Projects Contacts Company Inbox 3 format_size keyboard_arrow_down help se…" at bounding box center [248, 124] width 496 height 248
click at [288, 129] on td "15" at bounding box center [287, 131] width 10 height 10
type input "[DATE]"
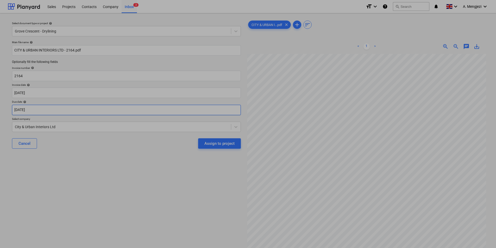
click at [111, 110] on body "Sales Projects Contacts Company Inbox 3 format_size keyboard_arrow_down help se…" at bounding box center [248, 124] width 496 height 248
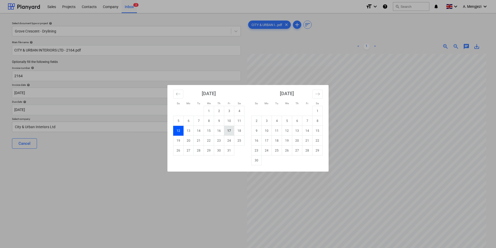
click at [230, 127] on td "17" at bounding box center [229, 131] width 10 height 10
type input "[DATE]"
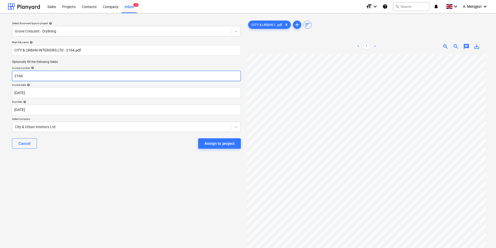
click at [14, 75] on input "2164" at bounding box center [126, 76] width 229 height 10
type input "TJ C 2164"
click at [208, 143] on div "Assign to project" at bounding box center [219, 143] width 30 height 7
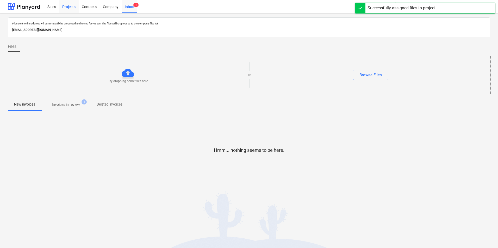
click at [74, 4] on div "Projects" at bounding box center [69, 6] width 20 height 13
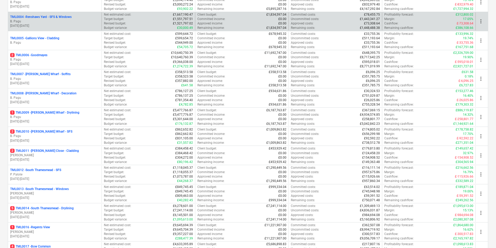
scroll to position [260, 0]
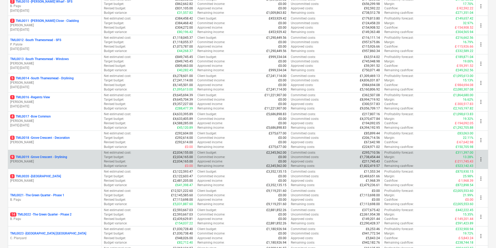
click at [41, 160] on p "[PERSON_NAME]" at bounding box center [54, 162] width 89 height 4
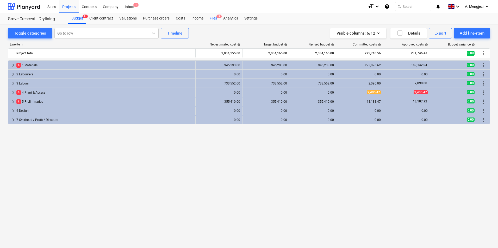
click at [215, 16] on div "Files 9" at bounding box center [213, 18] width 14 height 10
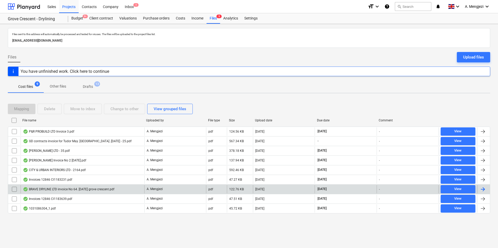
click at [77, 188] on div "BRAVE DRYLINE LTD invoice No 64. 10-10-2025 grove crescent.pdf" at bounding box center [68, 189] width 91 height 4
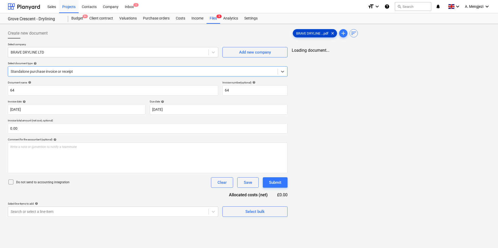
click at [314, 35] on span "BRAVE DRYLINE ...pdf" at bounding box center [312, 33] width 39 height 4
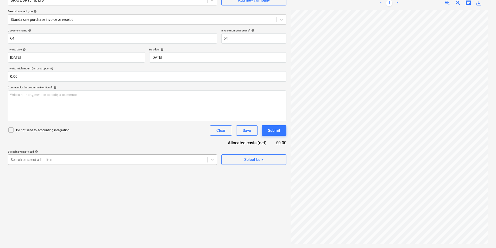
click at [114, 196] on body "Sales Projects Contacts Company Inbox 1 format_size keyboard_arrow_down help se…" at bounding box center [248, 72] width 496 height 248
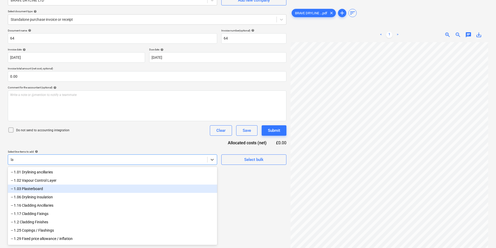
type input "lab"
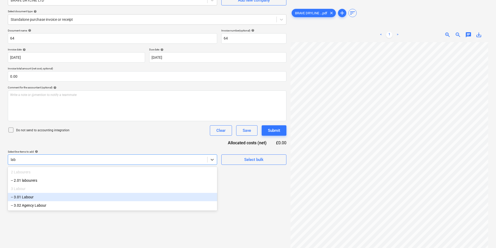
click at [41, 198] on div "-- 3.01 Labour" at bounding box center [112, 197] width 209 height 8
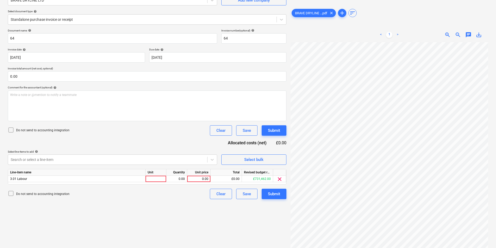
click at [242, 226] on div "Create new document Select company BRAVE DRYLINE LTD Add new company Select doc…" at bounding box center [147, 110] width 283 height 272
click at [155, 178] on div at bounding box center [156, 179] width 21 height 7
type input "Labour"
type input "11508.047"
click at [207, 180] on div "11,508.05" at bounding box center [198, 179] width 19 height 7
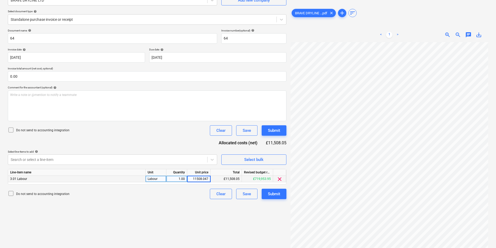
click at [205, 179] on input "11508.047" at bounding box center [198, 179] width 23 height 6
type input "11508.47"
drag, startPoint x: 274, startPoint y: 194, endPoint x: 273, endPoint y: 233, distance: 38.3
click at [275, 232] on div "Create new document Select company BRAVE DRYLINE LTD Add new company Select doc…" at bounding box center [147, 110] width 283 height 272
click at [127, 58] on body "Sales Projects Contacts Company Inbox 1 format_size keyboard_arrow_down help se…" at bounding box center [248, 72] width 496 height 248
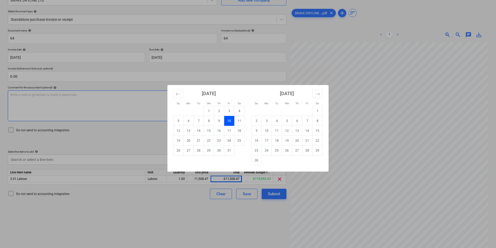
drag, startPoint x: 207, startPoint y: 129, endPoint x: 208, endPoint y: 108, distance: 20.9
click at [207, 129] on td "15" at bounding box center [209, 131] width 10 height 10
type input "[DATE]"
click at [207, 55] on body "Sales Projects Contacts Company Inbox 1 format_size keyboard_arrow_down help se…" at bounding box center [248, 72] width 496 height 248
click at [231, 129] on td "17" at bounding box center [229, 131] width 10 height 10
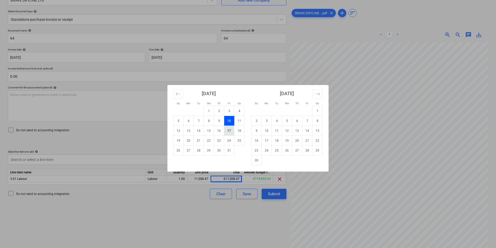
type input "[DATE]"
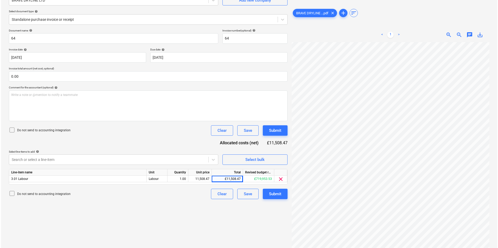
scroll to position [0, 21]
click at [280, 195] on div "Submit" at bounding box center [274, 194] width 12 height 7
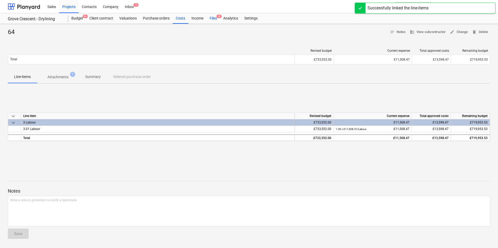
click at [210, 18] on div "Files 8" at bounding box center [213, 18] width 14 height 10
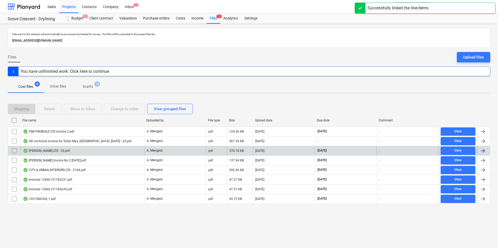
click at [84, 152] on div "David Albei LTD - 35.pdf" at bounding box center [83, 151] width 124 height 8
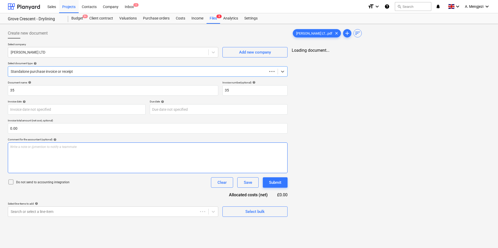
type input "[DATE]"
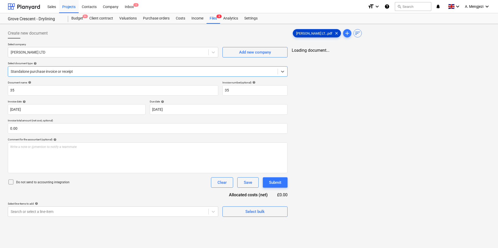
click at [309, 31] on span "David Albei LT...pdf" at bounding box center [314, 33] width 42 height 4
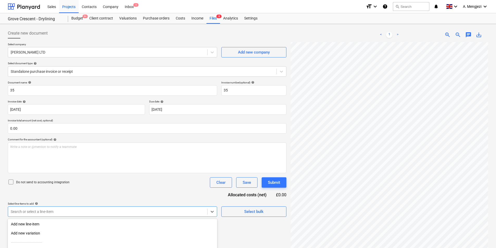
scroll to position [52, 0]
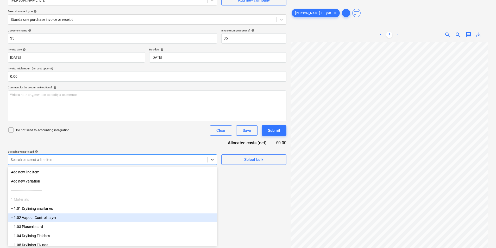
click at [140, 196] on body "Sales Projects Contacts Company Inbox 1 format_size keyboard_arrow_down help se…" at bounding box center [248, 72] width 496 height 248
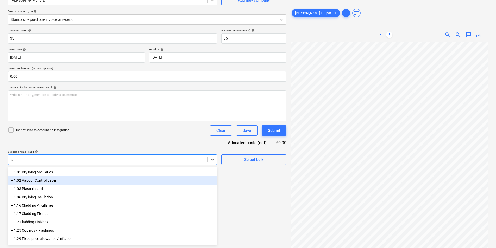
type input "lab"
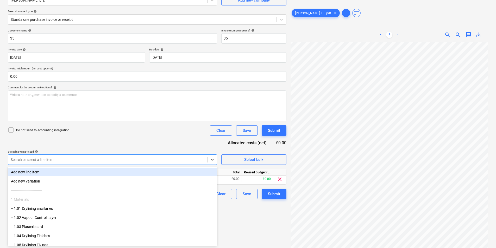
click at [259, 216] on div "Create new document Select company DAVID ALBEI LTD Add new company Select docum…" at bounding box center [147, 110] width 283 height 272
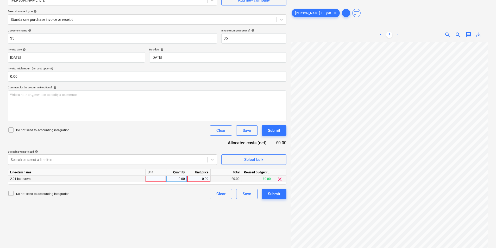
click at [155, 182] on div at bounding box center [156, 179] width 21 height 7
type input "Labour"
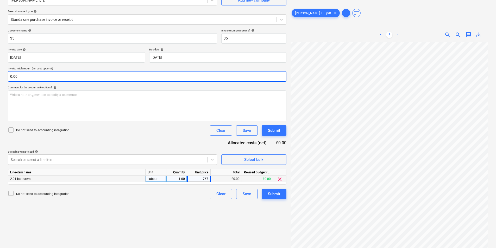
type input "7670"
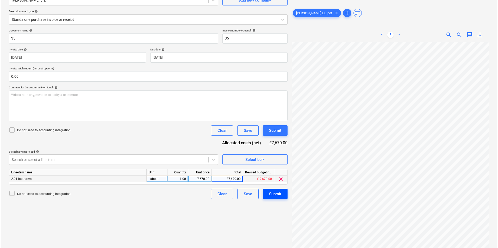
scroll to position [9, 103]
click at [267, 193] on button "Submit" at bounding box center [274, 194] width 25 height 10
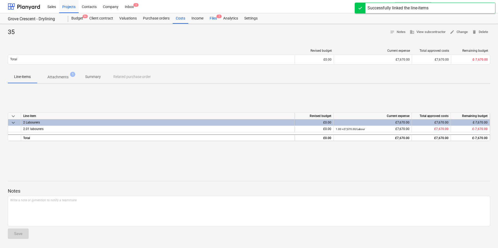
click at [211, 18] on div "Files 7" at bounding box center [213, 18] width 14 height 10
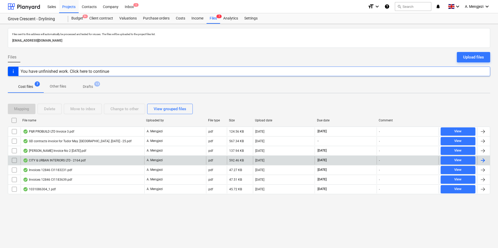
click at [61, 160] on div "CITY & URBAN INTERIORS LTD - 2164.pdf" at bounding box center [54, 161] width 63 height 4
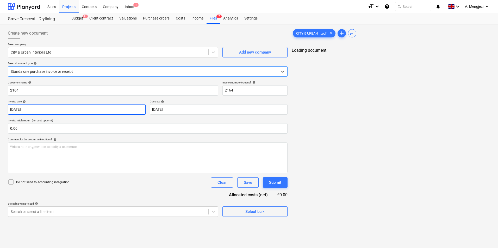
click at [67, 108] on body "Sales Projects Contacts Company Inbox 1 format_size keyboard_arrow_down help se…" at bounding box center [249, 124] width 498 height 248
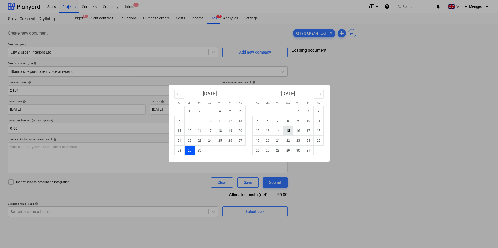
click at [289, 130] on td "15" at bounding box center [288, 131] width 10 height 10
type input "[DATE]"
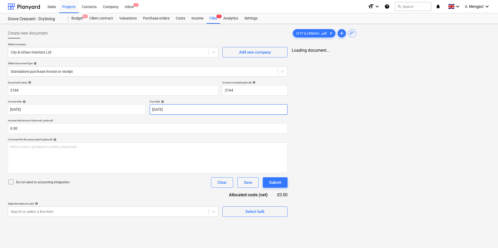
click at [192, 107] on body "Sales Projects Contacts Company Inbox 1 format_size keyboard_arrow_down help se…" at bounding box center [249, 124] width 498 height 248
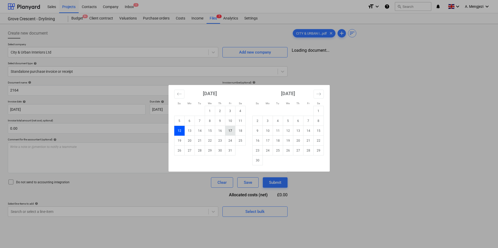
click at [230, 131] on td "17" at bounding box center [230, 131] width 10 height 10
type input "[DATE]"
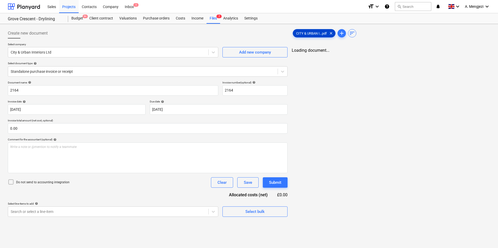
click at [311, 31] on span "CITY & URBAN I...pdf" at bounding box center [311, 33] width 37 height 4
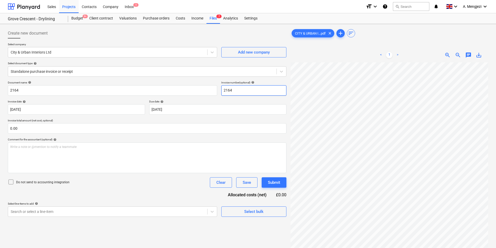
click at [223, 92] on input "2164" at bounding box center [253, 90] width 65 height 10
type input "TJ C 2164"
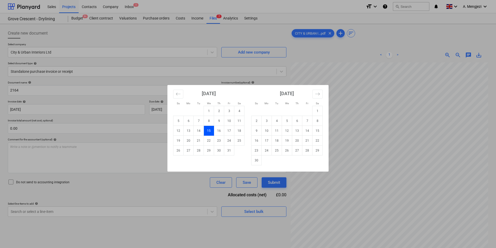
click at [311, 50] on div "Su Mo Tu We Th Fr Sa Su Mo Tu We Th Fr Sa September 2025 1 2 3 4 5 6 7 8 9 10 1…" at bounding box center [248, 124] width 496 height 248
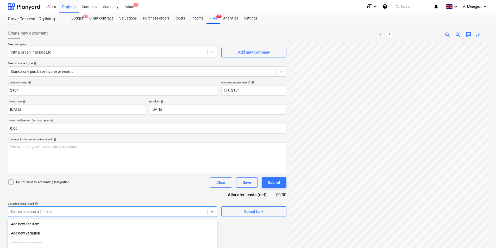
click at [85, 212] on body "Sales Projects Contacts Company Inbox 1 format_size keyboard_arrow_down help se…" at bounding box center [248, 124] width 496 height 248
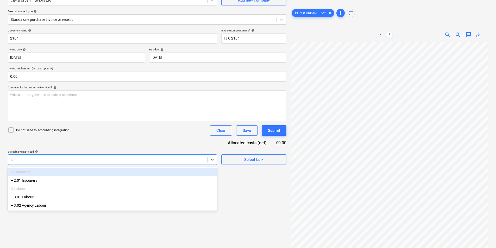
type input "labo"
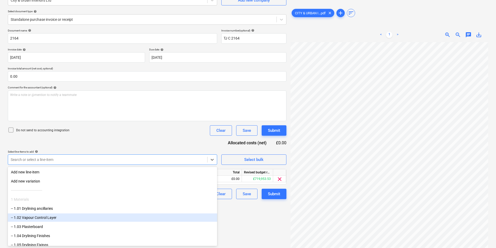
click at [241, 226] on div "Create new document Select company City & Urban Interiors Ltd Add new company S…" at bounding box center [147, 110] width 283 height 272
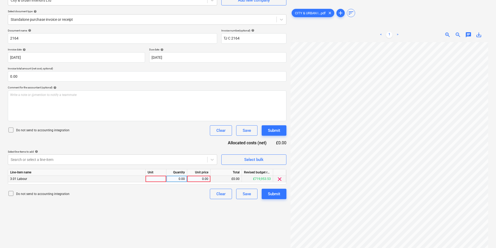
click at [159, 178] on div at bounding box center [156, 179] width 21 height 7
type input "Labour"
type input "3800"
click at [277, 192] on div "Submit" at bounding box center [274, 194] width 12 height 7
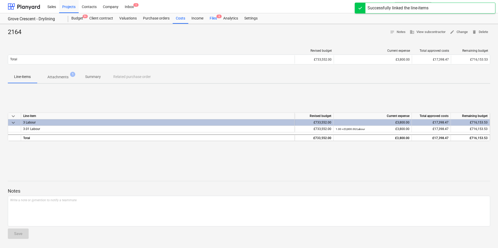
click at [213, 16] on div "Files 6" at bounding box center [213, 18] width 14 height 10
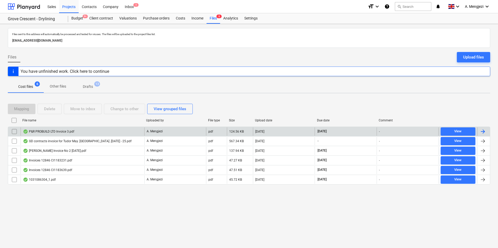
click at [63, 130] on div "P&R PROBUILD LTD Invoice 3.pdf" at bounding box center [48, 132] width 51 height 4
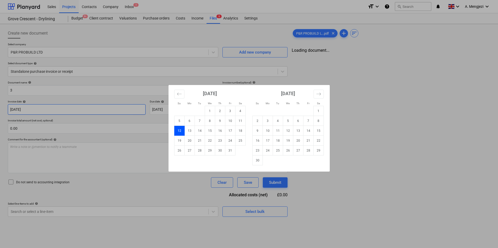
click at [108, 112] on body "Sales Projects Contacts Company Inbox 1 format_size keyboard_arrow_down help se…" at bounding box center [249, 124] width 498 height 248
click at [211, 130] on td "15" at bounding box center [210, 131] width 10 height 10
type input "[DATE]"
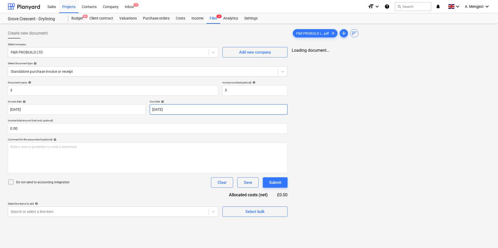
click at [208, 111] on body "Sales Projects Contacts Company Inbox 1 format_size keyboard_arrow_down help se…" at bounding box center [249, 124] width 498 height 248
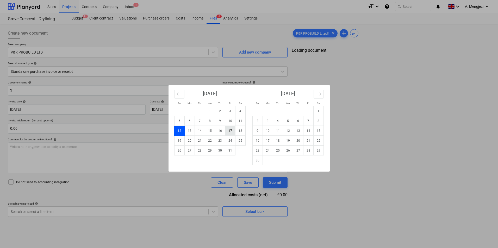
click at [234, 128] on td "17" at bounding box center [230, 131] width 10 height 10
type input "[DATE]"
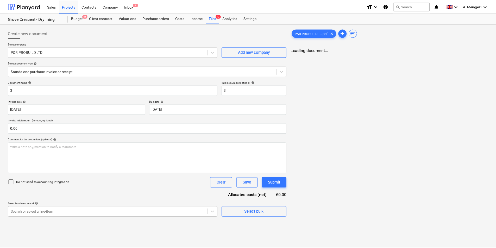
scroll to position [50, 0]
click at [104, 209] on body "Sales Projects Contacts Company Inbox 1 format_size keyboard_arrow_down help se…" at bounding box center [248, 124] width 496 height 248
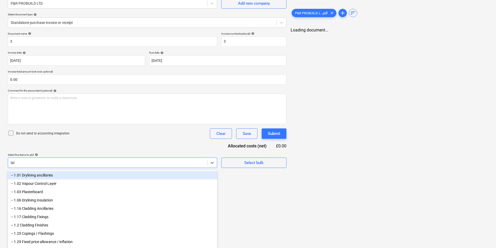
scroll to position [16, 0]
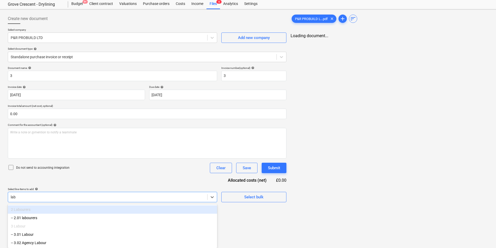
type input "labo"
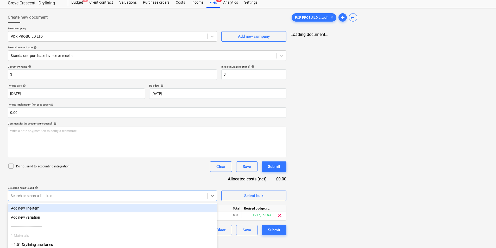
scroll to position [7, 0]
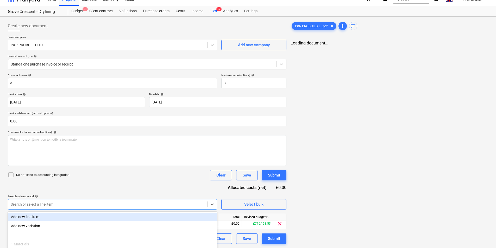
click at [124, 170] on div "Do not send to accounting integration Clear Save Submit" at bounding box center [147, 175] width 279 height 10
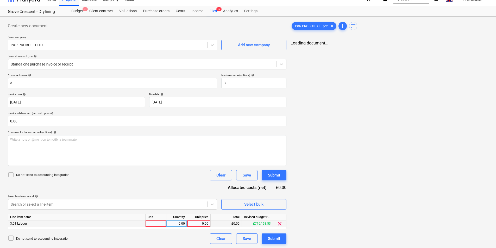
click at [151, 226] on div at bounding box center [156, 224] width 21 height 7
type input "Labour"
click at [309, 24] on span "P&R PROBUILD L...pdf" at bounding box center [311, 26] width 39 height 4
click at [427, 50] on div "< 1 2 > zoom_in zoom_out chat 0 save_alt" at bounding box center [389, 165] width 198 height 248
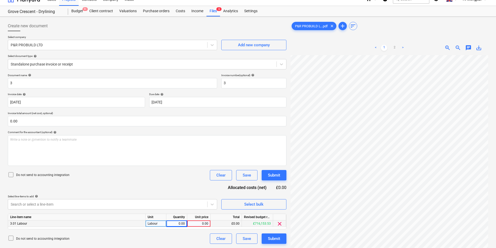
click at [181, 224] on div "0.00" at bounding box center [176, 224] width 16 height 7
type input "1"
click at [199, 225] on div "0.00" at bounding box center [198, 224] width 19 height 7
type input "2408.25"
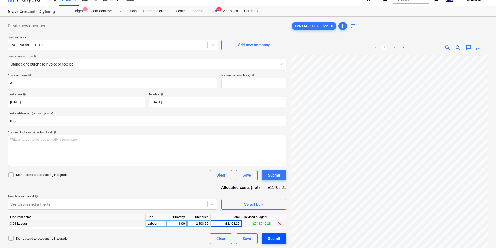
click at [273, 241] on div "Submit" at bounding box center [274, 239] width 12 height 7
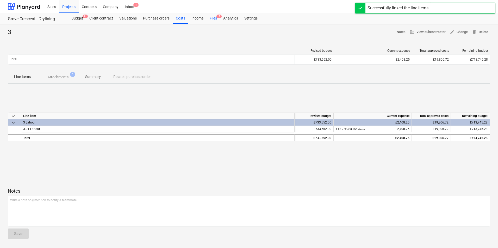
click at [213, 15] on div "Files 5" at bounding box center [213, 18] width 14 height 10
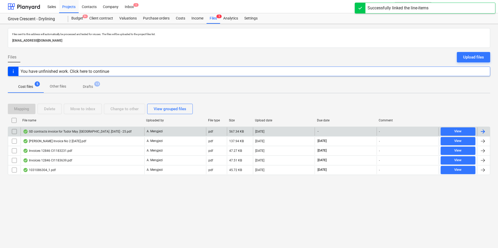
click at [112, 131] on div "GD contracts invoice for Tudor May. Grove Crescent .10.10.25 - 25.pdf" at bounding box center [77, 132] width 109 height 4
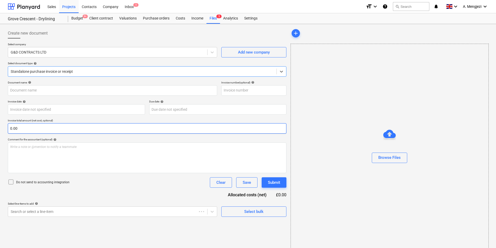
type input "25"
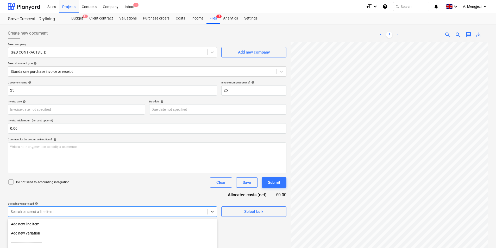
scroll to position [52, 0]
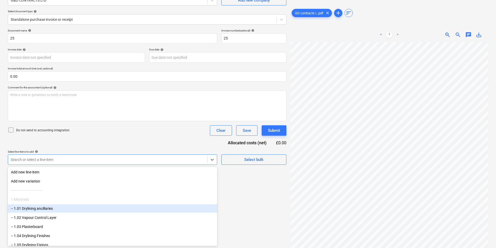
click at [140, 196] on body "Sales Projects Contacts Company Inbox 1 format_size keyboard_arrow_down help se…" at bounding box center [248, 72] width 496 height 248
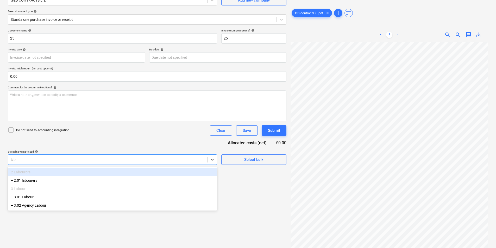
type input "labo"
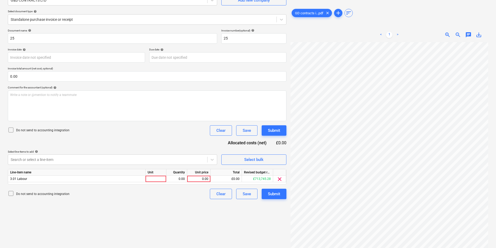
click at [238, 219] on div "Create new document Select company G&D CONTRACTS LTD Add new company Select doc…" at bounding box center [147, 110] width 283 height 272
click at [162, 181] on div at bounding box center [156, 179] width 21 height 7
type input "labour"
type input "7694.05"
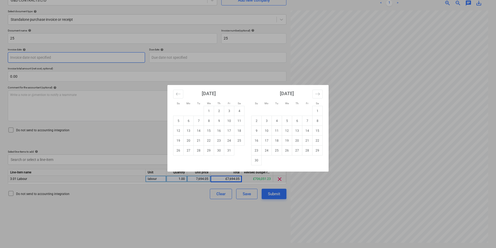
click at [98, 61] on body "Sales Projects Contacts Company Inbox 1 format_size keyboard_arrow_down help se…" at bounding box center [248, 72] width 496 height 248
click at [209, 130] on td "15" at bounding box center [209, 131] width 10 height 10
type input "[DATE]"
click at [205, 58] on body "Sales Projects Contacts Company Inbox 1 format_size keyboard_arrow_down help se…" at bounding box center [248, 72] width 496 height 248
click at [230, 131] on td "17" at bounding box center [229, 131] width 10 height 10
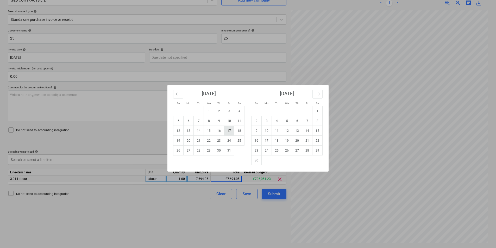
type input "[DATE]"
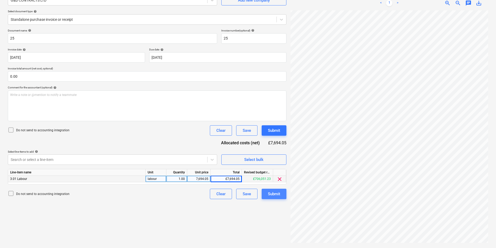
click at [272, 197] on div "Submit" at bounding box center [274, 194] width 12 height 7
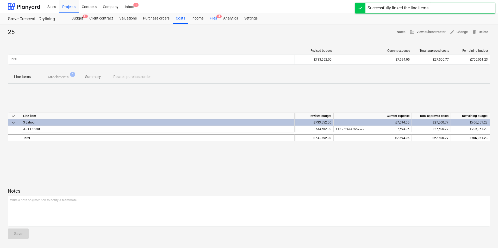
click at [212, 17] on div "Files 4" at bounding box center [213, 18] width 14 height 10
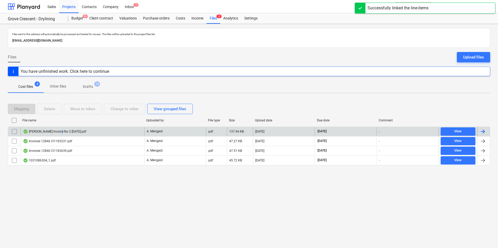
click at [58, 131] on div "Constantin Bors Invoice No 2 10.10.2025.pdf" at bounding box center [54, 132] width 63 height 4
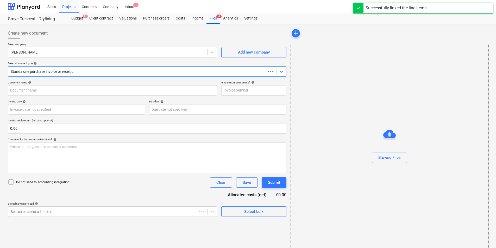
type input "2"
type input "[DATE]"
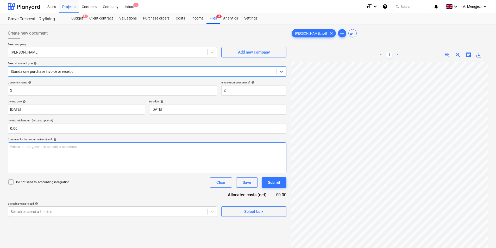
scroll to position [79, 0]
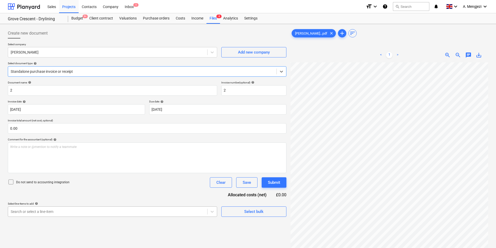
click at [82, 213] on body "Sales Projects Contacts Company Inbox 1 format_size keyboard_arrow_down help se…" at bounding box center [248, 124] width 496 height 248
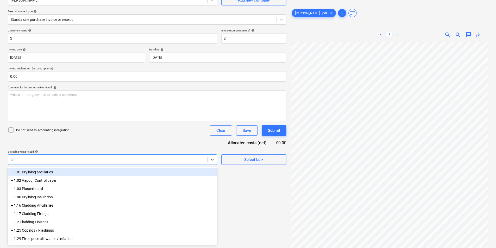
type input "labo"
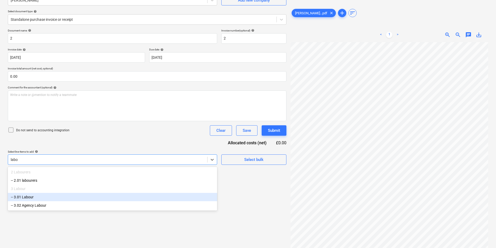
click at [53, 197] on div "-- 3.01 Labour" at bounding box center [112, 197] width 209 height 8
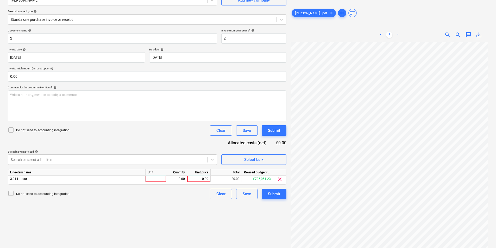
click at [183, 131] on div "Do not send to accounting integration Clear Save Submit" at bounding box center [147, 130] width 279 height 10
click at [158, 180] on div at bounding box center [156, 179] width 21 height 7
type input "Labou"
click at [162, 180] on div "Labou" at bounding box center [156, 179] width 21 height 7
click at [161, 179] on input "Labou" at bounding box center [156, 179] width 21 height 6
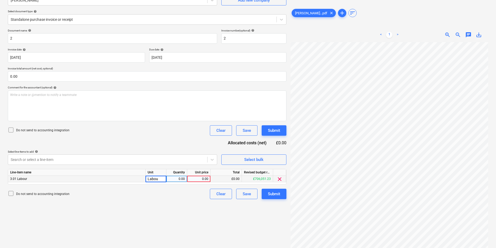
click at [161, 179] on input "Labou" at bounding box center [156, 179] width 21 height 6
click at [159, 179] on input "Labou" at bounding box center [156, 179] width 21 height 6
type input "Labour"
click at [182, 180] on div "0.00" at bounding box center [176, 179] width 16 height 7
type input "1"
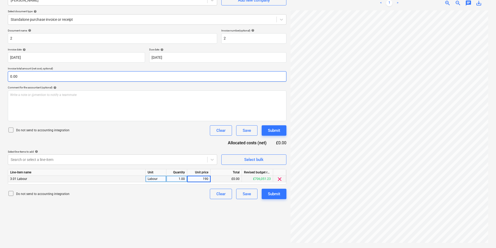
type input "1900"
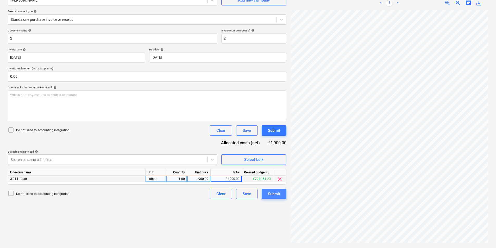
click at [268, 191] on div "Submit" at bounding box center [274, 194] width 12 height 7
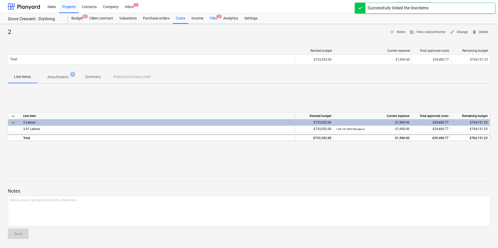
click at [213, 20] on div "Files 3" at bounding box center [213, 18] width 14 height 10
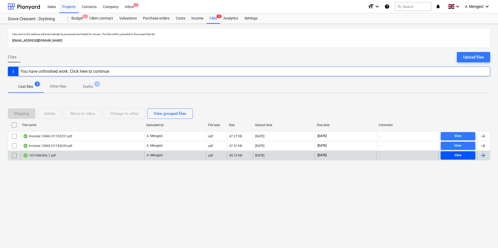
click at [462, 156] on span "View" at bounding box center [458, 156] width 30 height 6
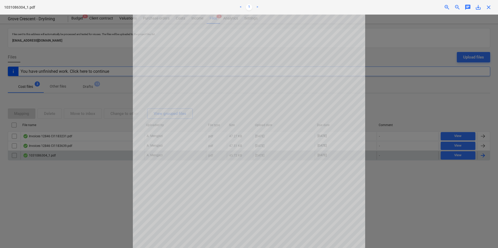
drag, startPoint x: 489, startPoint y: 7, endPoint x: 491, endPoint y: 20, distance: 12.7
click at [490, 7] on span "close" at bounding box center [488, 7] width 6 height 6
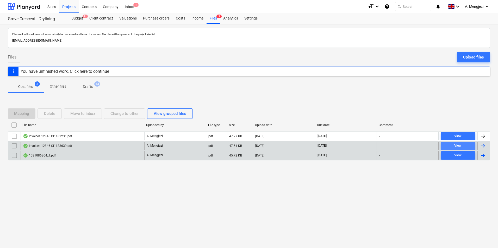
click at [465, 143] on span "View" at bounding box center [458, 146] width 30 height 6
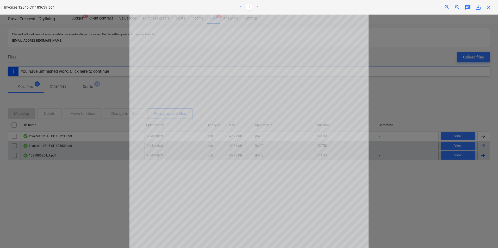
click at [488, 6] on span "close" at bounding box center [488, 7] width 6 height 6
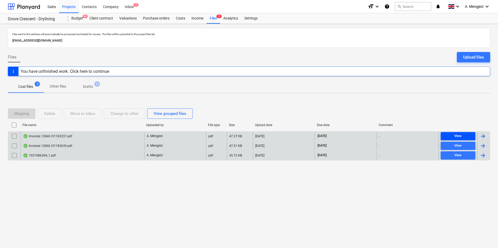
click at [456, 136] on div "View" at bounding box center [457, 136] width 7 height 6
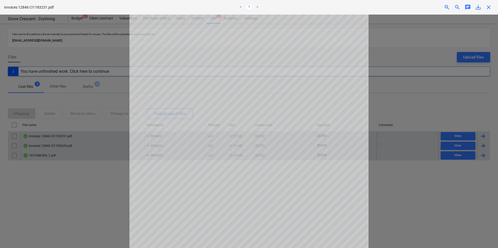
click at [488, 8] on span "close" at bounding box center [488, 7] width 6 height 6
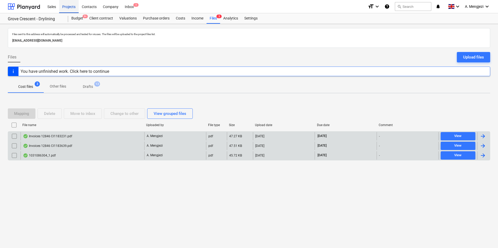
click at [71, 6] on div "Projects" at bounding box center [69, 6] width 20 height 13
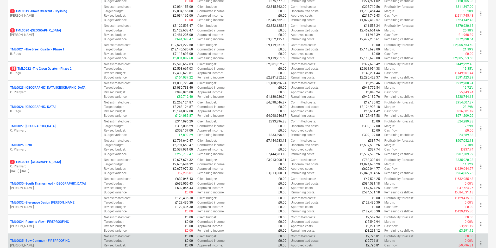
scroll to position [510, 0]
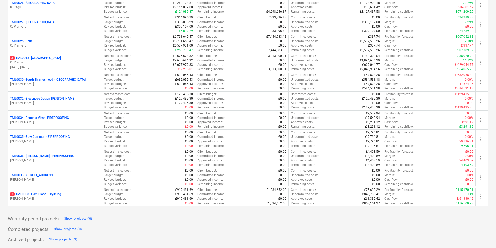
click at [50, 197] on p "3 TML0038 - Ham Close - Drylining" at bounding box center [35, 194] width 51 height 4
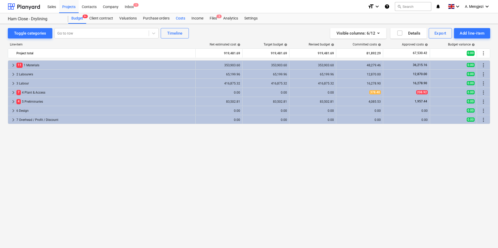
click at [175, 18] on div "Costs" at bounding box center [181, 18] width 16 height 10
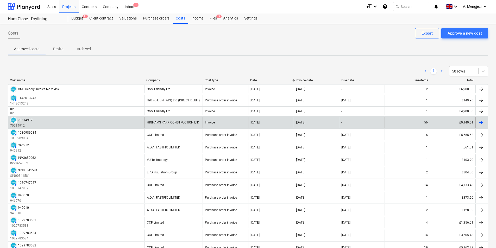
click at [481, 121] on div at bounding box center [481, 122] width 6 height 6
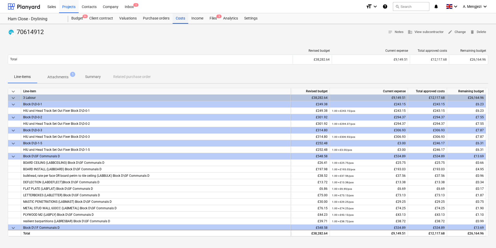
click at [182, 19] on div "Costs" at bounding box center [181, 18] width 16 height 10
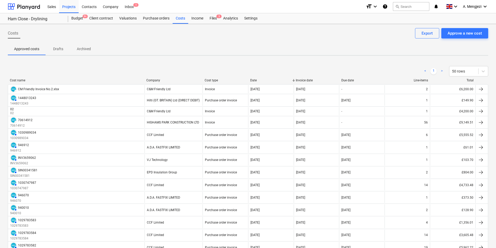
click at [80, 51] on p "Archived" at bounding box center [84, 48] width 14 height 5
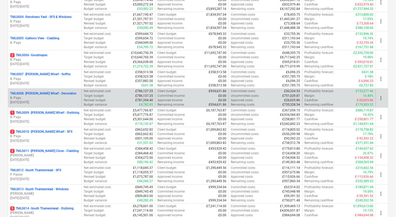
scroll to position [260, 0]
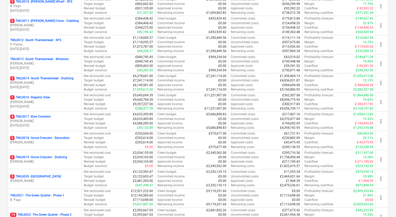
click at [40, 138] on p "5 TML0018 - Grove Crescent - Decoration" at bounding box center [40, 138] width 60 height 4
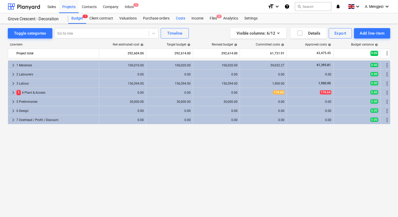
click at [181, 19] on div "Costs" at bounding box center [181, 18] width 16 height 10
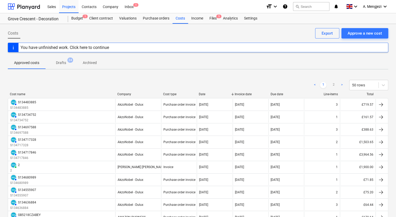
click at [133, 93] on div "Company" at bounding box center [138, 94] width 42 height 4
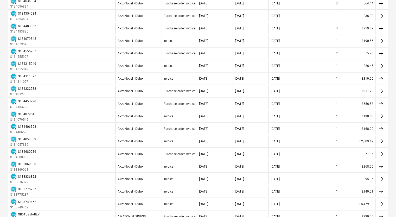
scroll to position [521, 0]
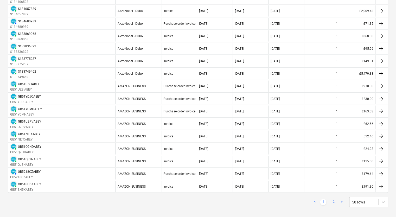
click at [334, 199] on link "2" at bounding box center [334, 202] width 6 height 6
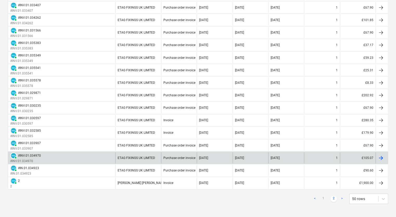
scroll to position [0, 0]
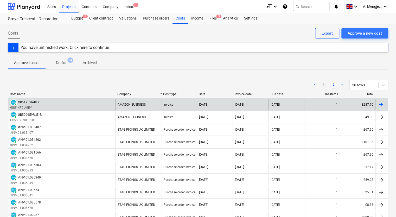
click at [76, 105] on div "PAID GB51XF9IABEY GB51XF9IABEY" at bounding box center [61, 104] width 107 height 11
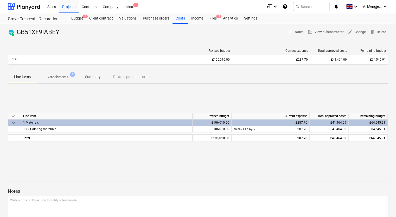
click at [131, 75] on div "Line-items Attachments 1 Summary Related purchase order" at bounding box center [198, 77] width 381 height 12
click at [131, 77] on div "Line-items Attachments 1 Summary Related purchase order" at bounding box center [198, 77] width 381 height 12
click at [54, 78] on p "Attachments" at bounding box center [57, 76] width 21 height 5
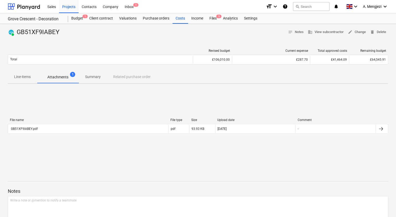
click at [121, 78] on div "Line-items Attachments 1 Summary Related purchase order" at bounding box center [198, 77] width 381 height 12
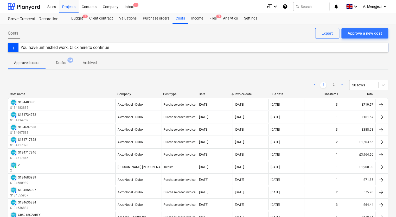
click at [133, 94] on div "Company" at bounding box center [138, 94] width 42 height 4
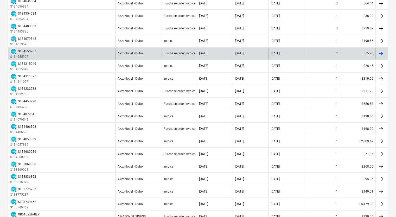
scroll to position [523, 0]
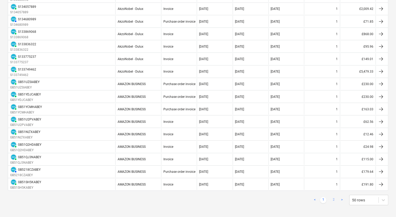
click at [335, 197] on link "2" at bounding box center [334, 200] width 6 height 6
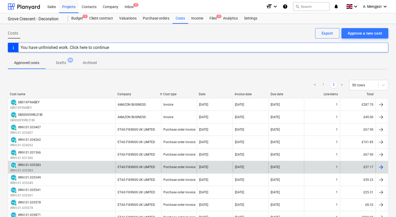
scroll to position [122, 0]
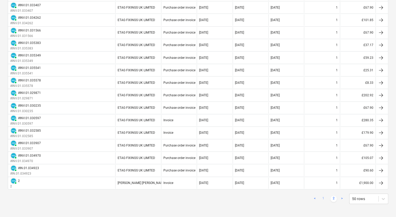
click at [322, 197] on link "1" at bounding box center [323, 199] width 6 height 6
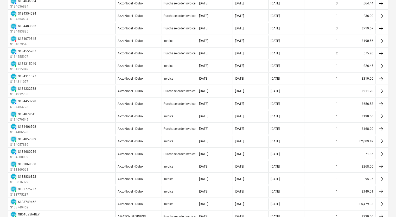
scroll to position [521, 0]
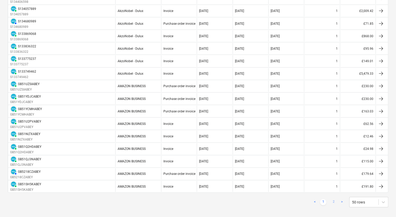
click at [334, 199] on link "2" at bounding box center [334, 202] width 6 height 6
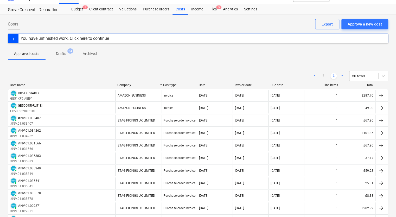
scroll to position [122, 0]
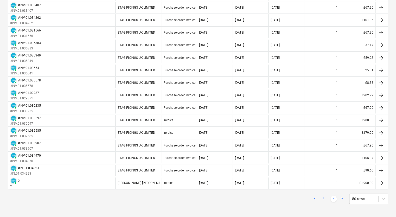
click at [324, 197] on link "1" at bounding box center [323, 199] width 6 height 6
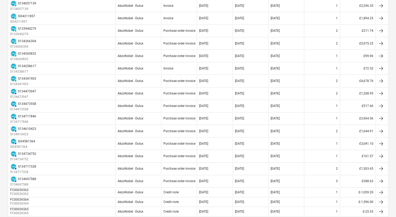
scroll to position [0, 0]
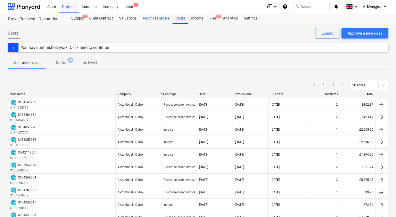
click at [152, 19] on div "Purchase orders" at bounding box center [156, 18] width 33 height 10
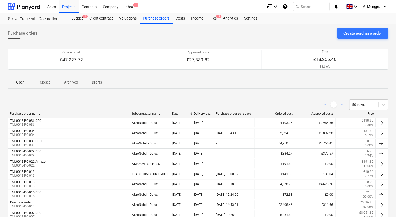
click at [48, 81] on p "Closed" at bounding box center [45, 82] width 12 height 5
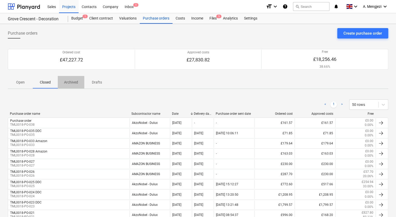
click at [77, 81] on p "Archived" at bounding box center [71, 82] width 14 height 5
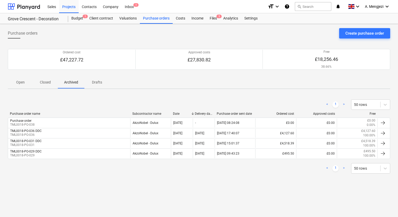
click at [48, 80] on p "Closed" at bounding box center [45, 82] width 12 height 5
